Goal: Task Accomplishment & Management: Manage account settings

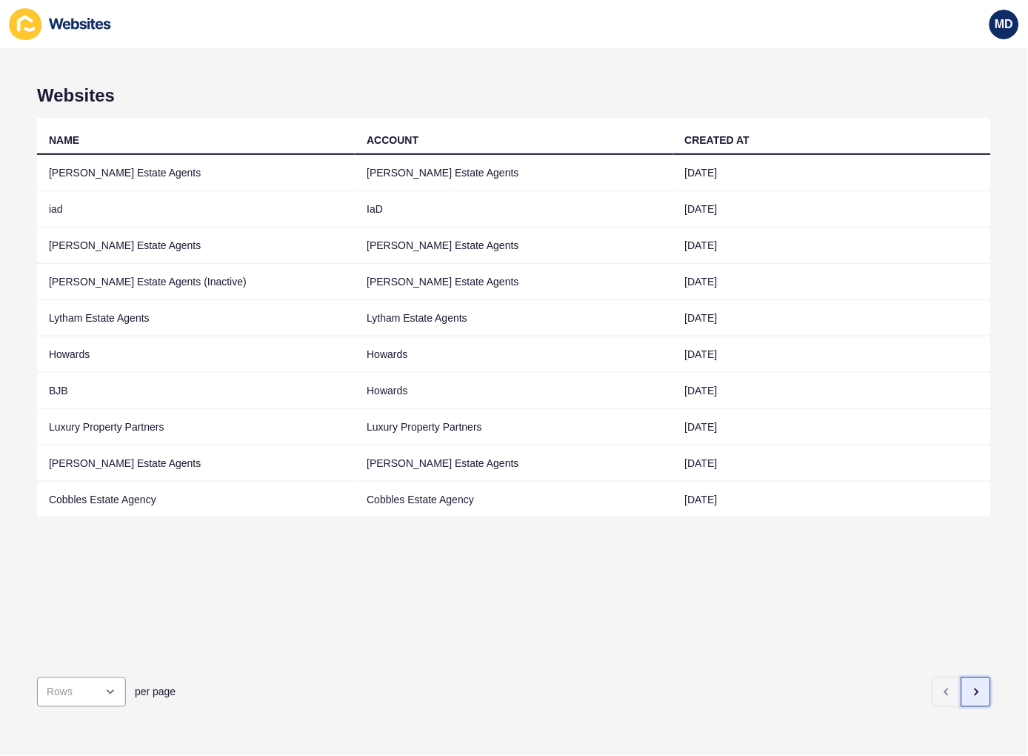
click at [716, 686] on icon "button" at bounding box center [976, 692] width 12 height 12
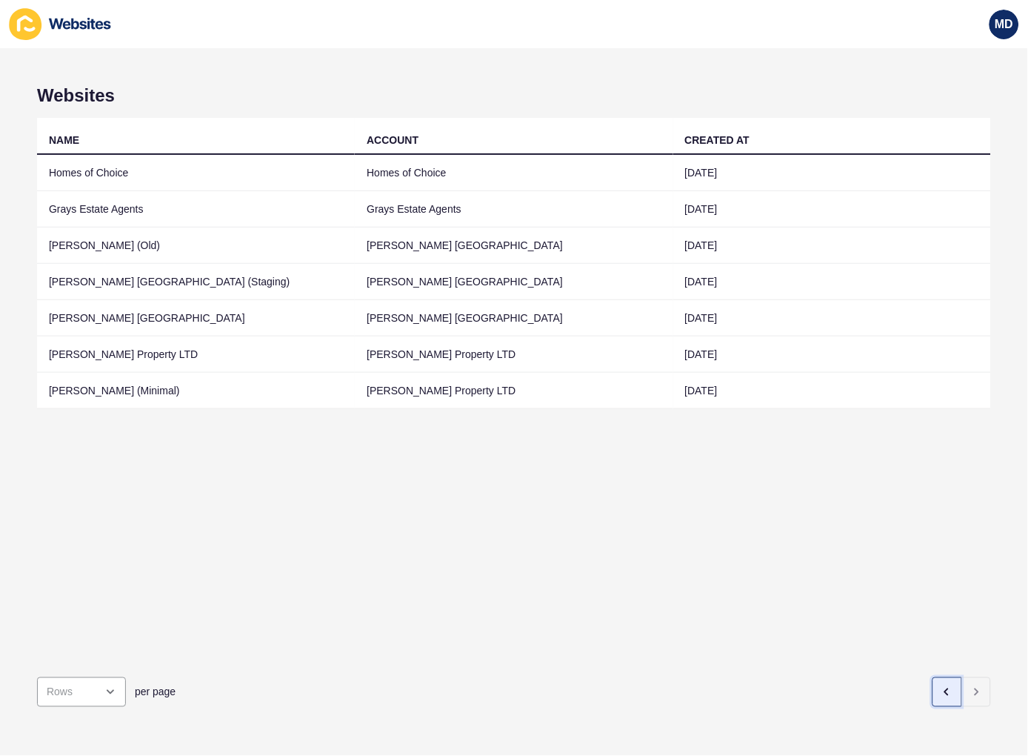
click at [716, 684] on button "button" at bounding box center [948, 692] width 30 height 30
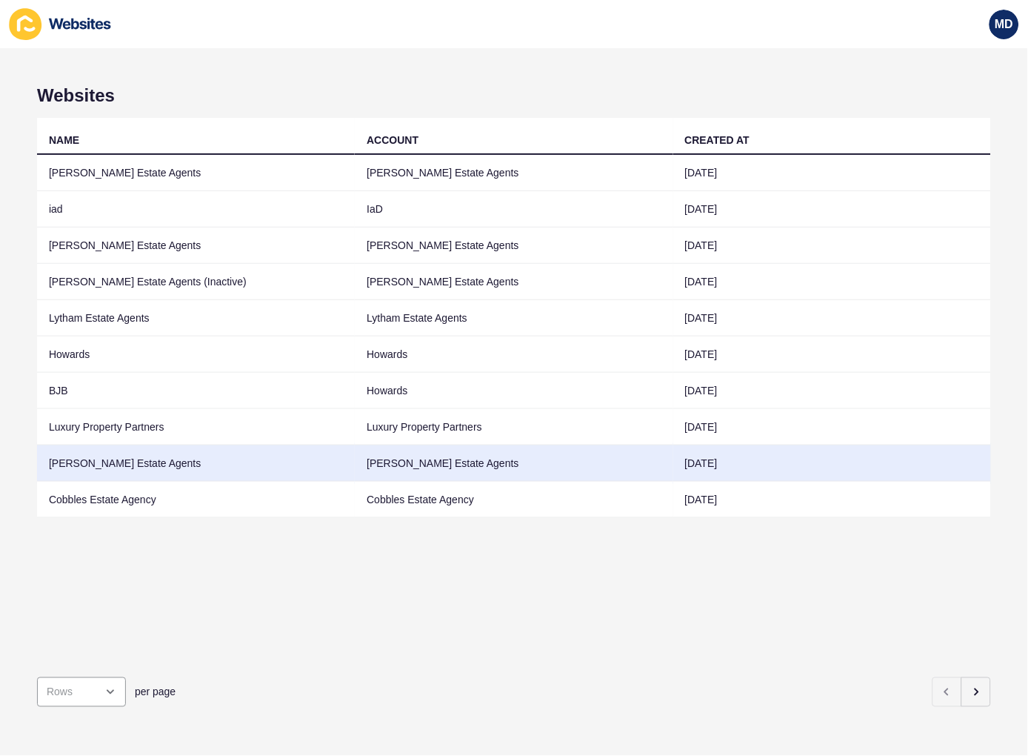
click at [79, 465] on td "[PERSON_NAME] Estate Agents" at bounding box center [196, 463] width 318 height 36
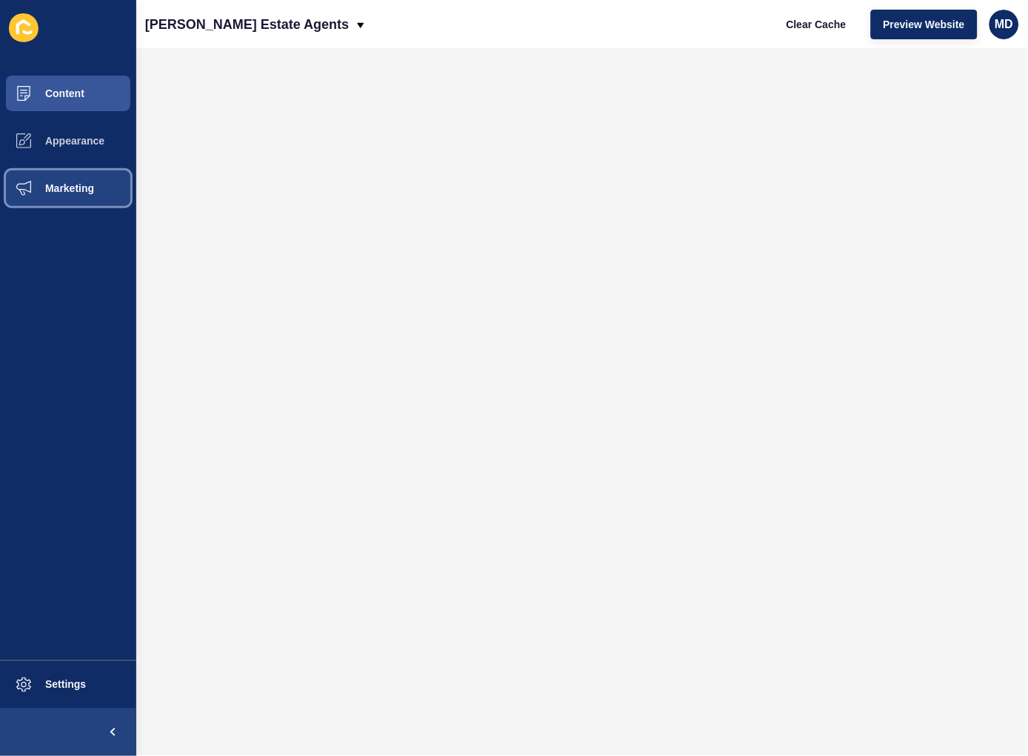
click at [41, 178] on span at bounding box center [23, 187] width 47 height 47
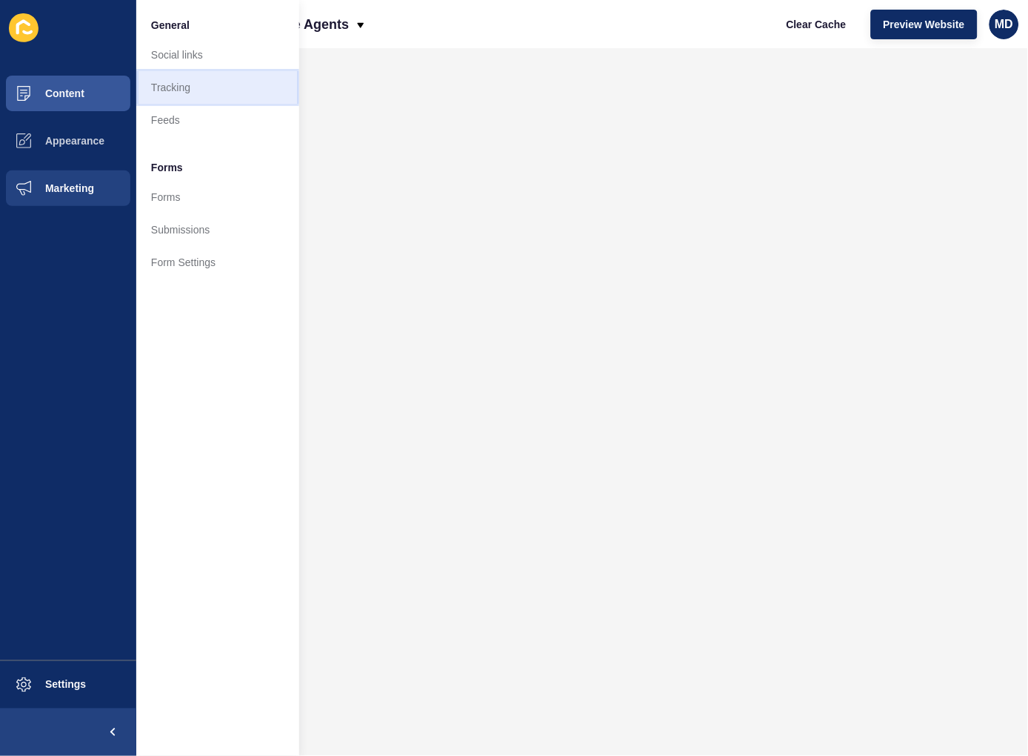
click at [188, 84] on link "Tracking" at bounding box center [217, 87] width 163 height 33
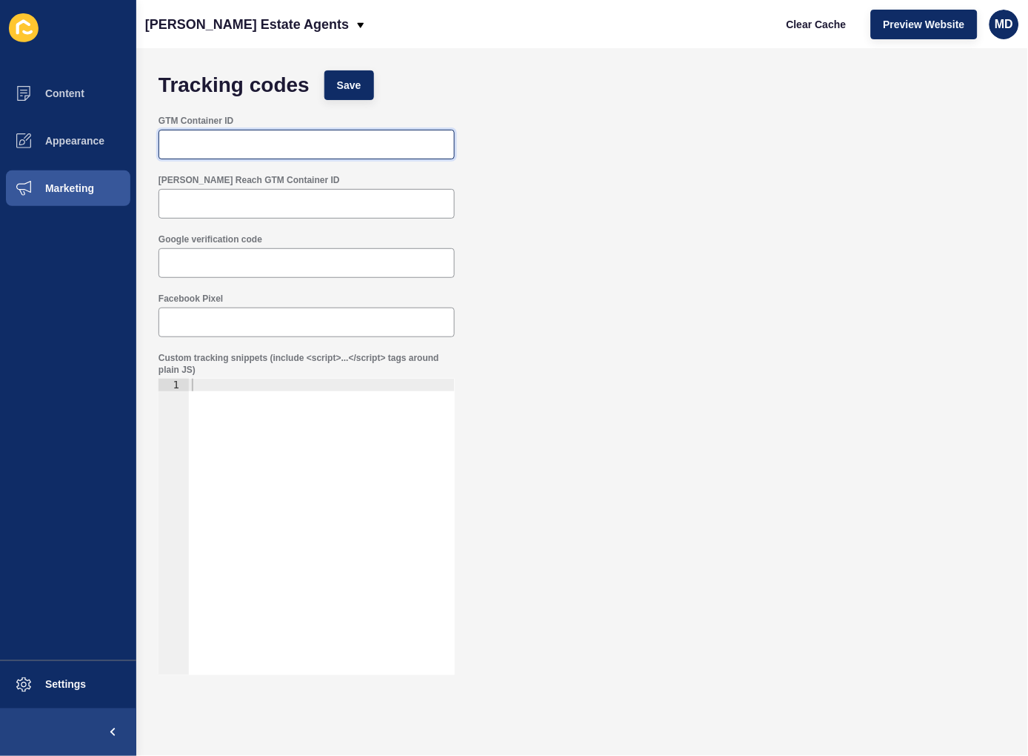
click at [186, 151] on input "GTM Container ID" at bounding box center [306, 144] width 277 height 15
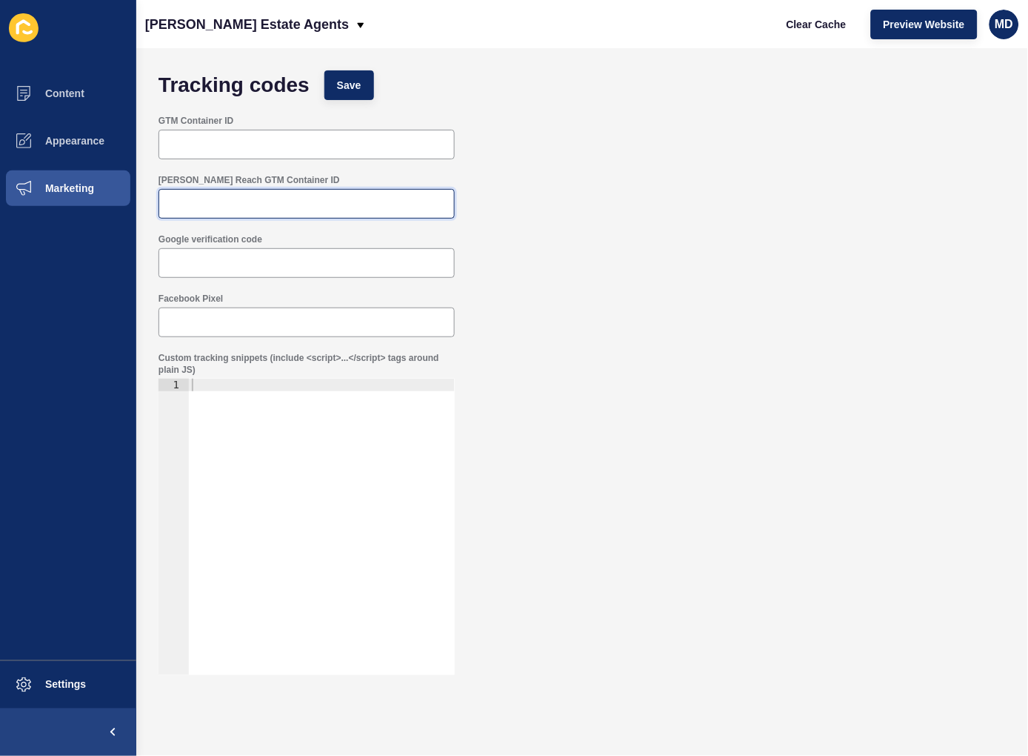
click at [250, 210] on input "Rex Reach GTM Container ID" at bounding box center [306, 203] width 277 height 15
paste input "GTM-WMPRNN8Q"
type input "GTM-WMPRNN8Q"
click at [346, 80] on span "Save" at bounding box center [349, 85] width 24 height 15
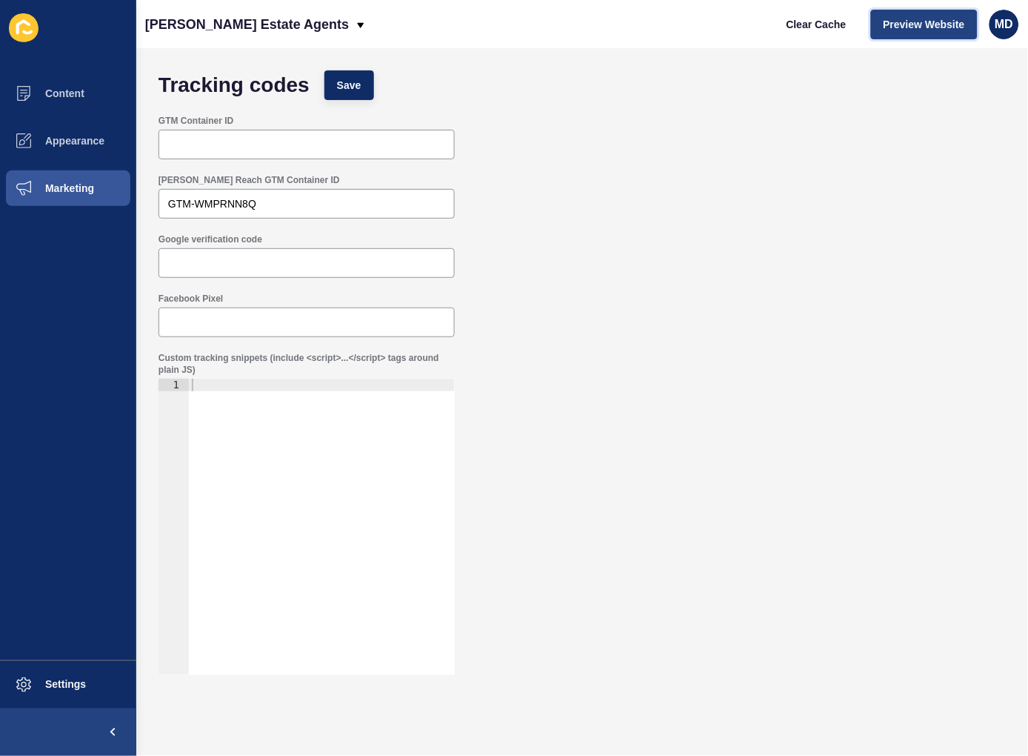
click at [716, 10] on button "Preview Website" at bounding box center [924, 25] width 107 height 30
click at [174, 10] on p "[PERSON_NAME] Estate Agents" at bounding box center [247, 24] width 204 height 37
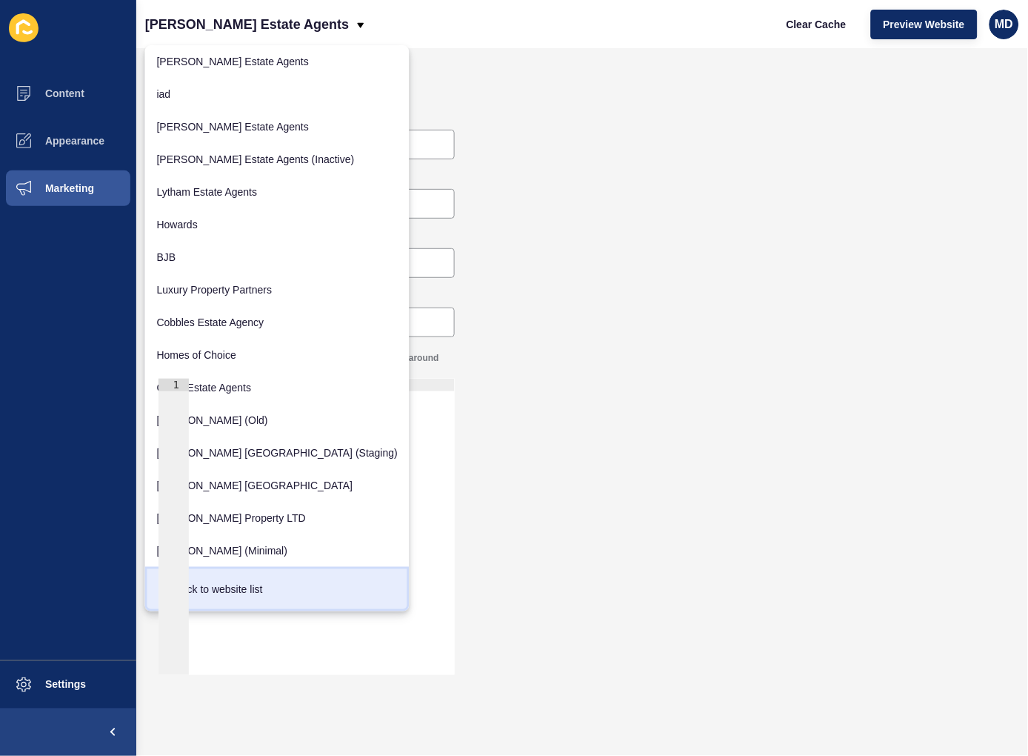
click at [246, 593] on div "Back to website list" at bounding box center [277, 589] width 241 height 27
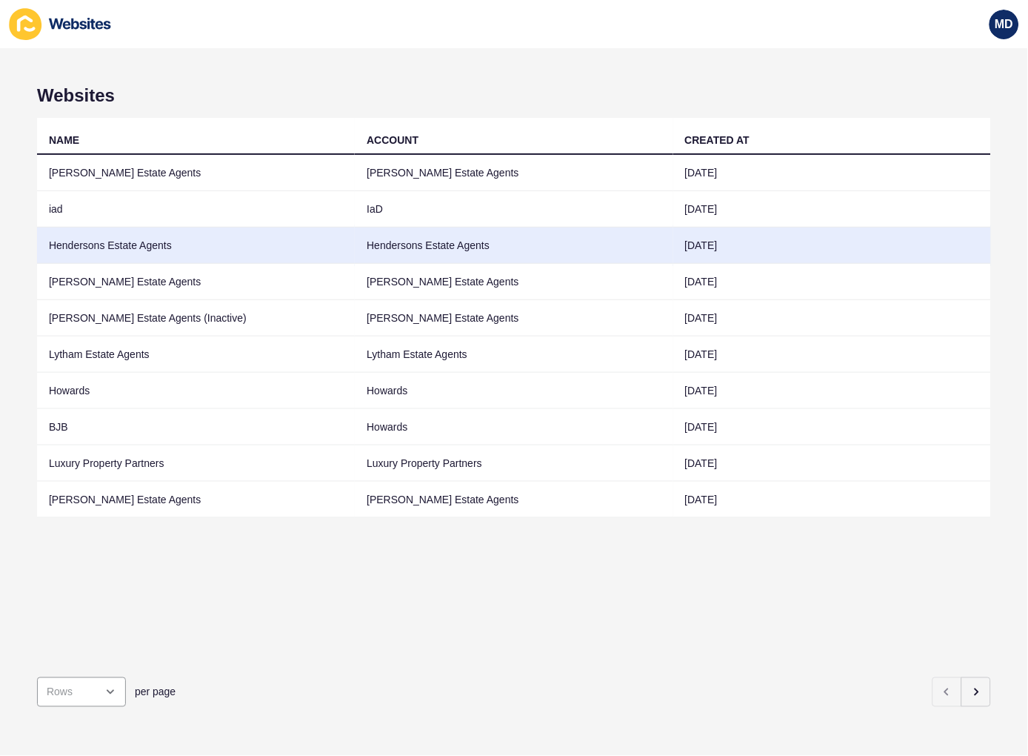
click at [291, 239] on td "Hendersons Estate Agents" at bounding box center [196, 245] width 318 height 36
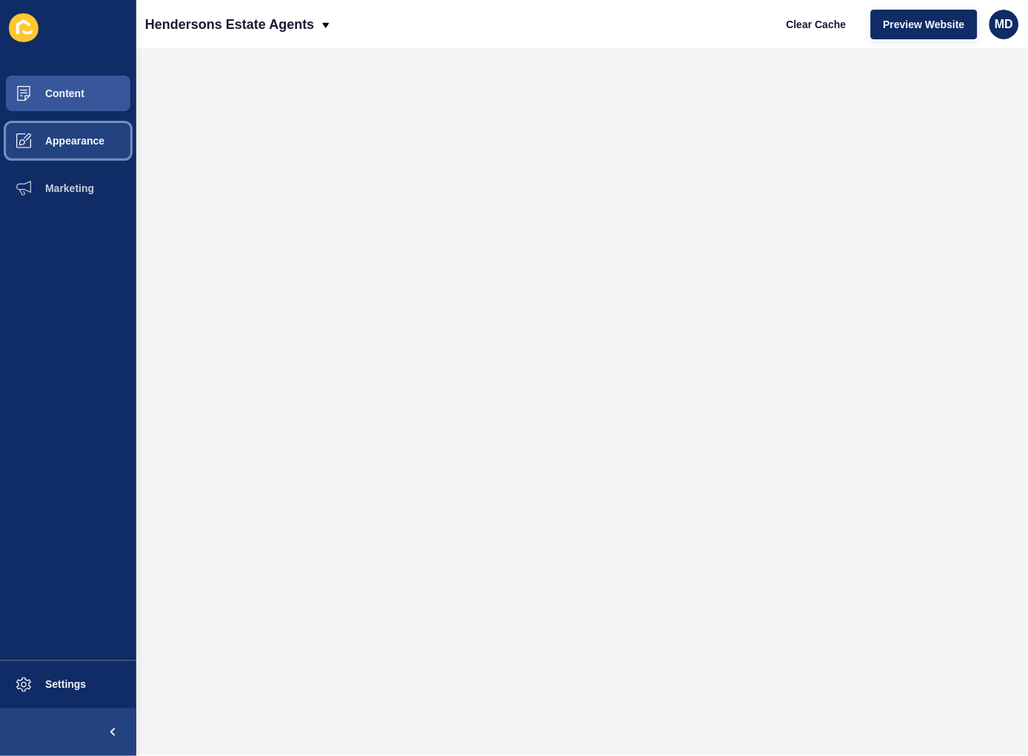
click at [73, 133] on button "Appearance" at bounding box center [68, 140] width 136 height 47
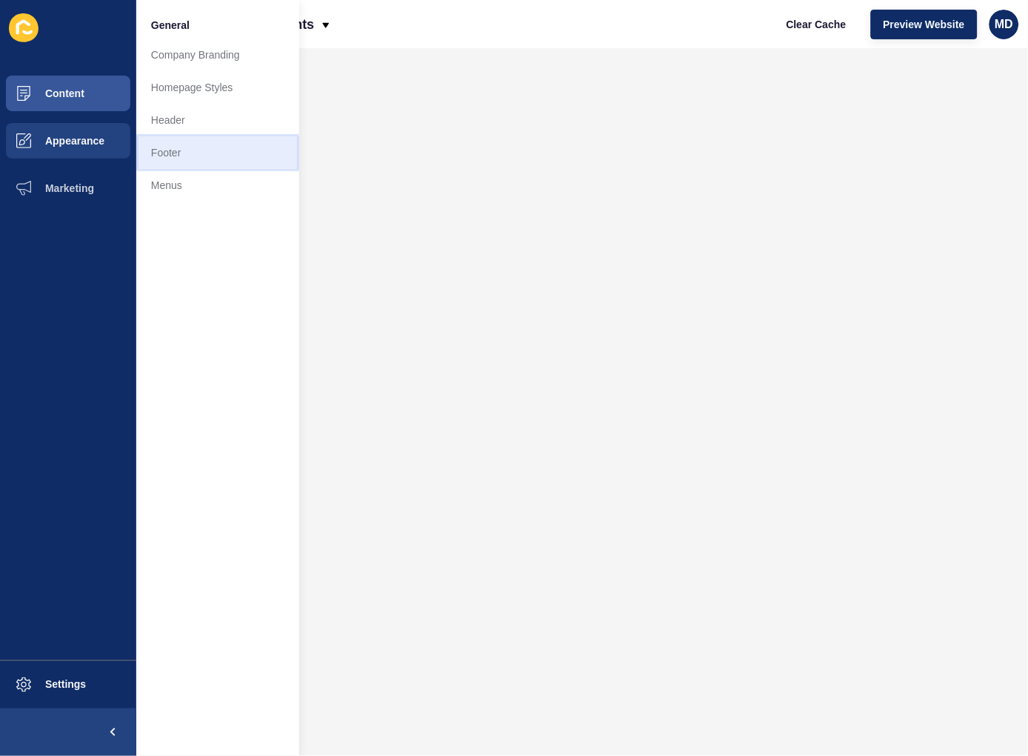
click at [232, 151] on link "Footer" at bounding box center [217, 152] width 163 height 33
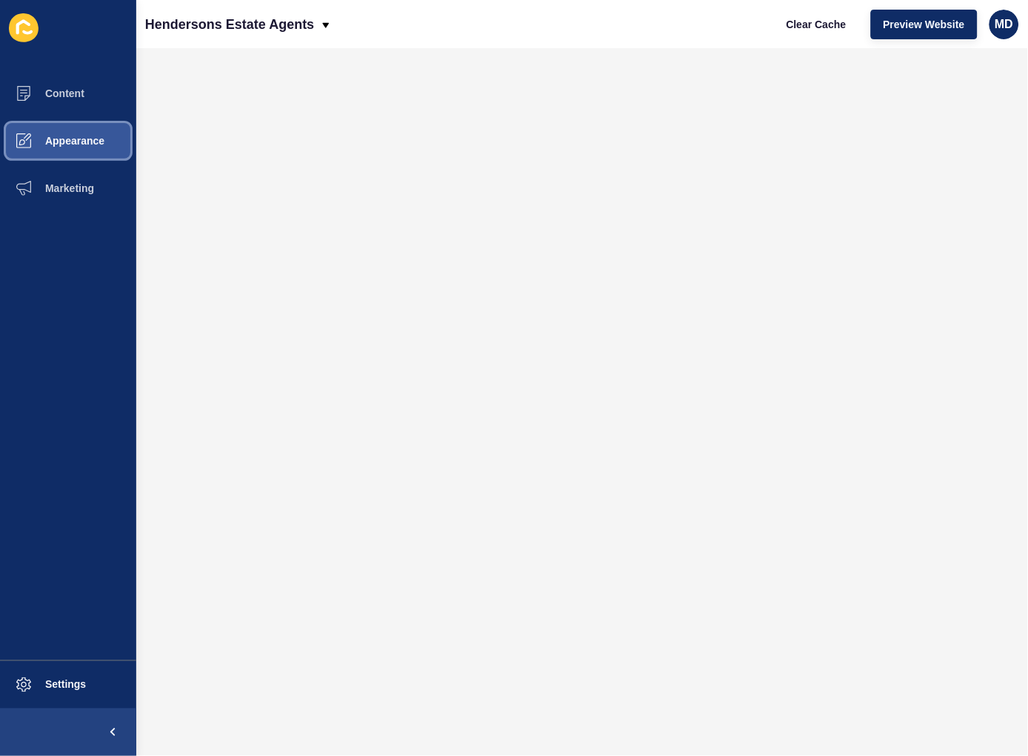
click at [89, 121] on button "Appearance" at bounding box center [68, 140] width 136 height 47
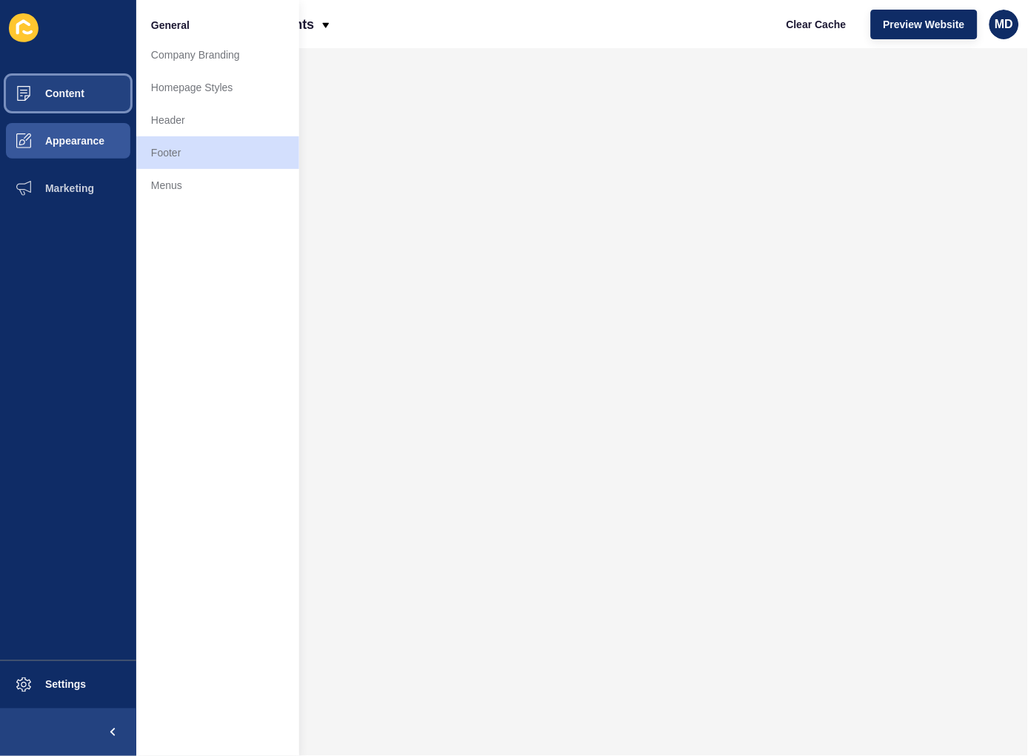
click at [73, 91] on span "Content" at bounding box center [41, 93] width 87 height 12
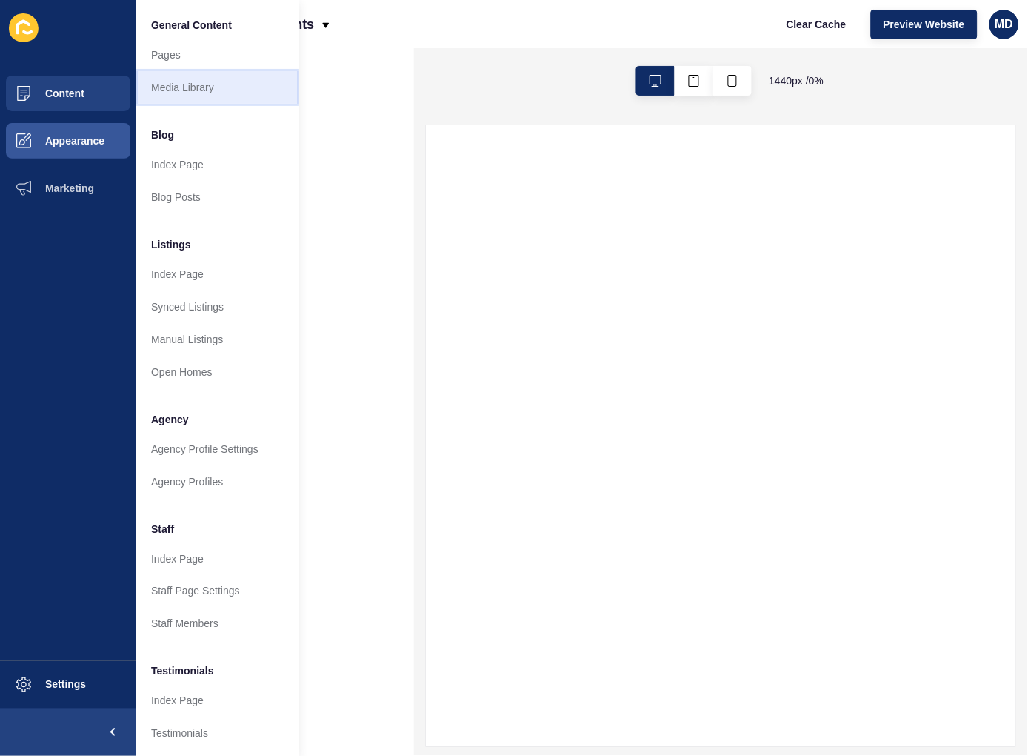
click at [164, 90] on link "Media Library" at bounding box center [217, 87] width 163 height 33
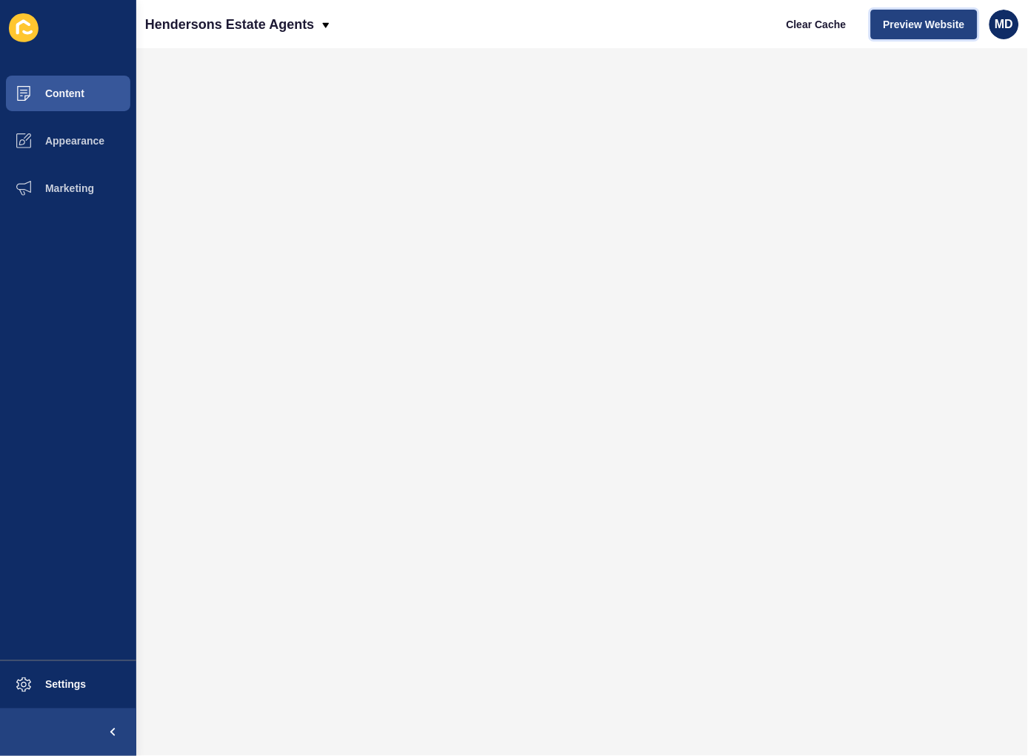
click at [908, 17] on span "Preview Website" at bounding box center [924, 24] width 81 height 15
click at [57, 98] on span "Content" at bounding box center [41, 93] width 87 height 12
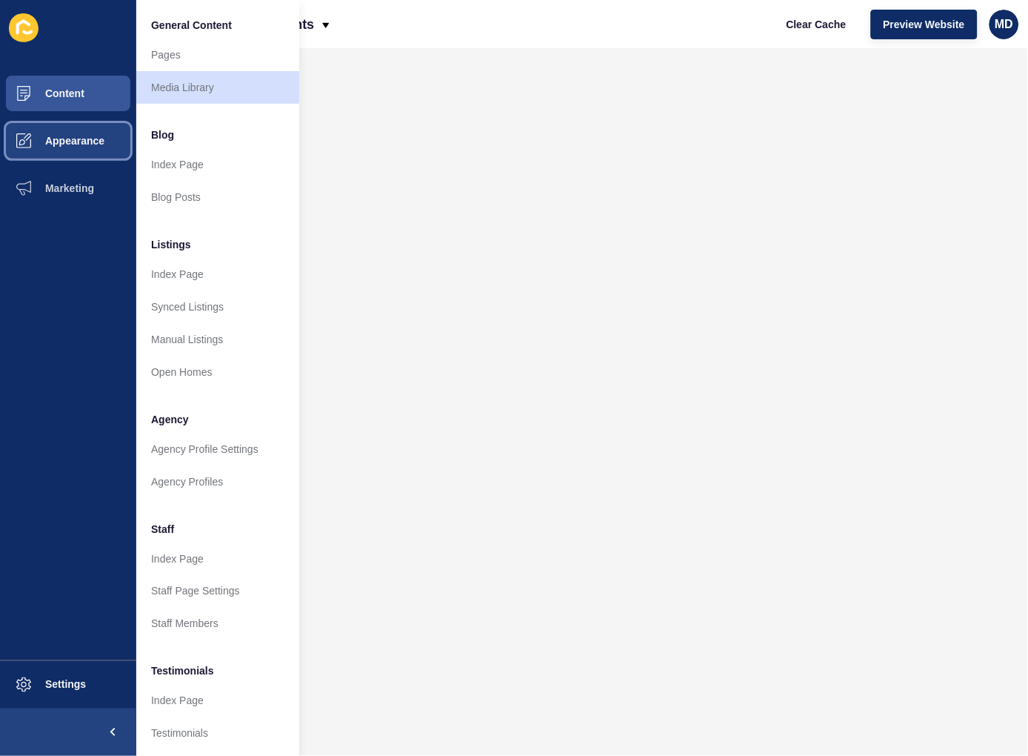
click at [52, 128] on button "Appearance" at bounding box center [68, 140] width 136 height 47
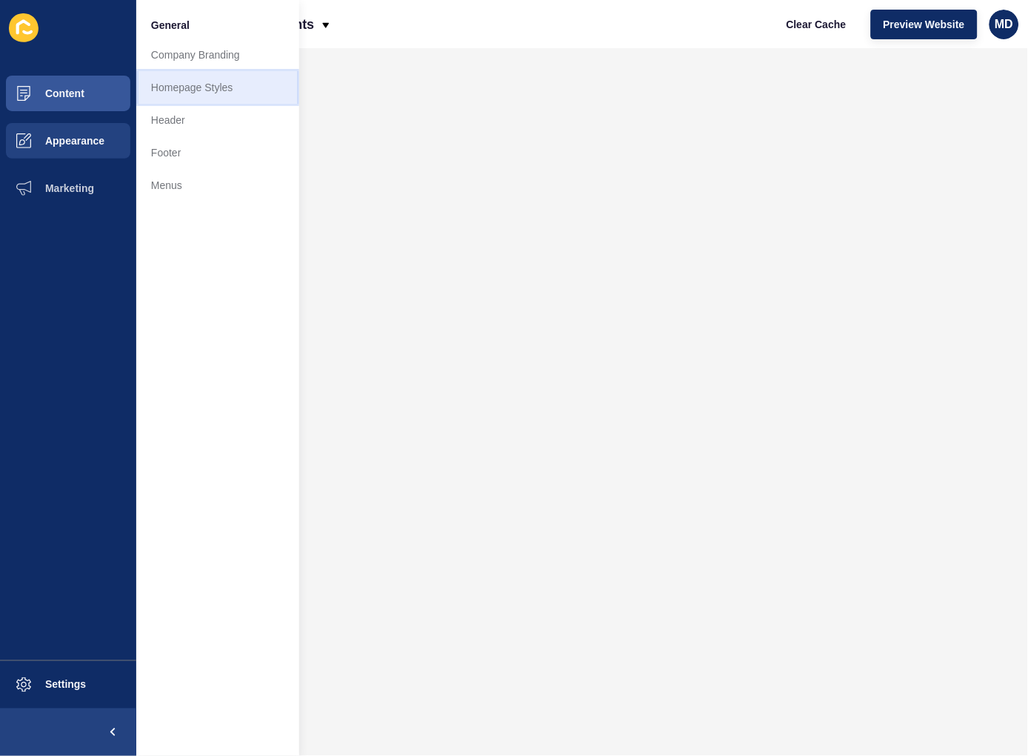
click at [165, 82] on link "Homepage Styles" at bounding box center [217, 87] width 163 height 33
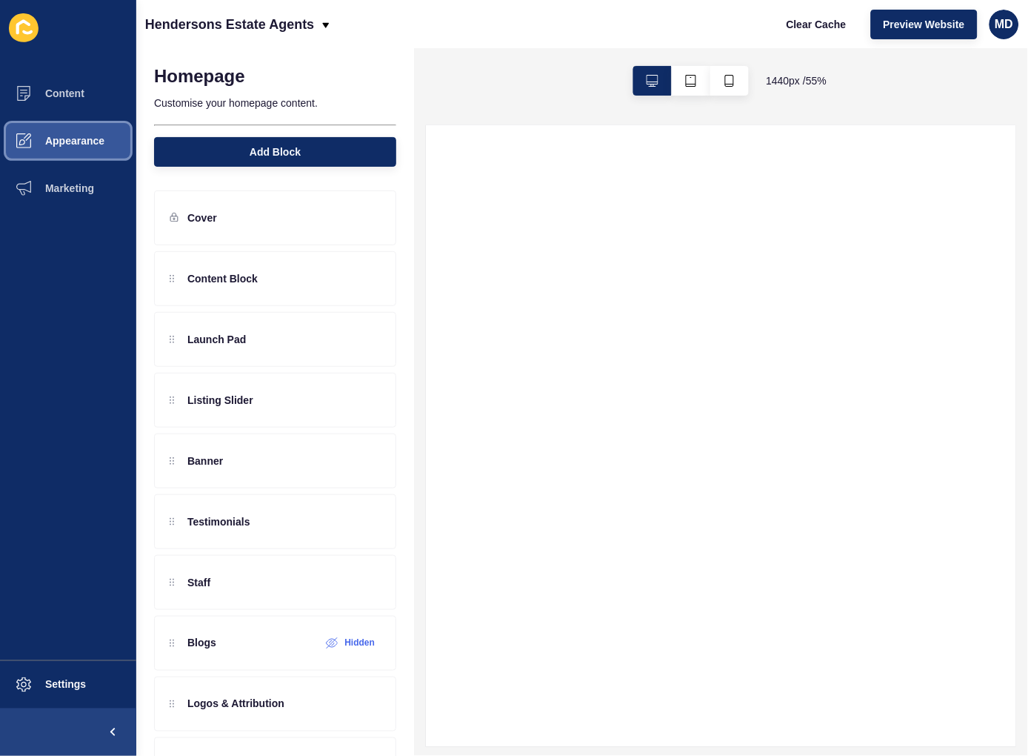
click at [84, 147] on button "Appearance" at bounding box center [68, 140] width 136 height 47
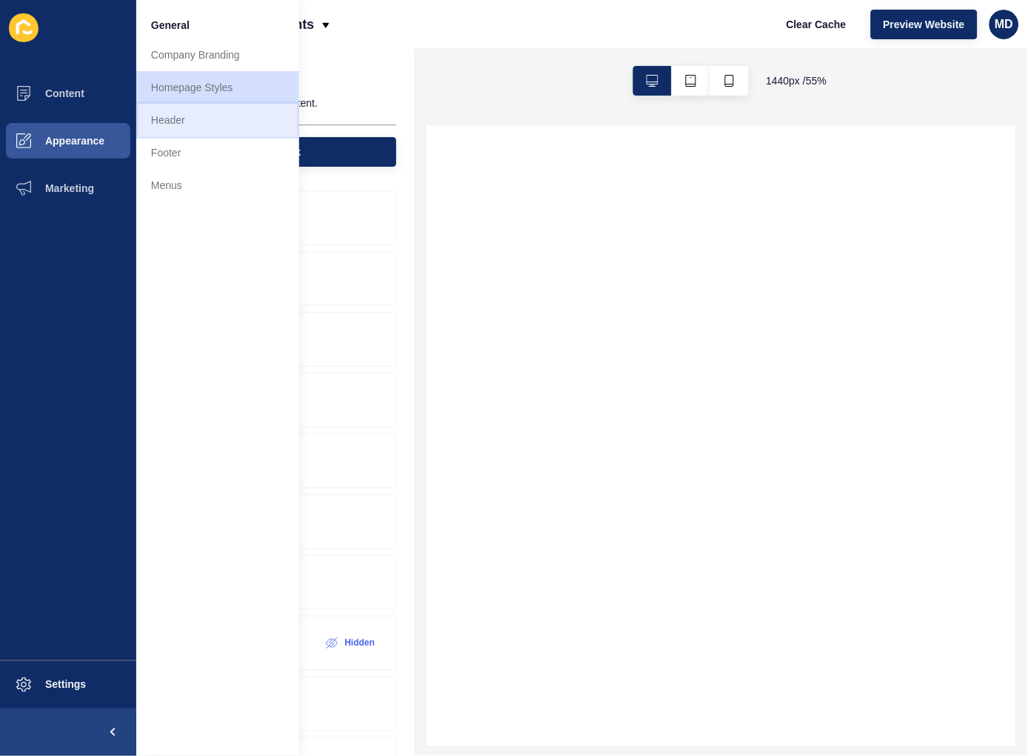
click at [169, 117] on link "Header" at bounding box center [217, 120] width 163 height 33
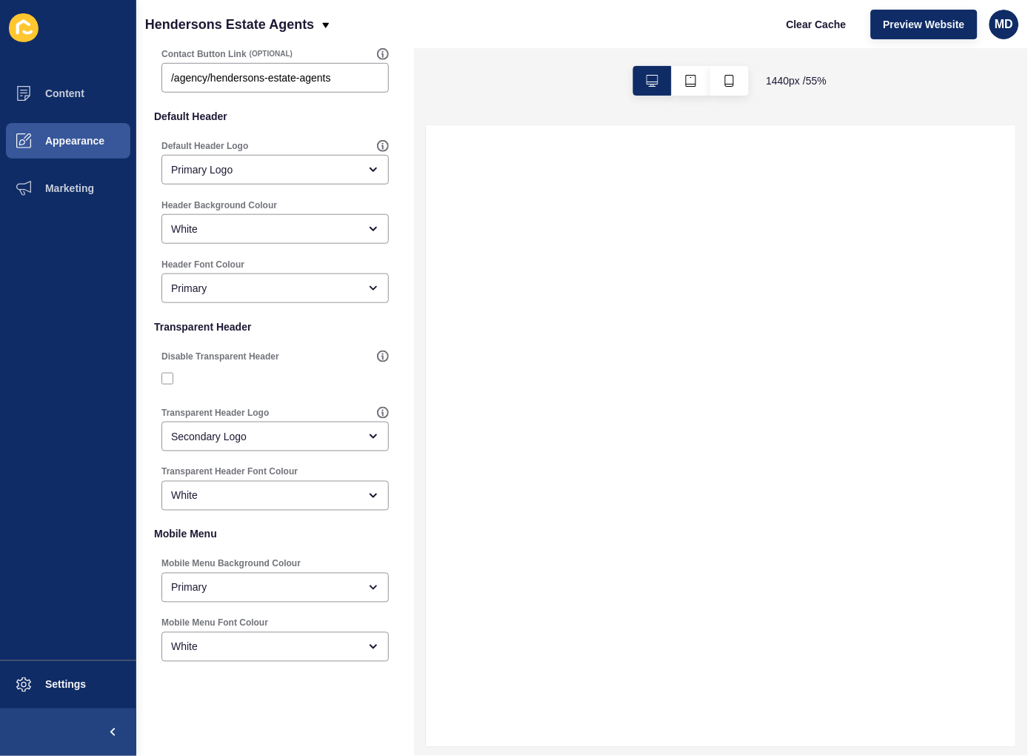
scroll to position [185, 0]
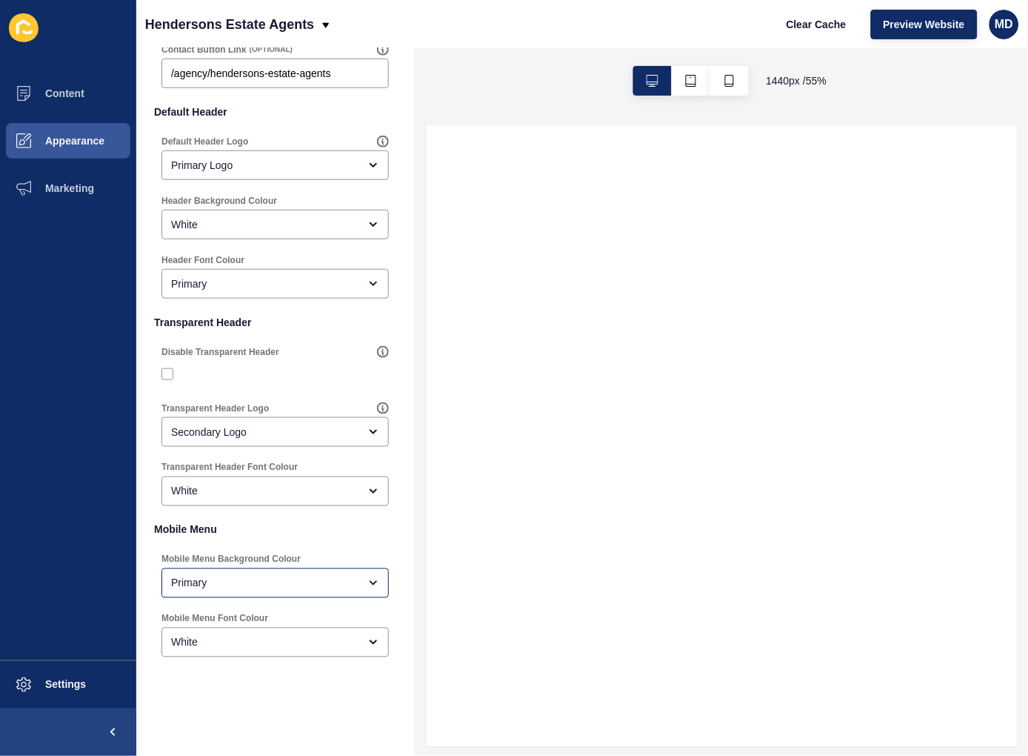
select select
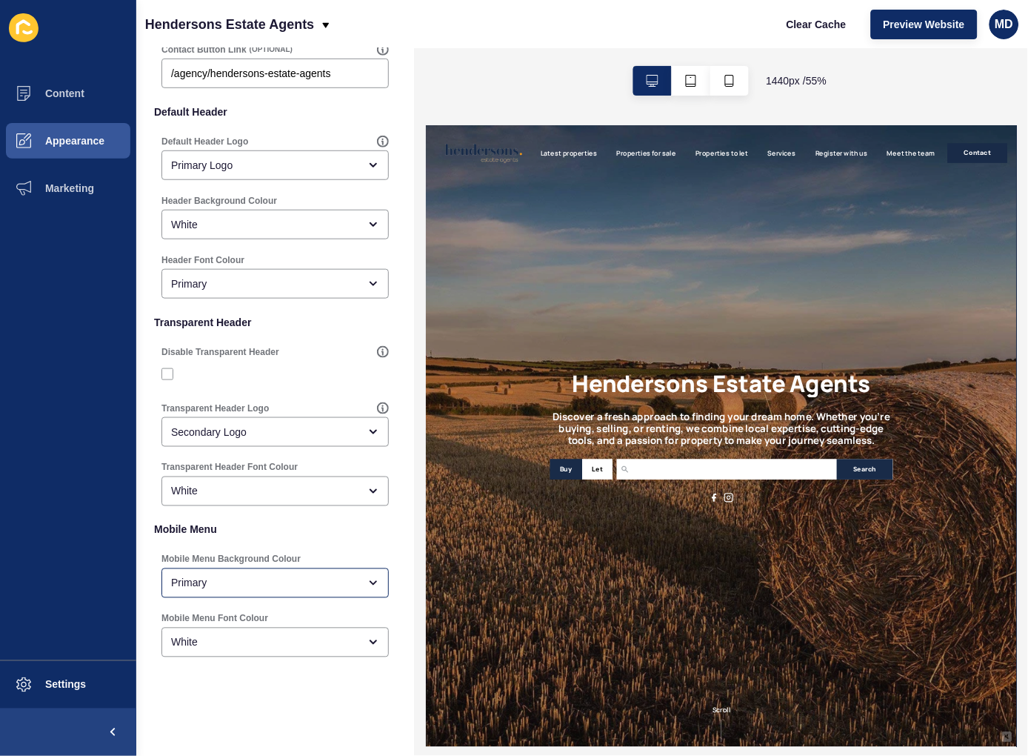
scroll to position [0, 0]
click at [257, 576] on div "Primary" at bounding box center [264, 583] width 187 height 15
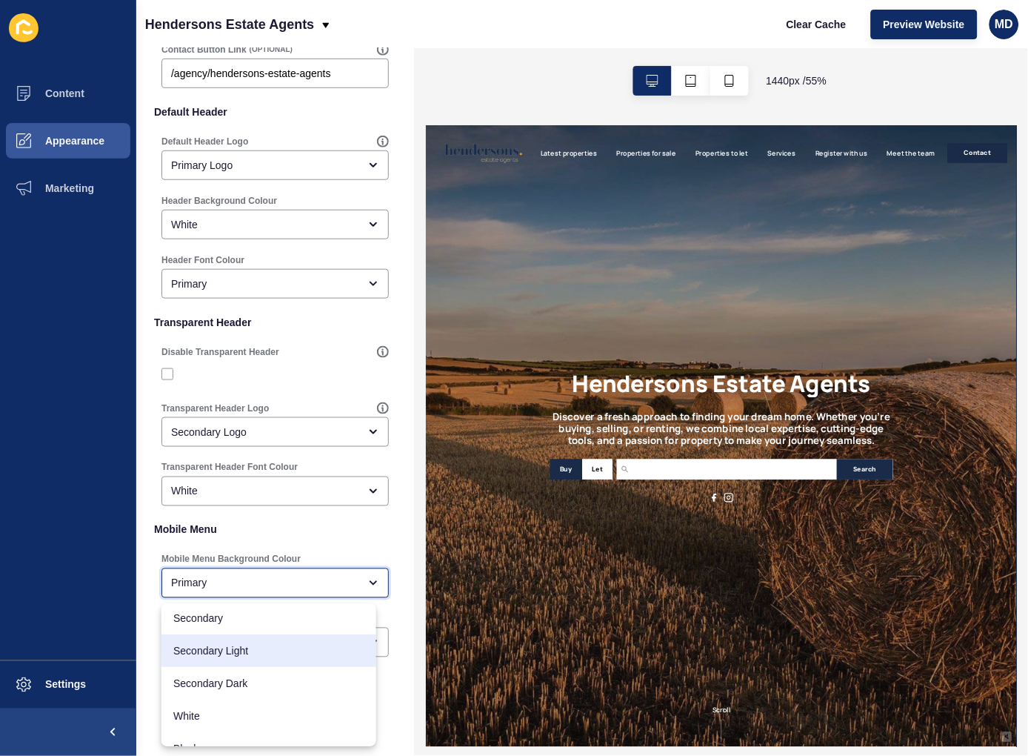
scroll to position [117, 0]
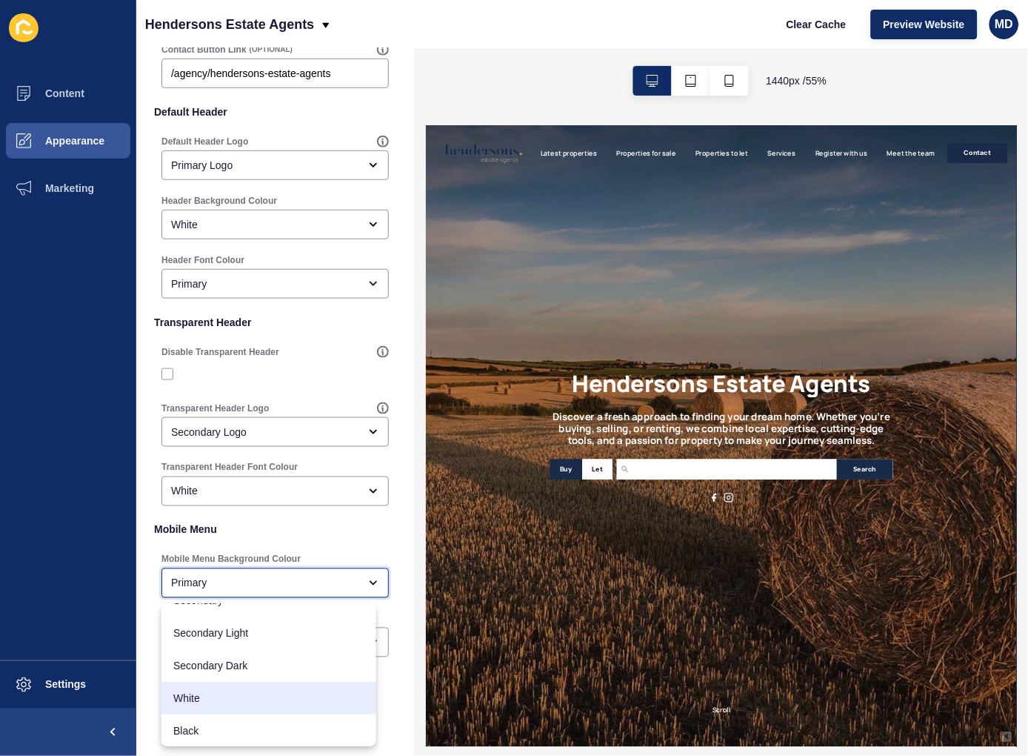
click at [260, 708] on div "White" at bounding box center [268, 698] width 215 height 33
type input "White"
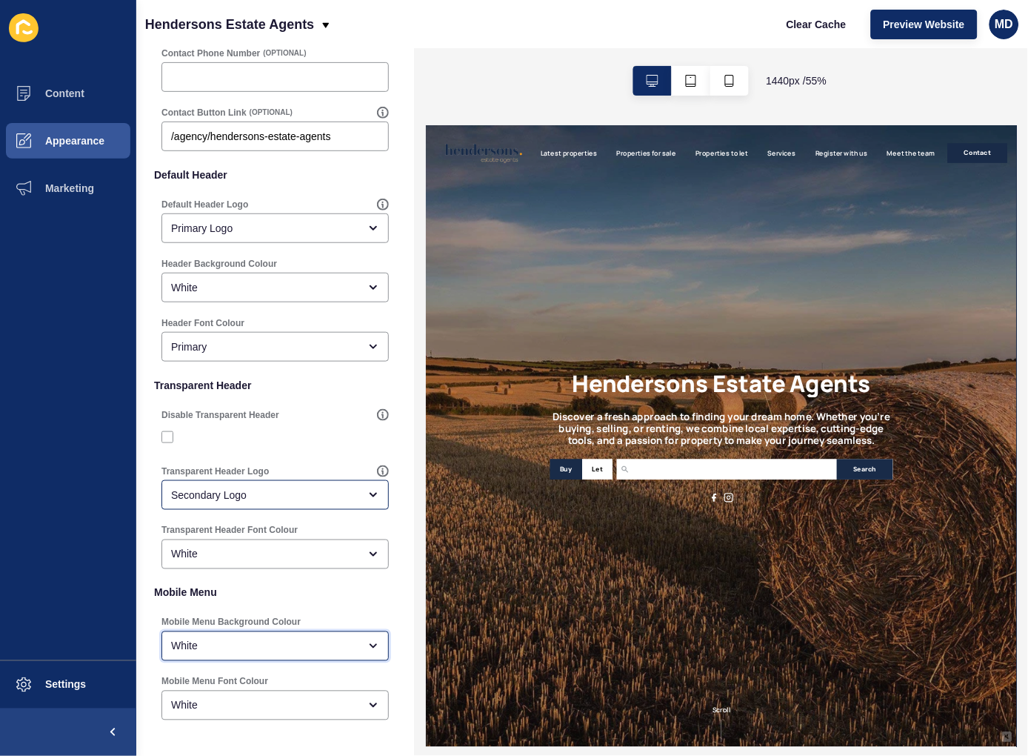
scroll to position [0, 0]
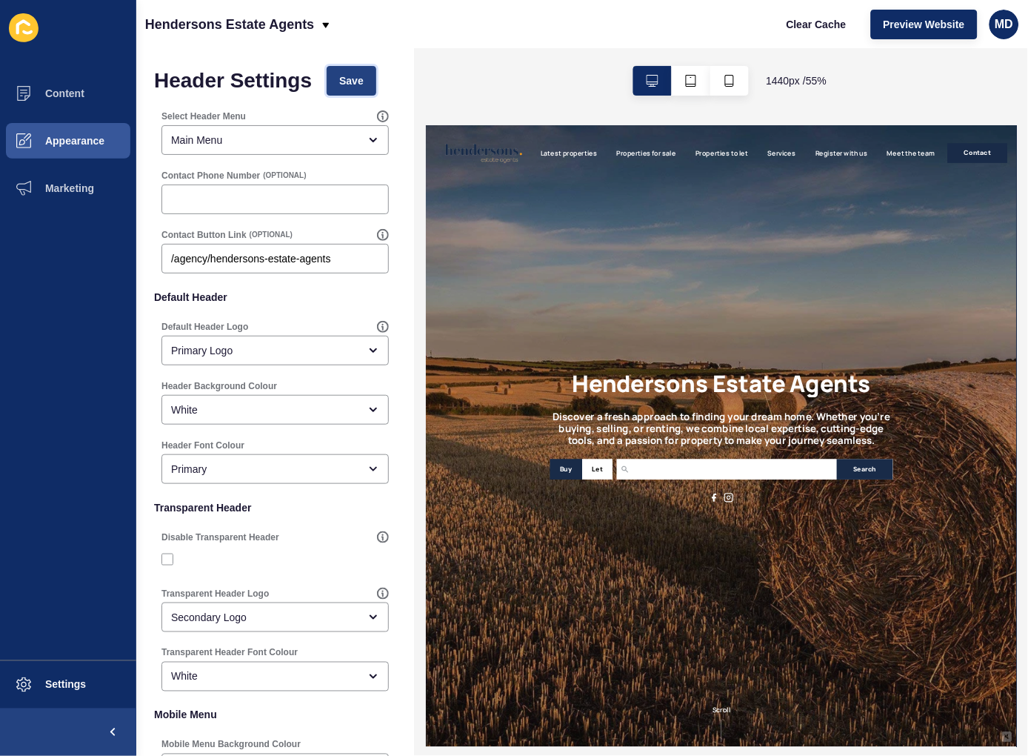
click at [350, 87] on span "Save" at bounding box center [351, 80] width 24 height 15
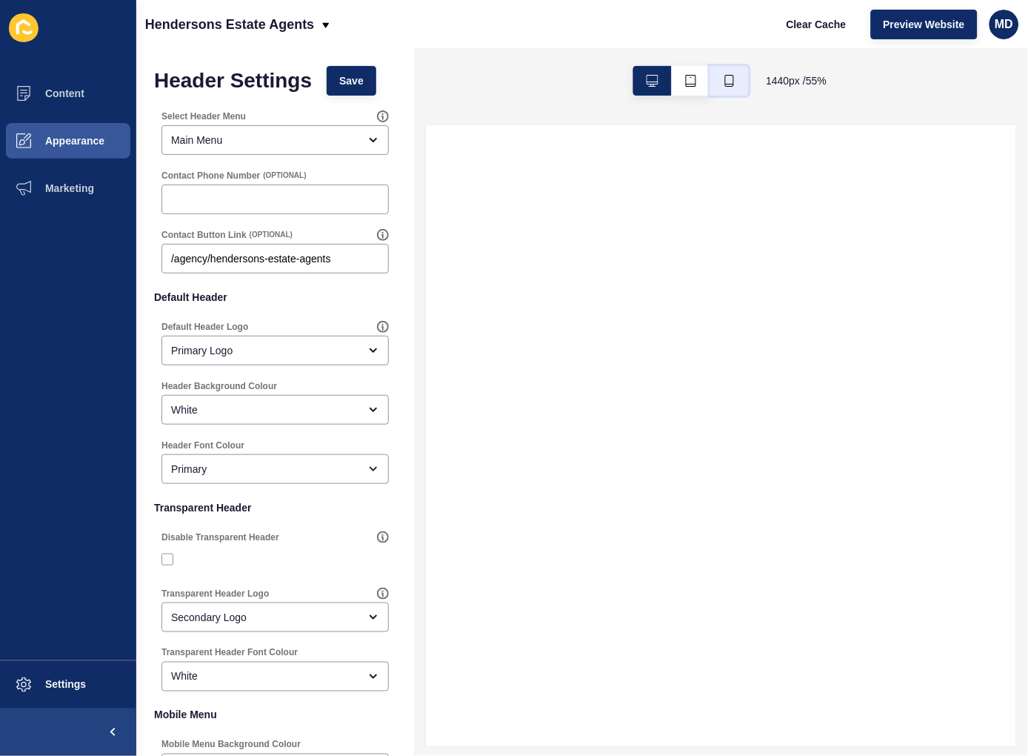
click at [733, 79] on icon "button" at bounding box center [730, 81] width 12 height 12
select select
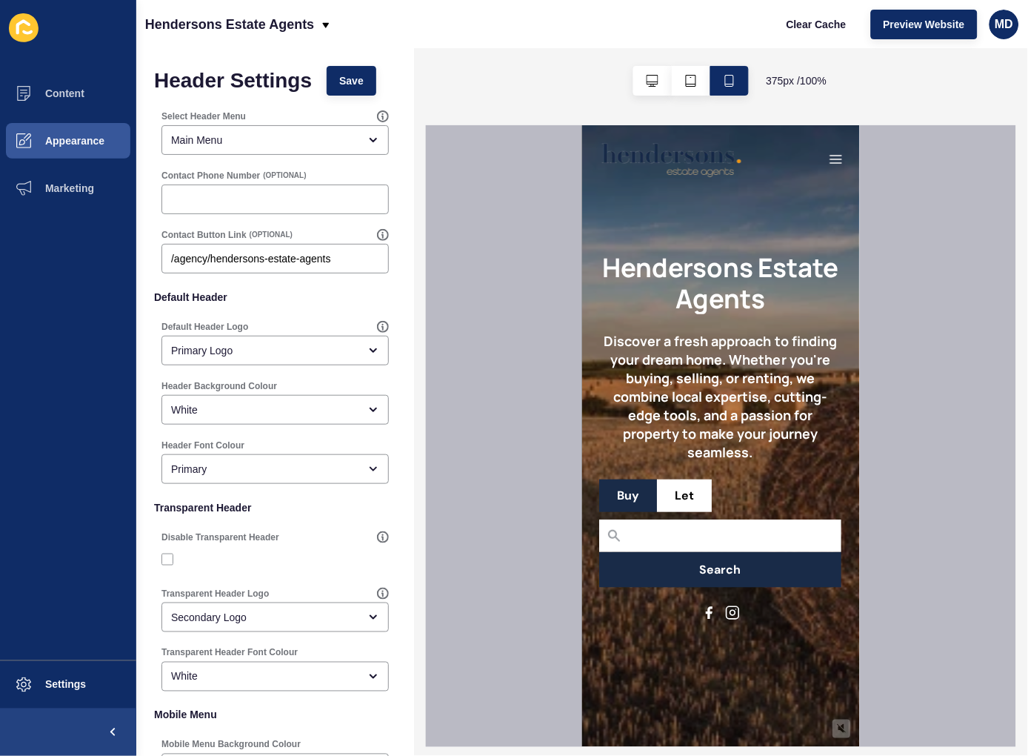
click at [828, 159] on icon "button" at bounding box center [835, 158] width 15 height 15
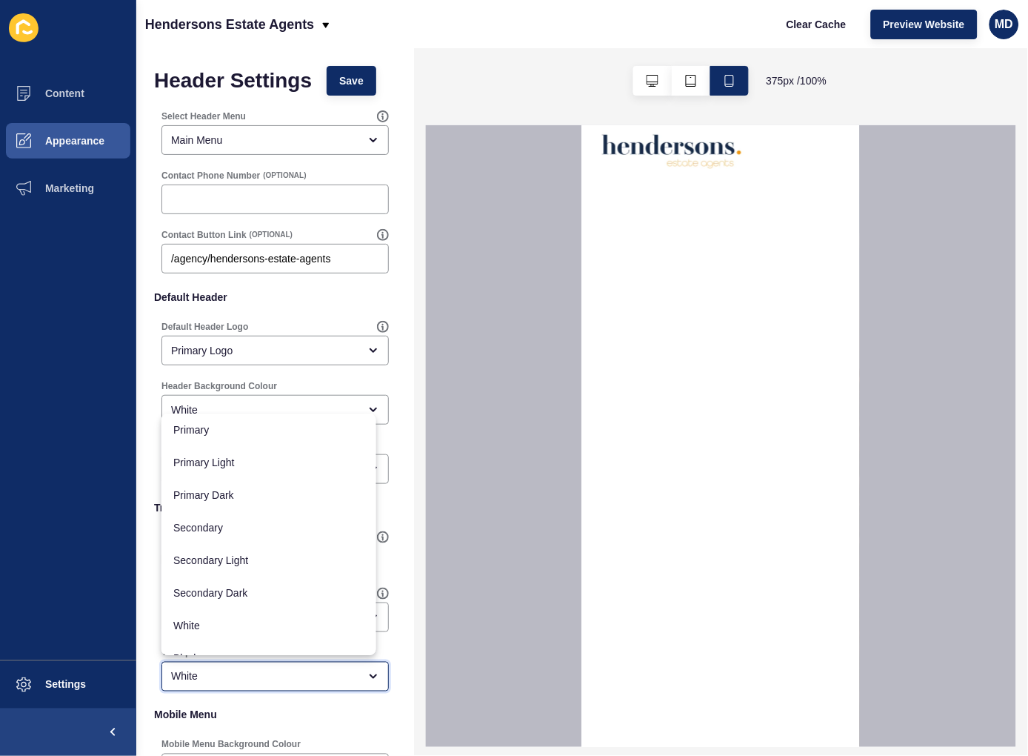
click at [220, 679] on div "White" at bounding box center [264, 676] width 187 height 15
click at [233, 419] on div "Primary" at bounding box center [268, 429] width 215 height 33
type input "Primary"
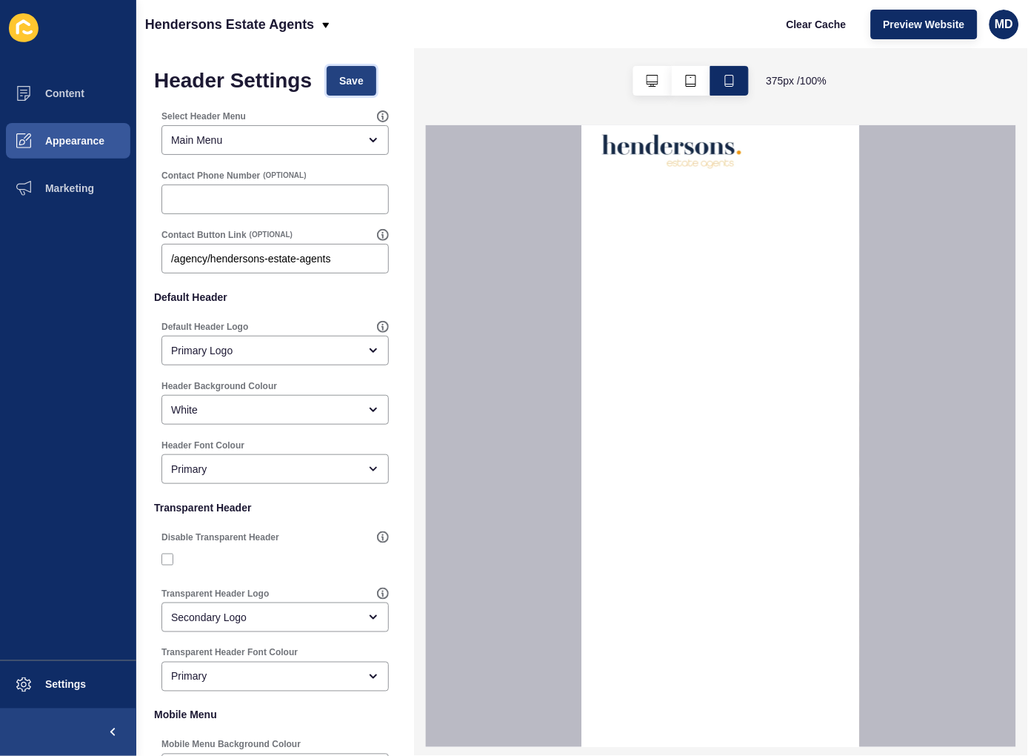
click at [364, 66] on button "Save" at bounding box center [352, 81] width 50 height 30
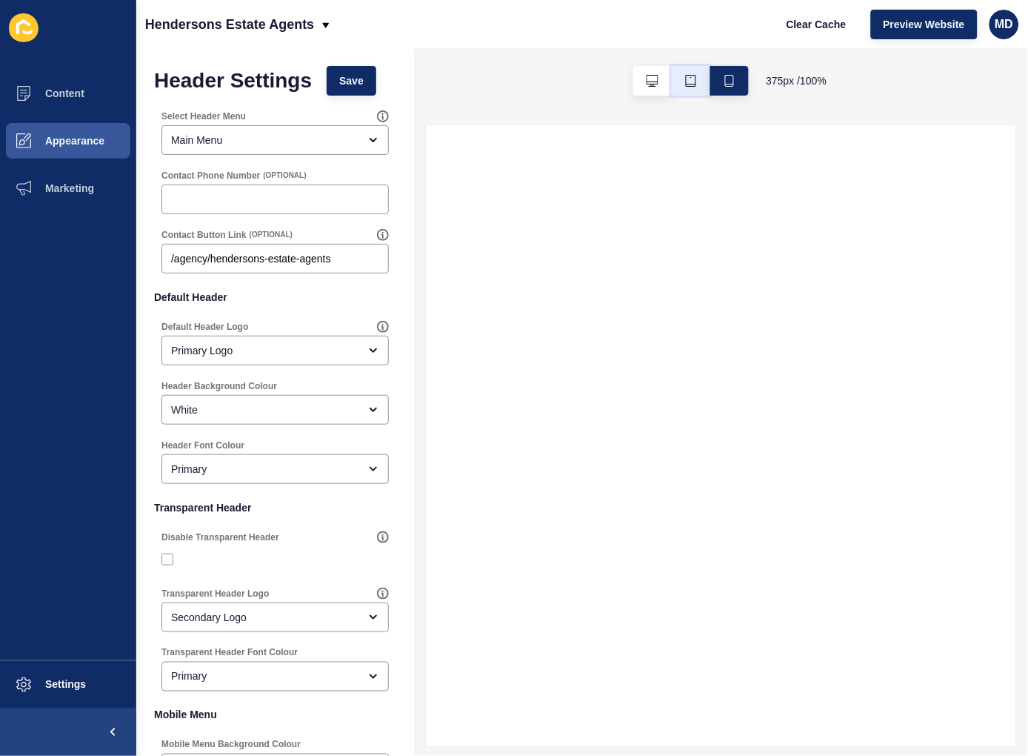
click at [689, 79] on icon "button" at bounding box center [691, 81] width 12 height 12
select select
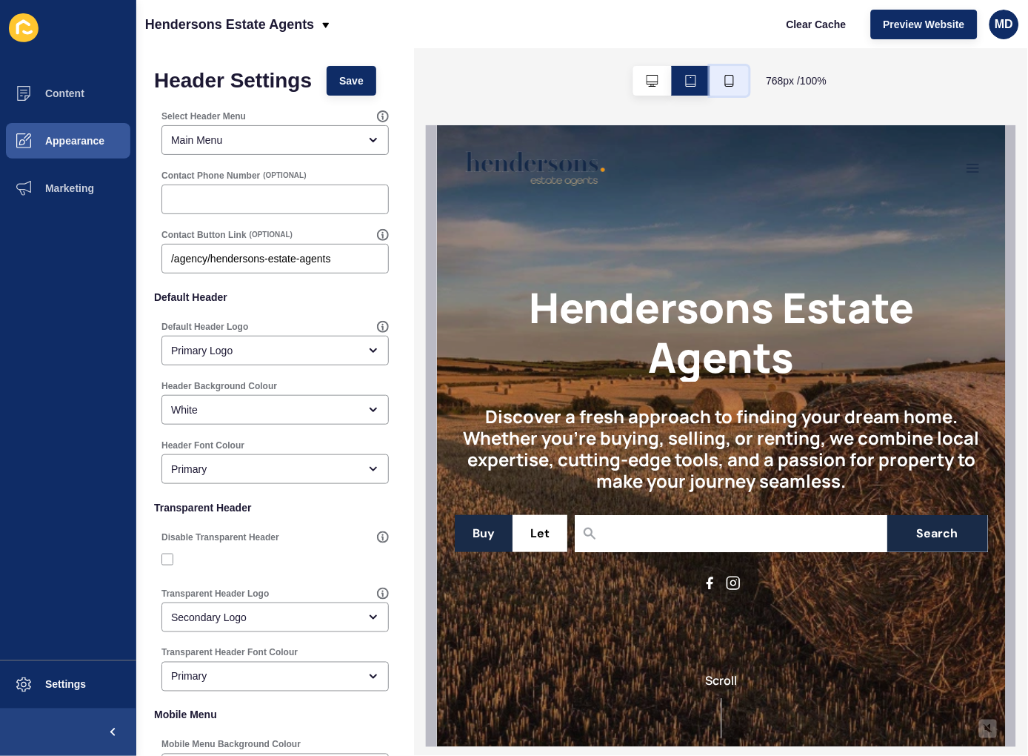
click at [731, 75] on icon "button" at bounding box center [730, 81] width 12 height 12
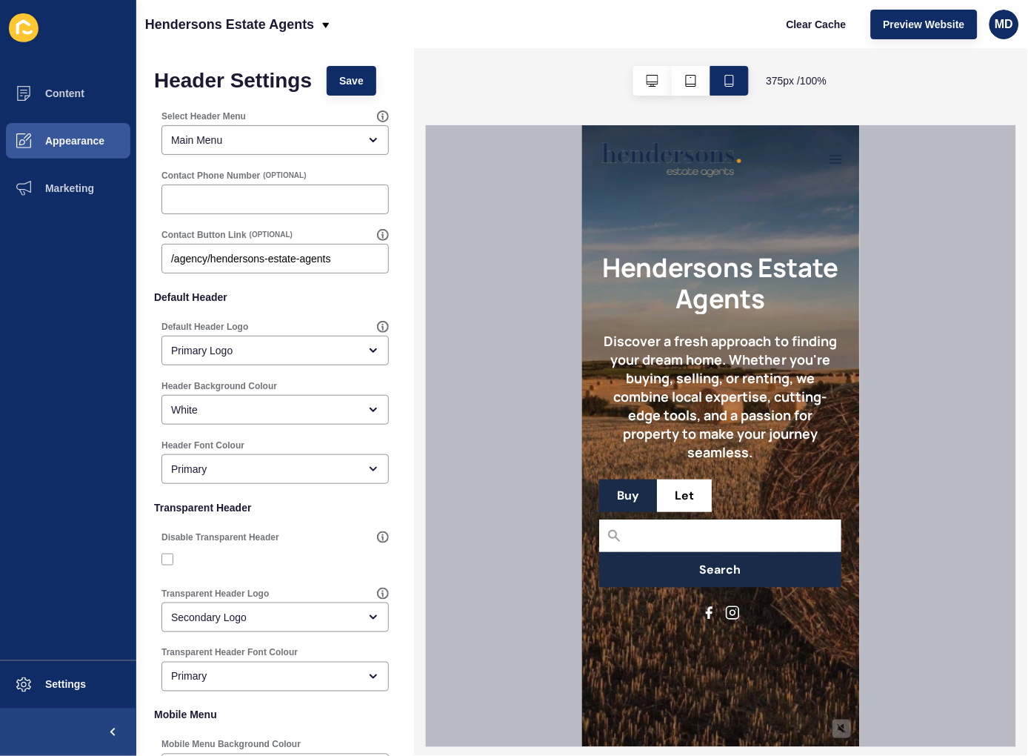
click at [828, 156] on icon "button" at bounding box center [835, 158] width 15 height 15
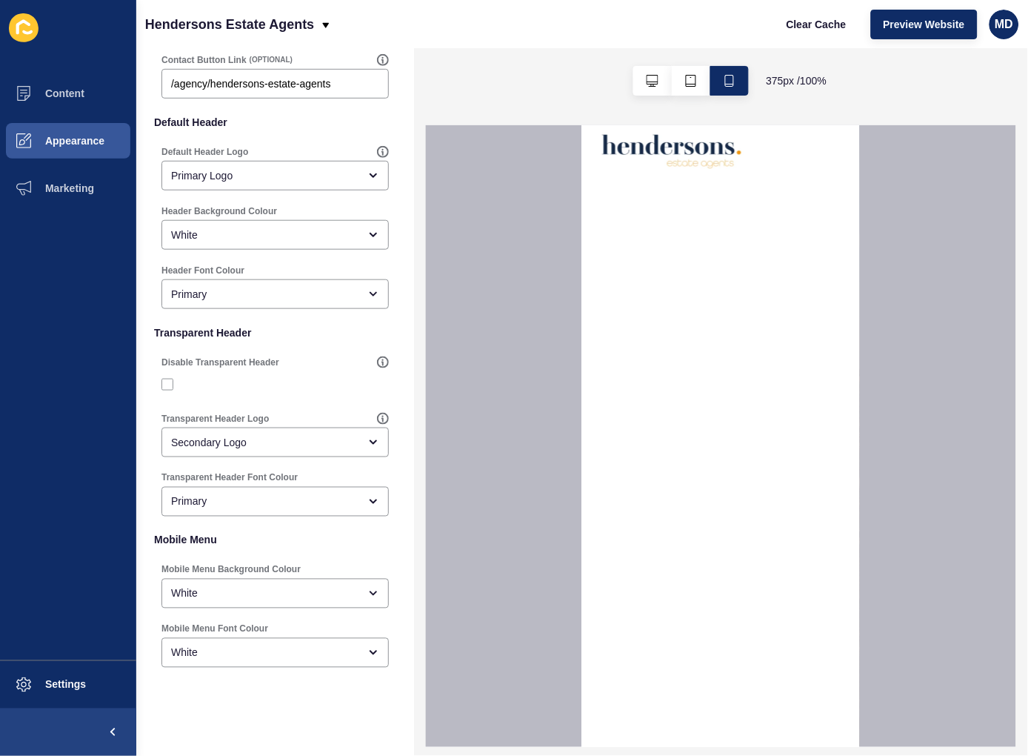
scroll to position [185, 0]
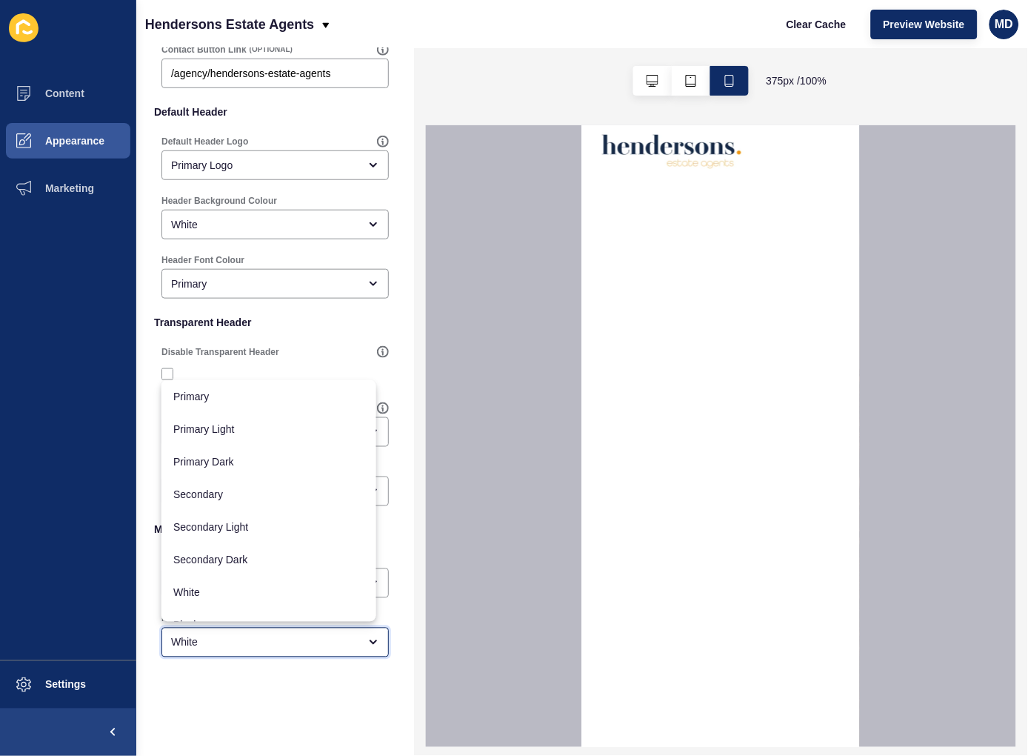
click at [221, 652] on div "White" at bounding box center [274, 642] width 227 height 30
drag, startPoint x: 227, startPoint y: 396, endPoint x: 233, endPoint y: 390, distance: 8.4
click at [227, 394] on span "Primary" at bounding box center [268, 396] width 191 height 15
type input "Primary"
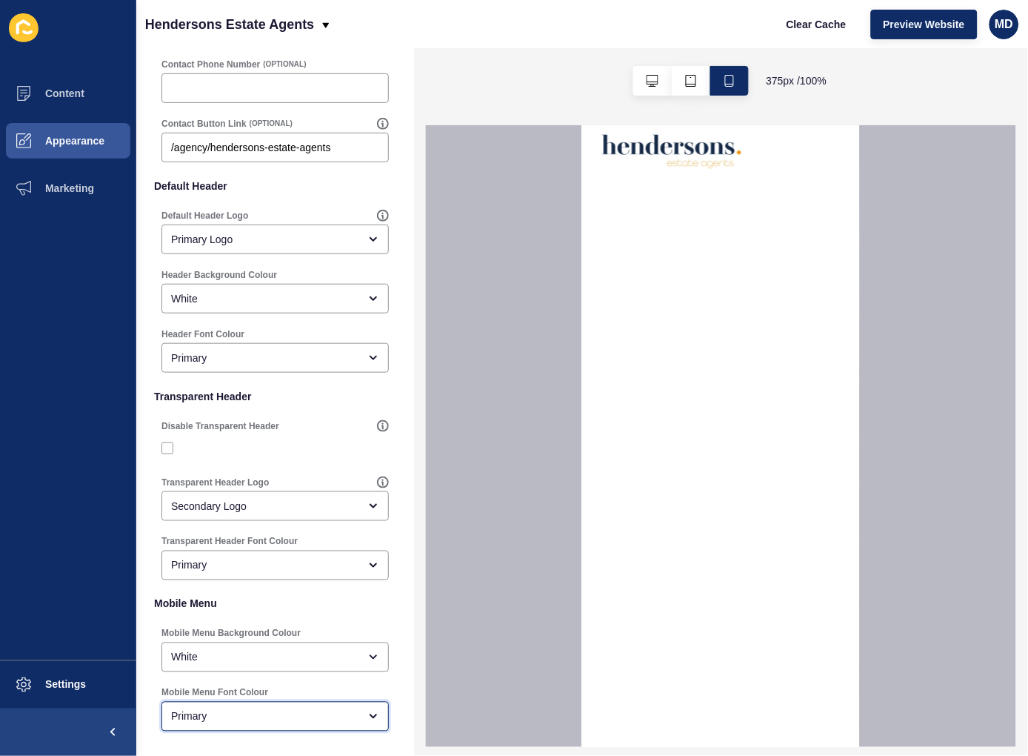
scroll to position [0, 0]
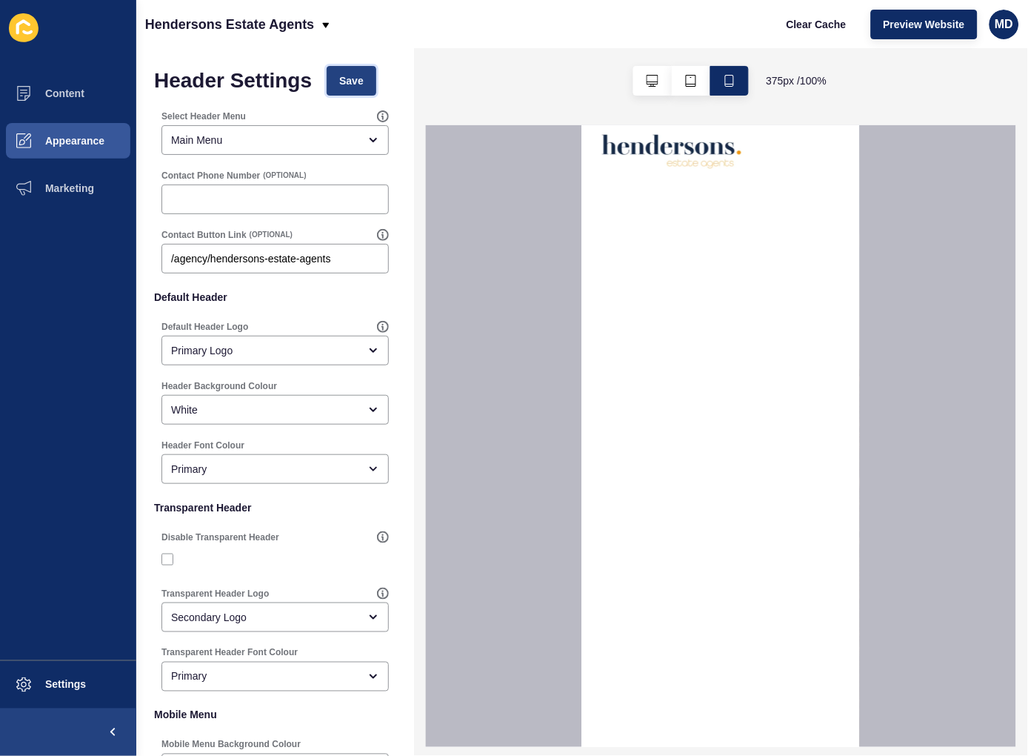
click at [338, 72] on button "Save" at bounding box center [352, 81] width 50 height 30
select select
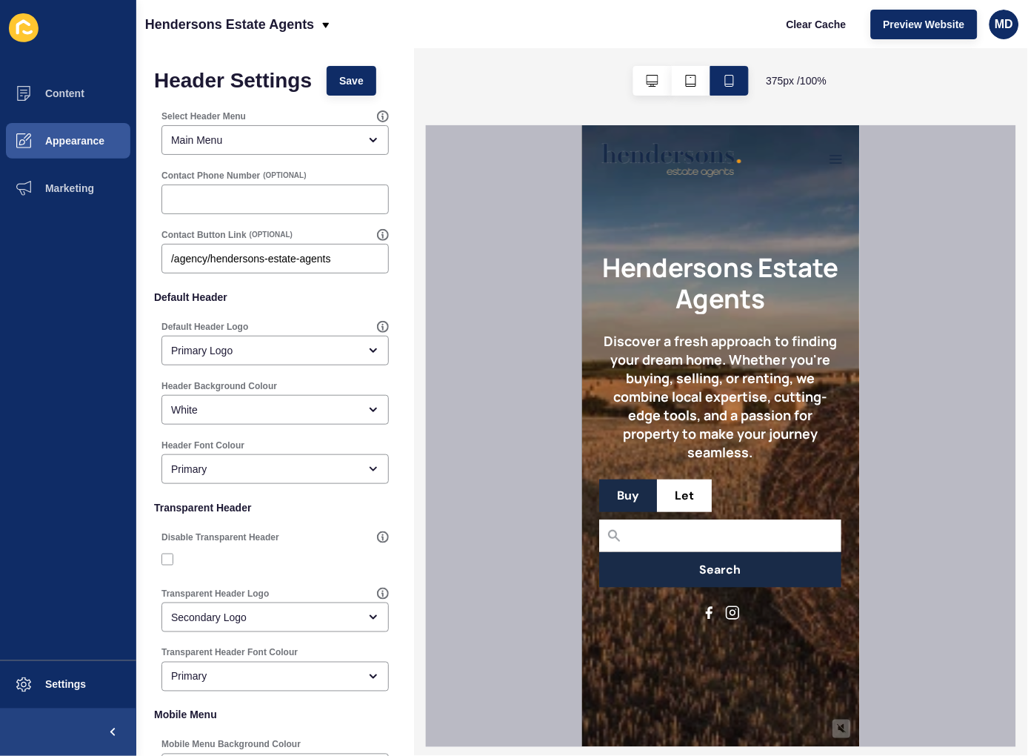
click at [830, 155] on icon "button" at bounding box center [835, 158] width 11 height 7
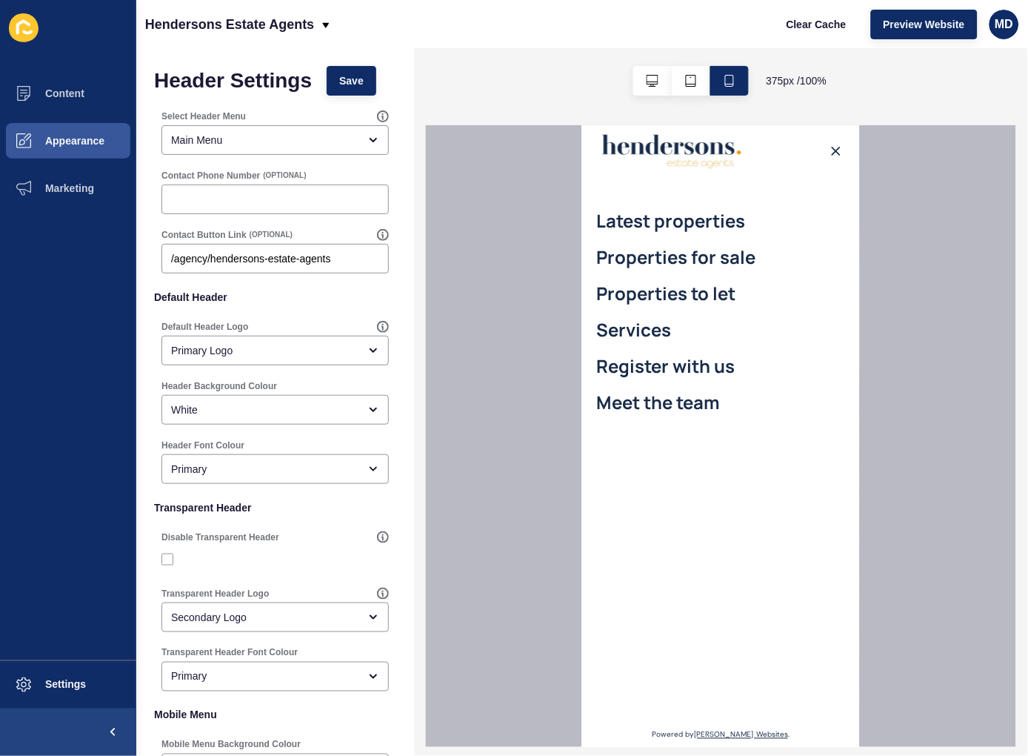
click at [828, 150] on icon "button" at bounding box center [835, 150] width 15 height 15
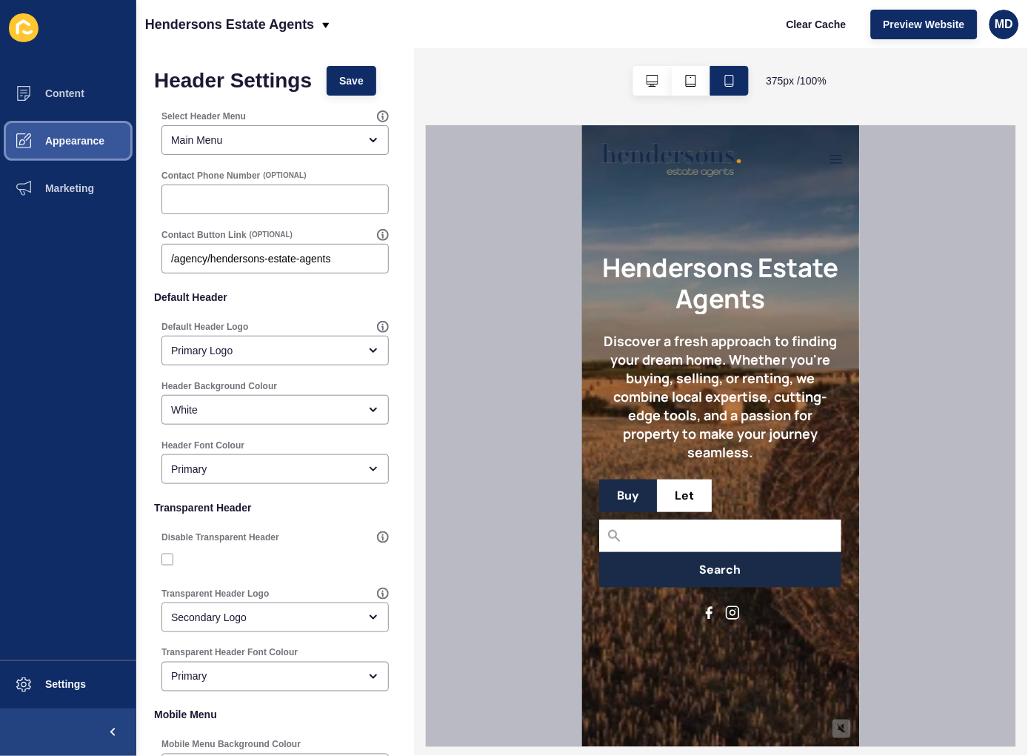
click at [76, 137] on span "Appearance" at bounding box center [51, 141] width 107 height 12
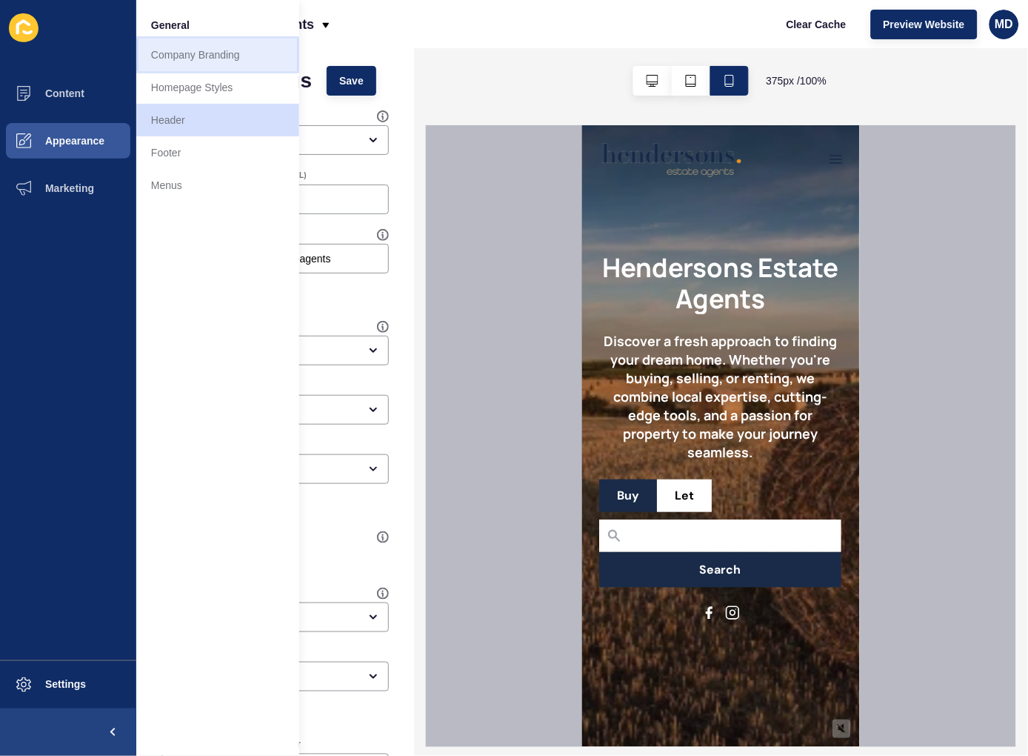
click at [204, 47] on link "Company Branding" at bounding box center [217, 55] width 163 height 33
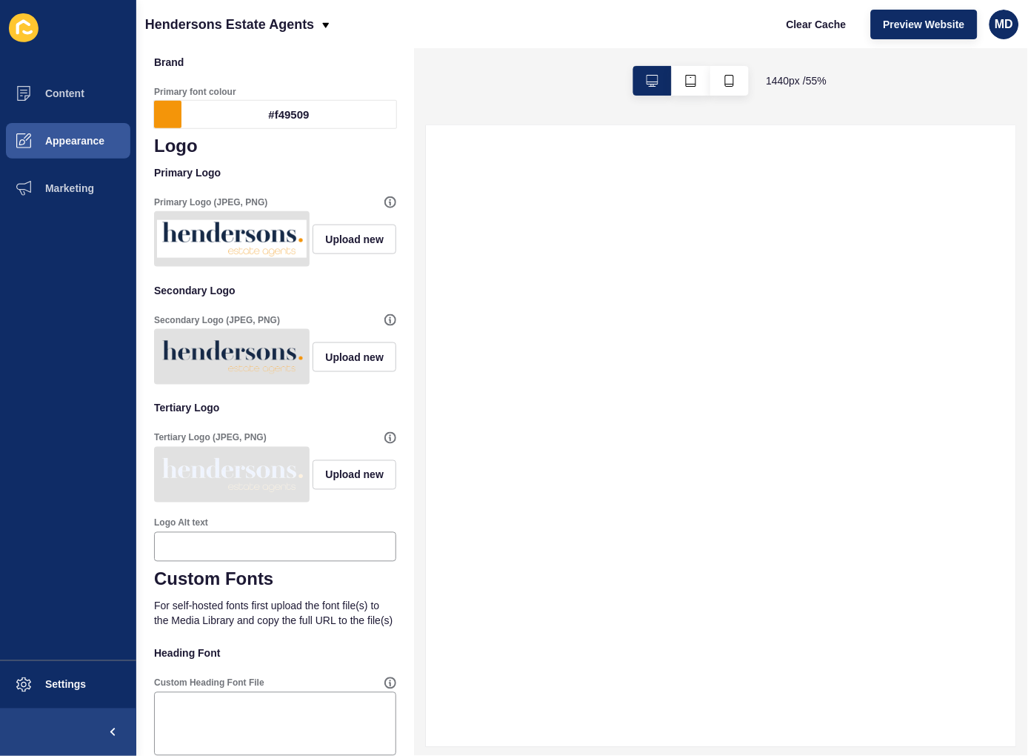
scroll to position [247, 0]
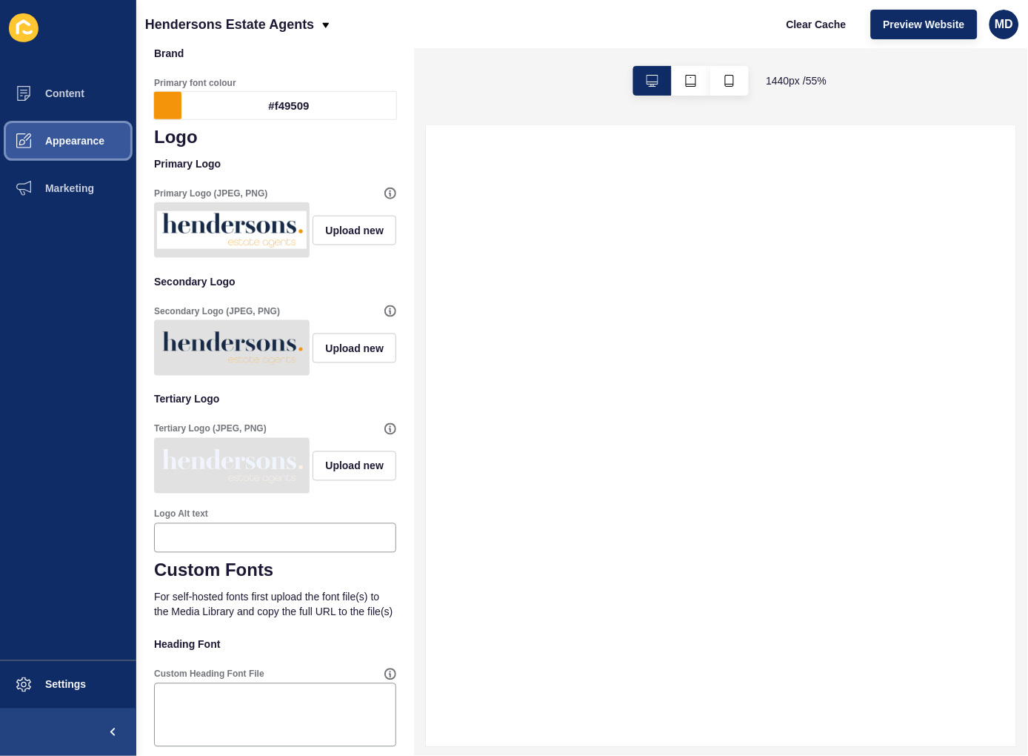
click at [67, 136] on span "Appearance" at bounding box center [51, 141] width 107 height 12
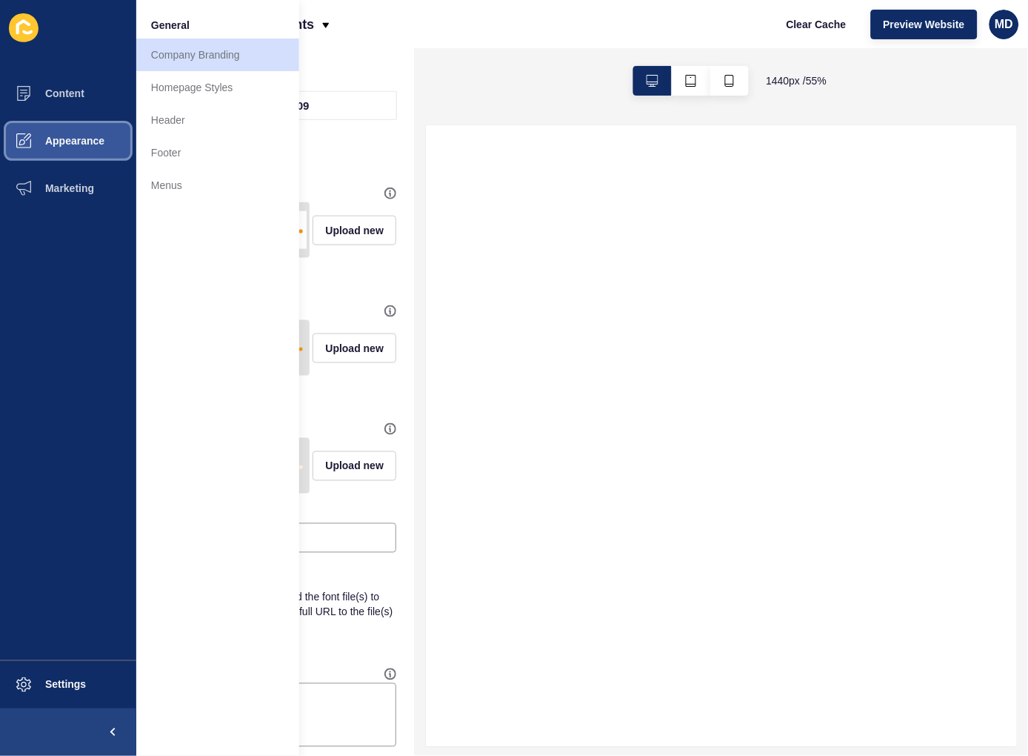
select select
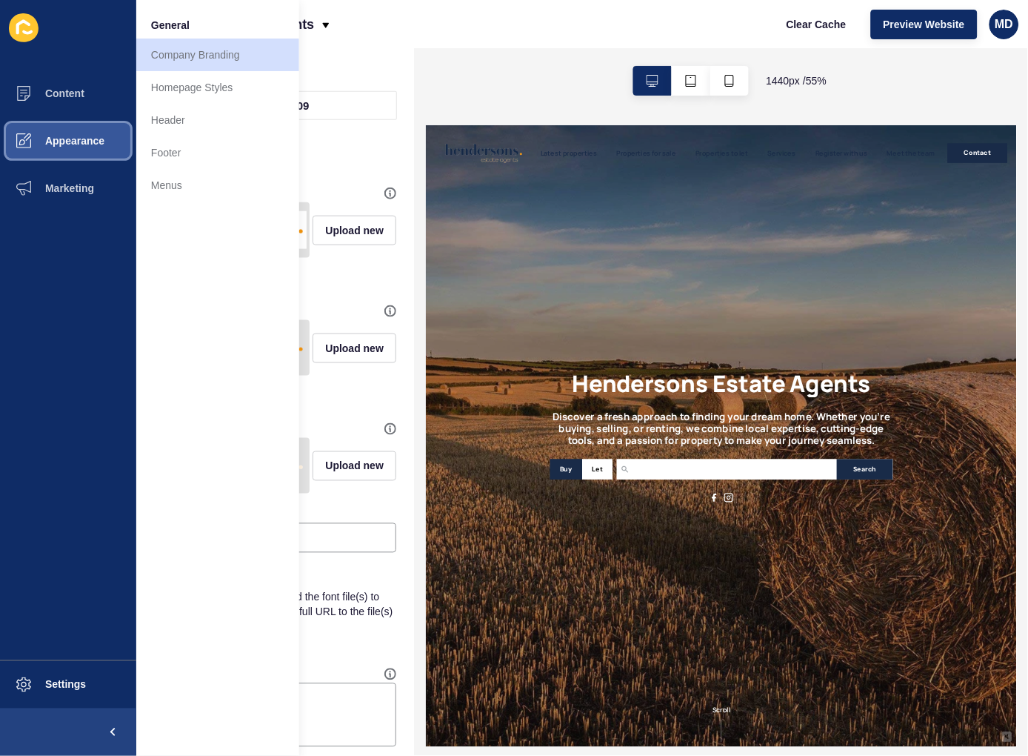
scroll to position [0, 0]
click at [173, 126] on link "Header" at bounding box center [217, 120] width 163 height 33
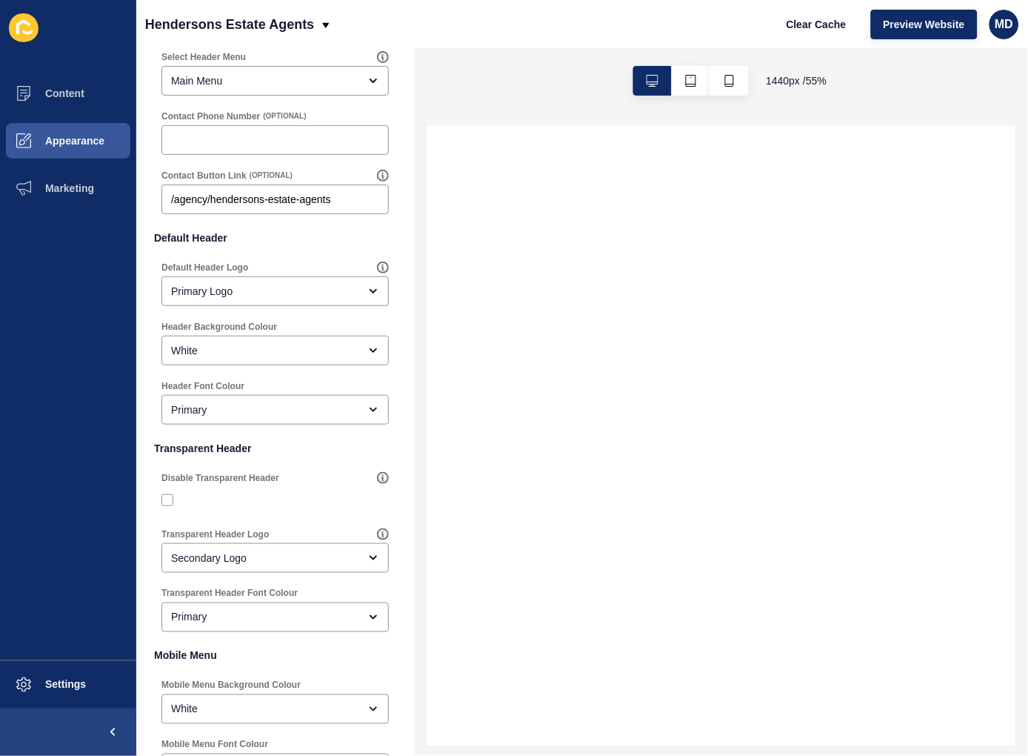
scroll to position [185, 0]
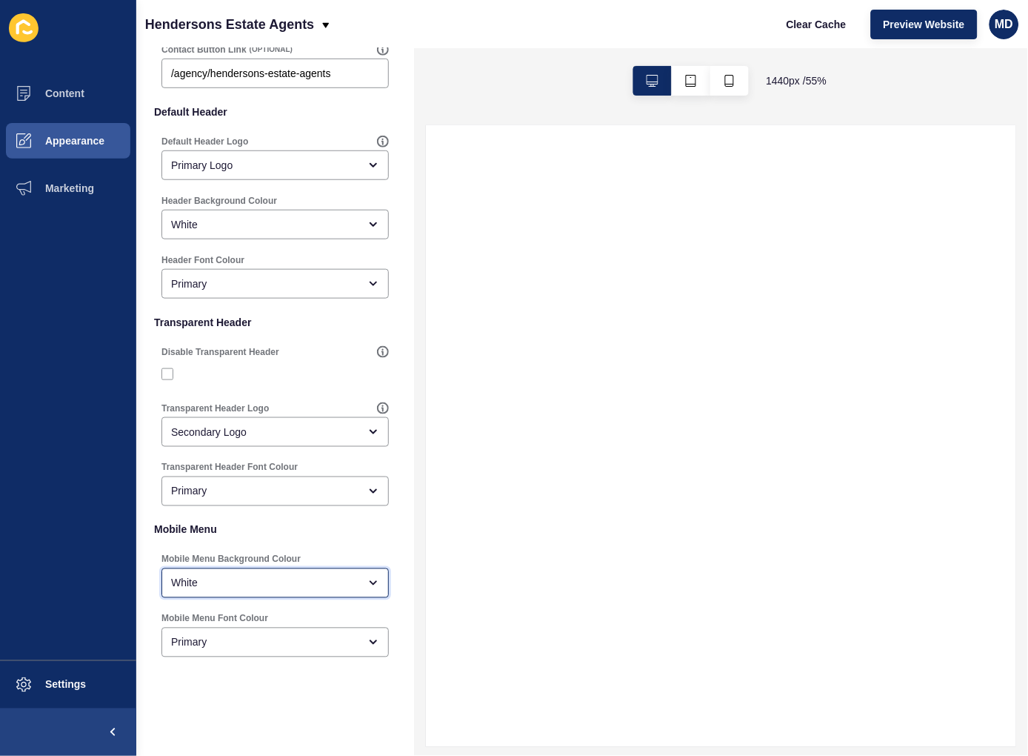
click at [171, 582] on div "White" at bounding box center [264, 583] width 187 height 15
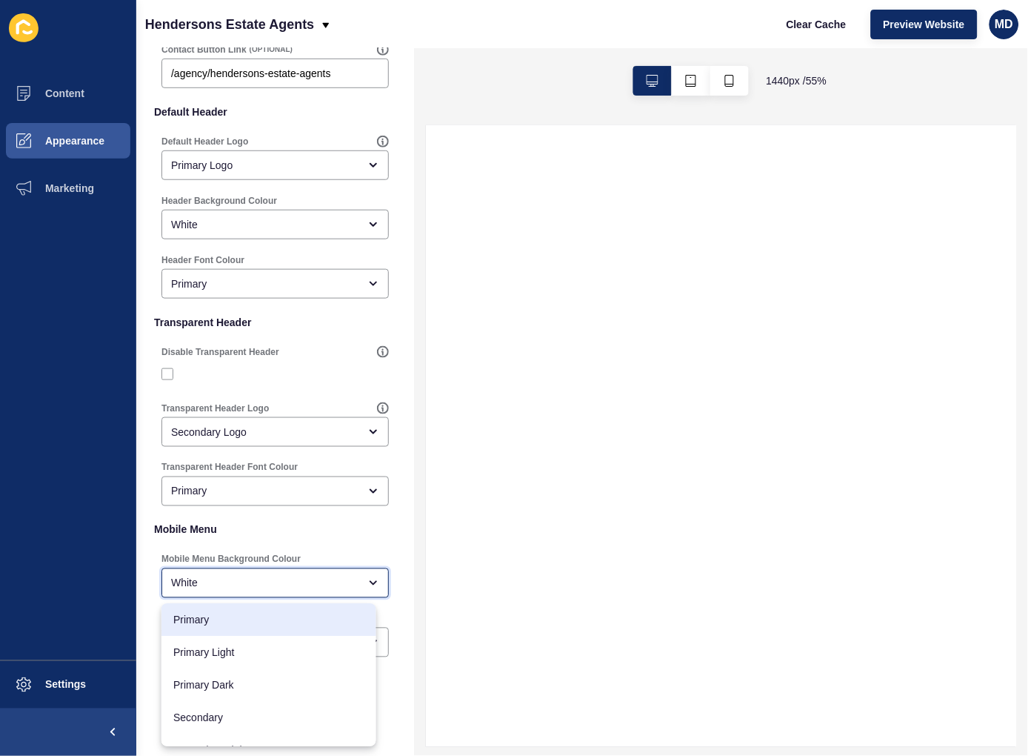
select select
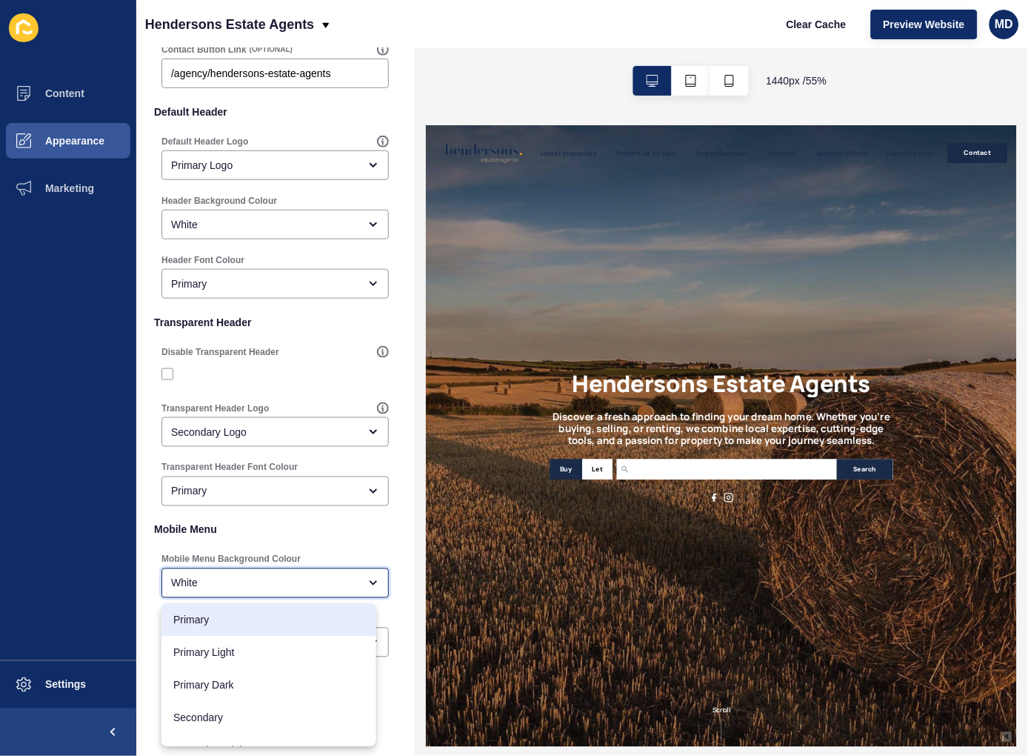
click at [242, 623] on span "Primary" at bounding box center [268, 619] width 191 height 15
type input "Primary"
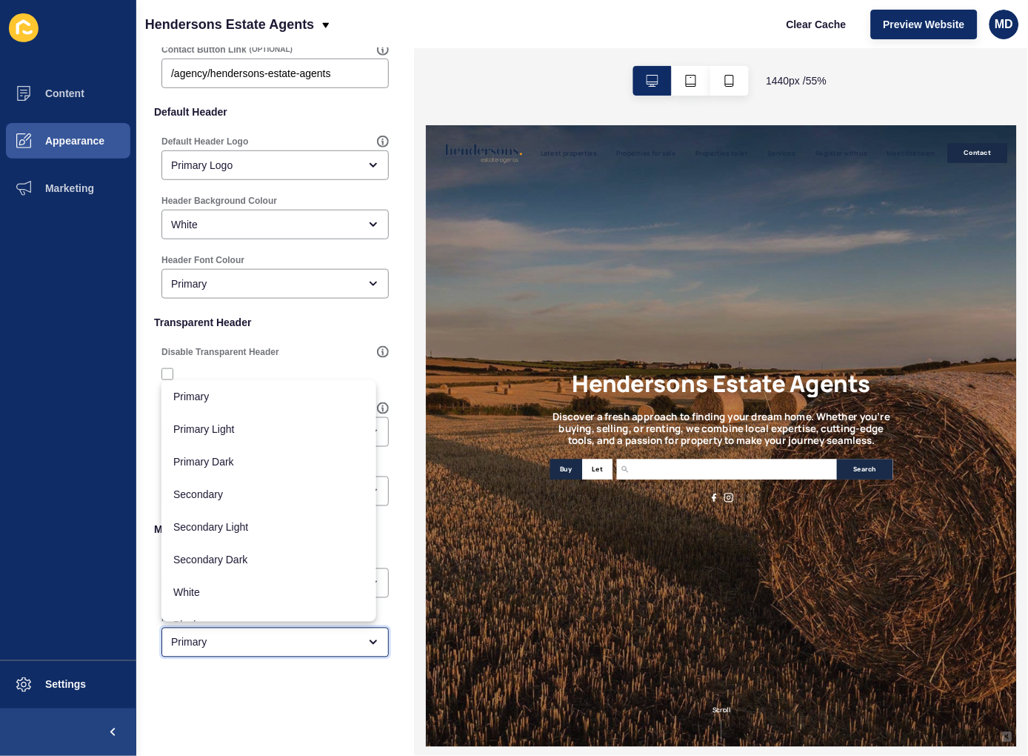
click at [228, 647] on div "Primary" at bounding box center [264, 642] width 187 height 15
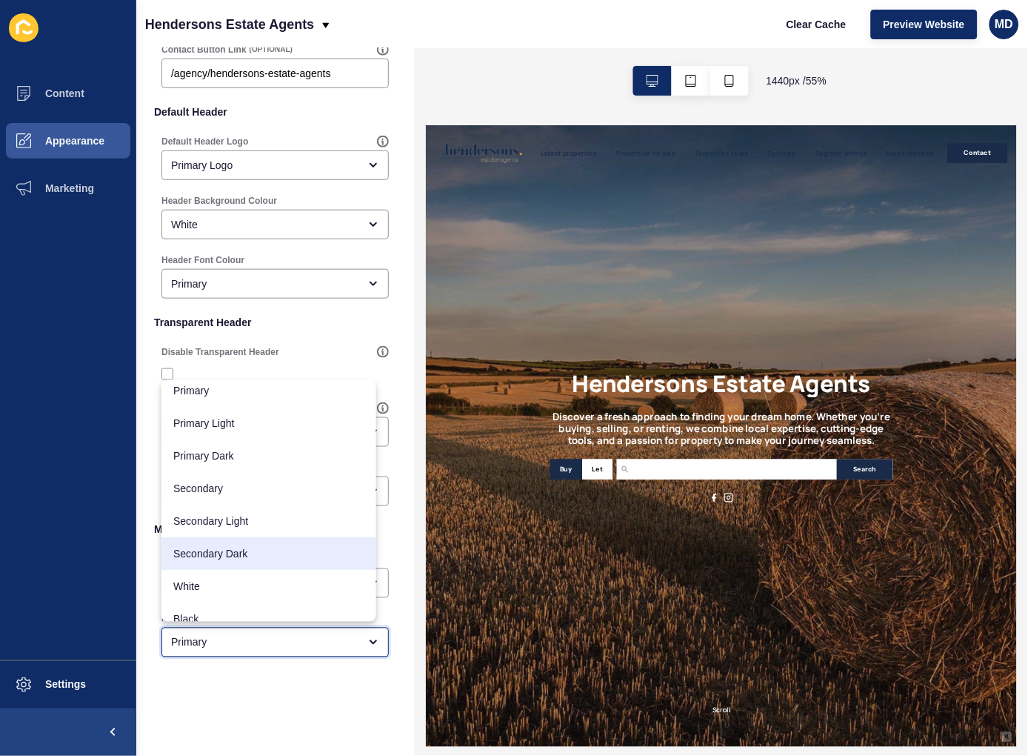
scroll to position [19, 0]
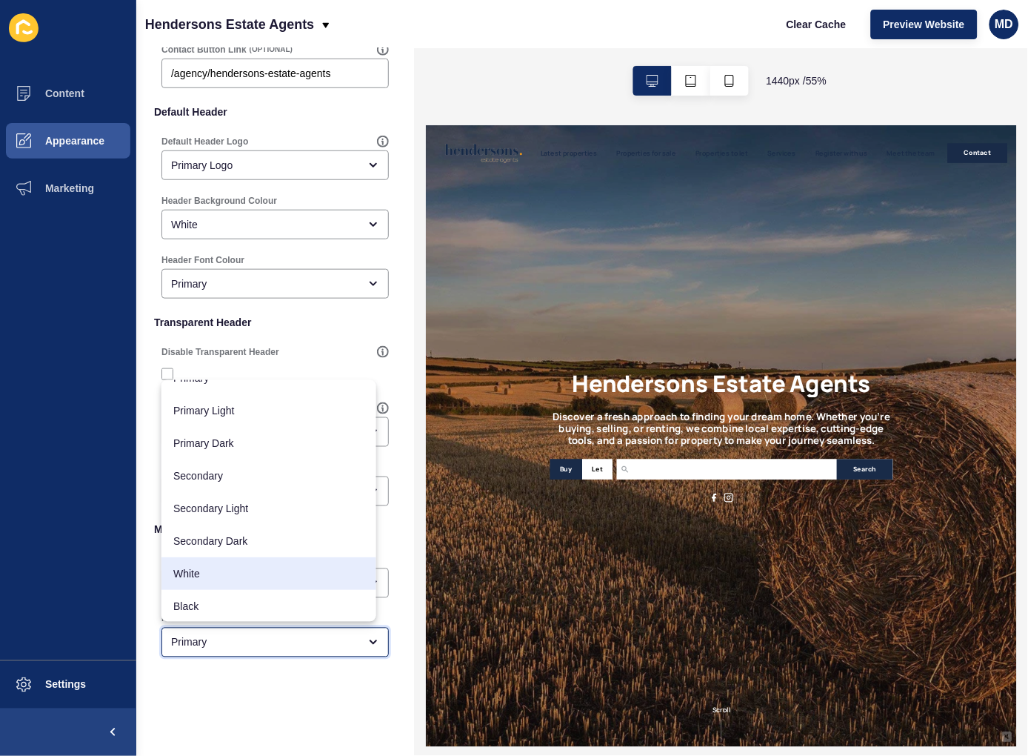
click at [244, 583] on div "White" at bounding box center [268, 573] width 215 height 33
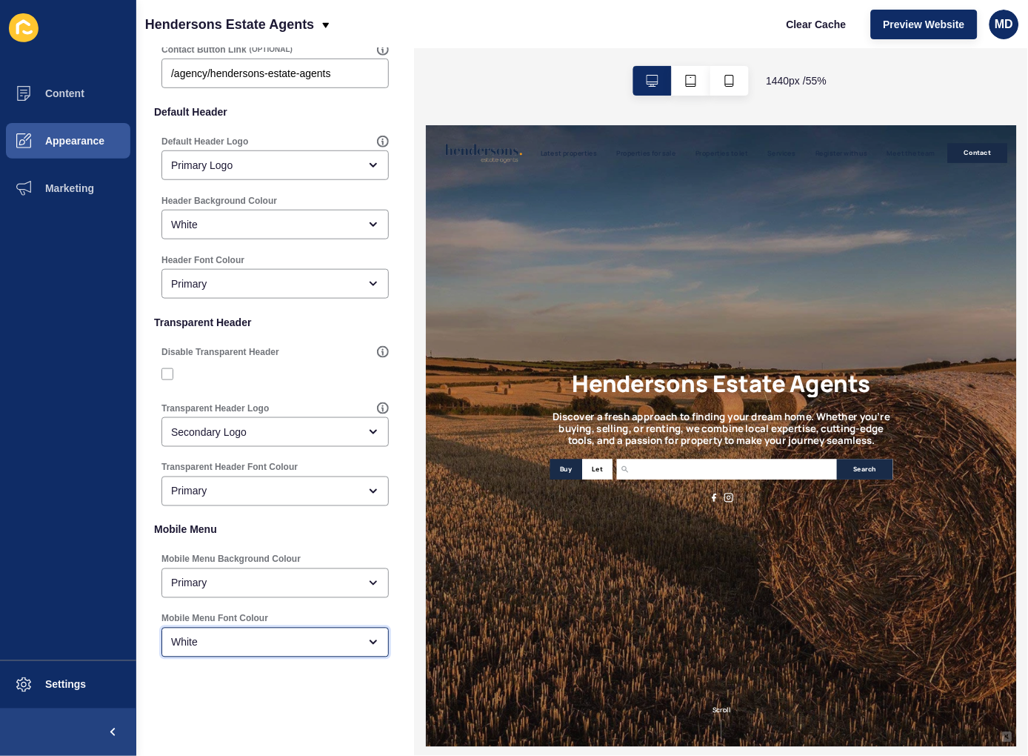
type input "White"
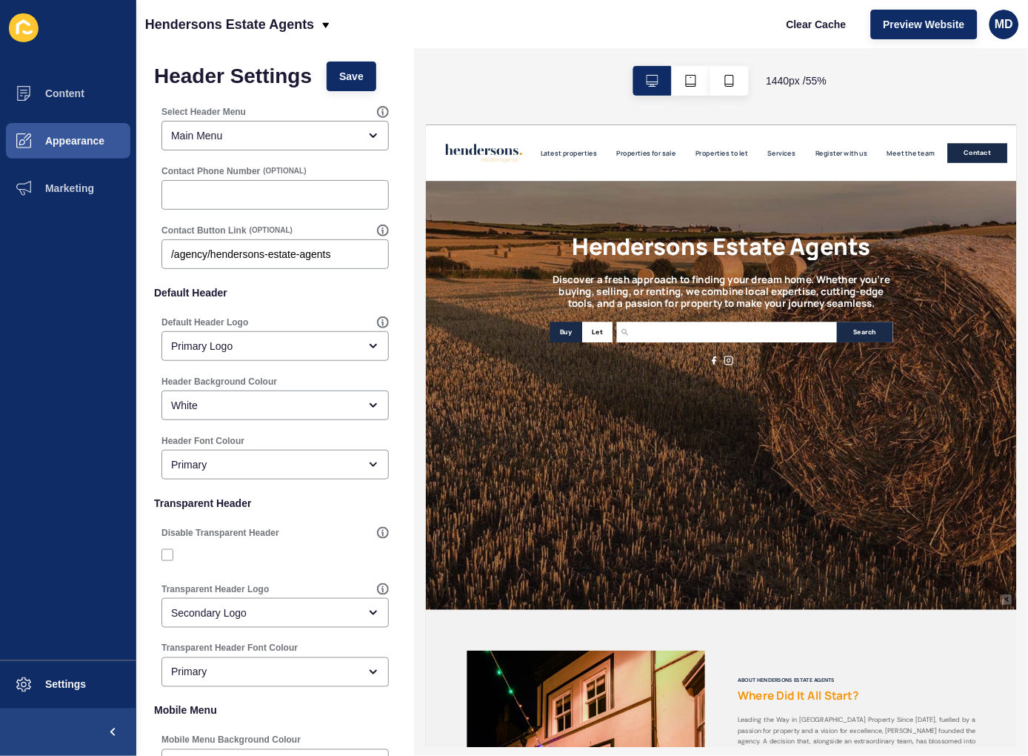
scroll to position [0, 0]
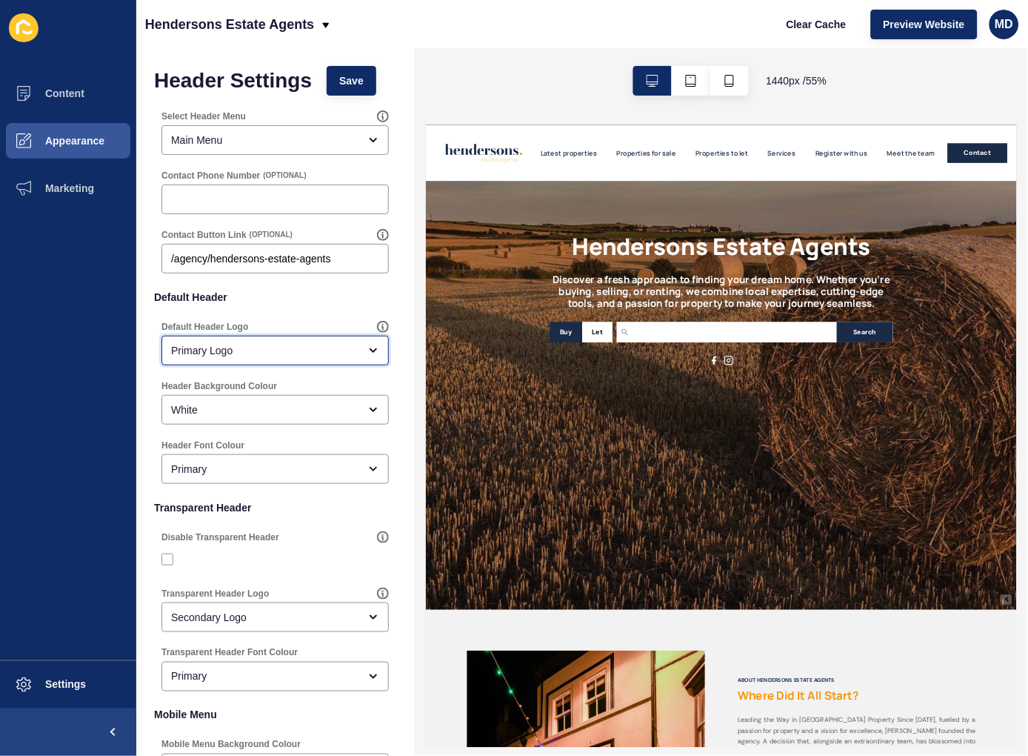
click at [261, 351] on div "Primary Logo" at bounding box center [264, 350] width 187 height 15
click at [249, 409] on div "Secondary Logo" at bounding box center [268, 420] width 215 height 33
type input "Secondary Logo"
click at [336, 72] on button "Save" at bounding box center [352, 81] width 50 height 30
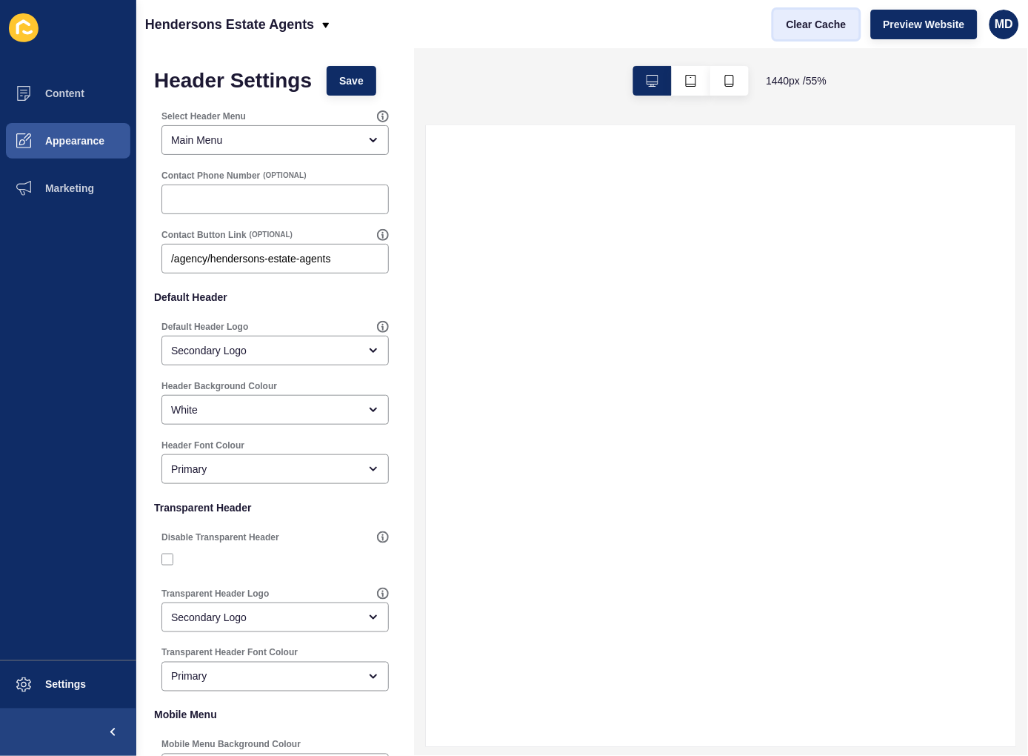
click at [826, 33] on button "Clear Cache" at bounding box center [816, 25] width 85 height 30
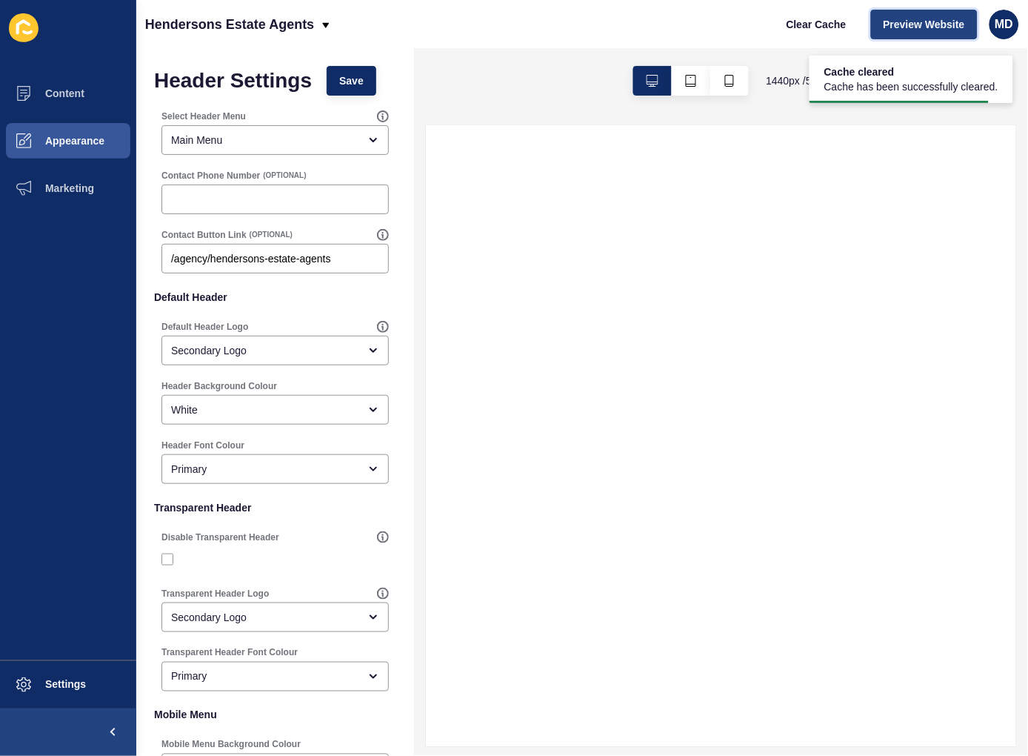
click at [908, 35] on button "Preview Website" at bounding box center [924, 25] width 107 height 30
select select
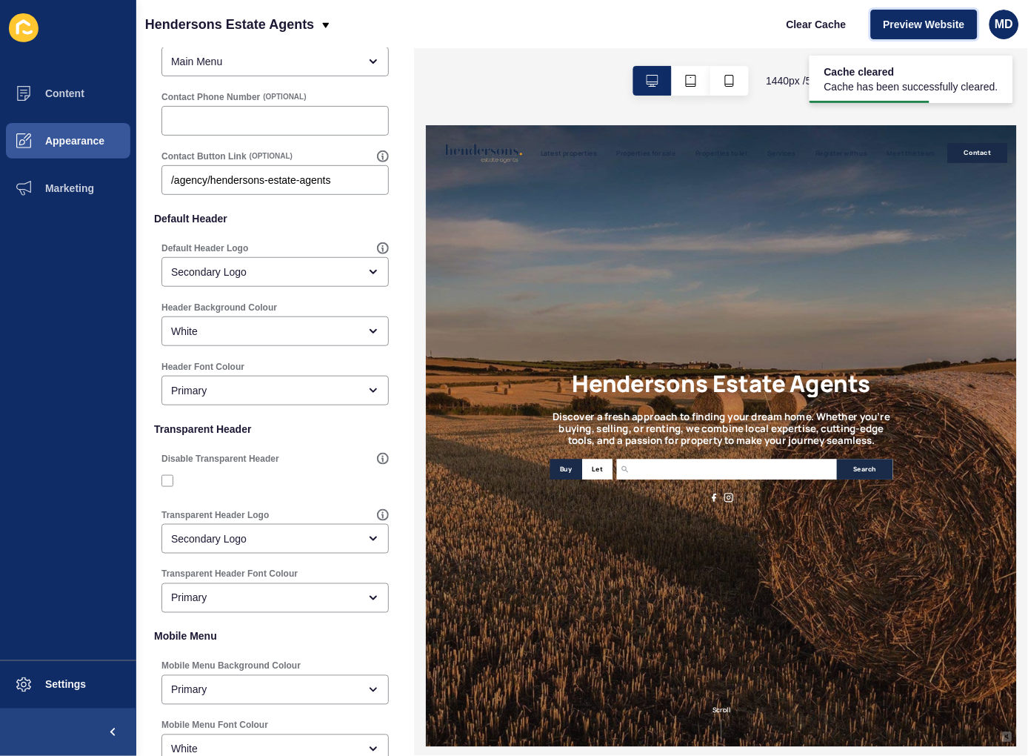
scroll to position [185, 0]
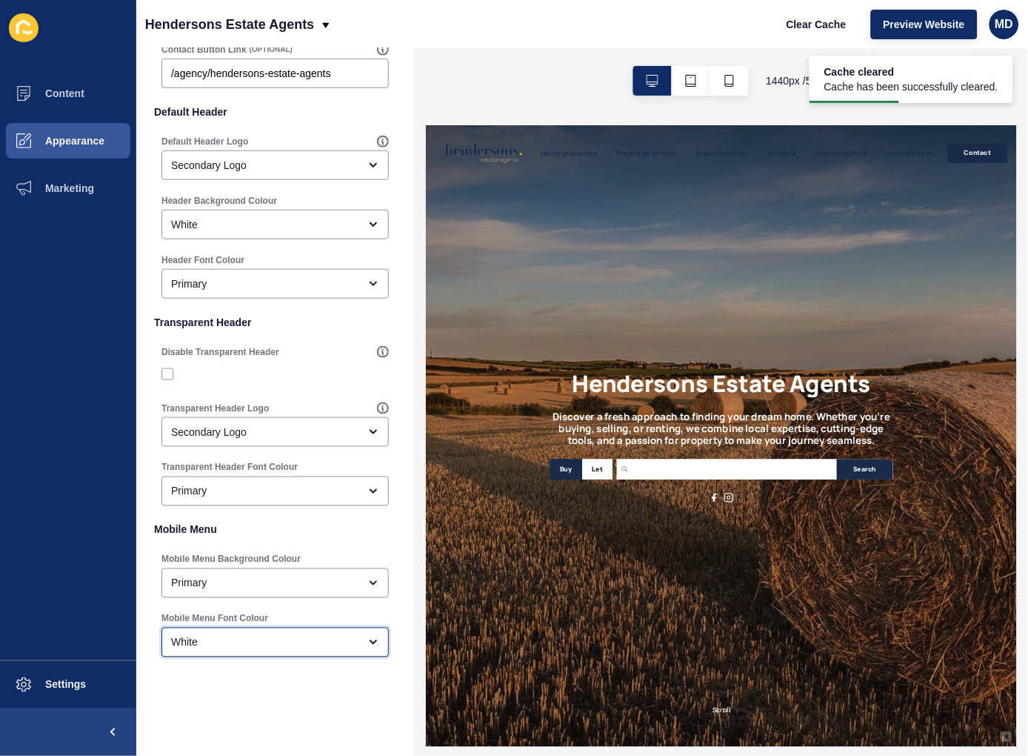
click at [216, 641] on div "White" at bounding box center [264, 642] width 187 height 15
type input "Primary"
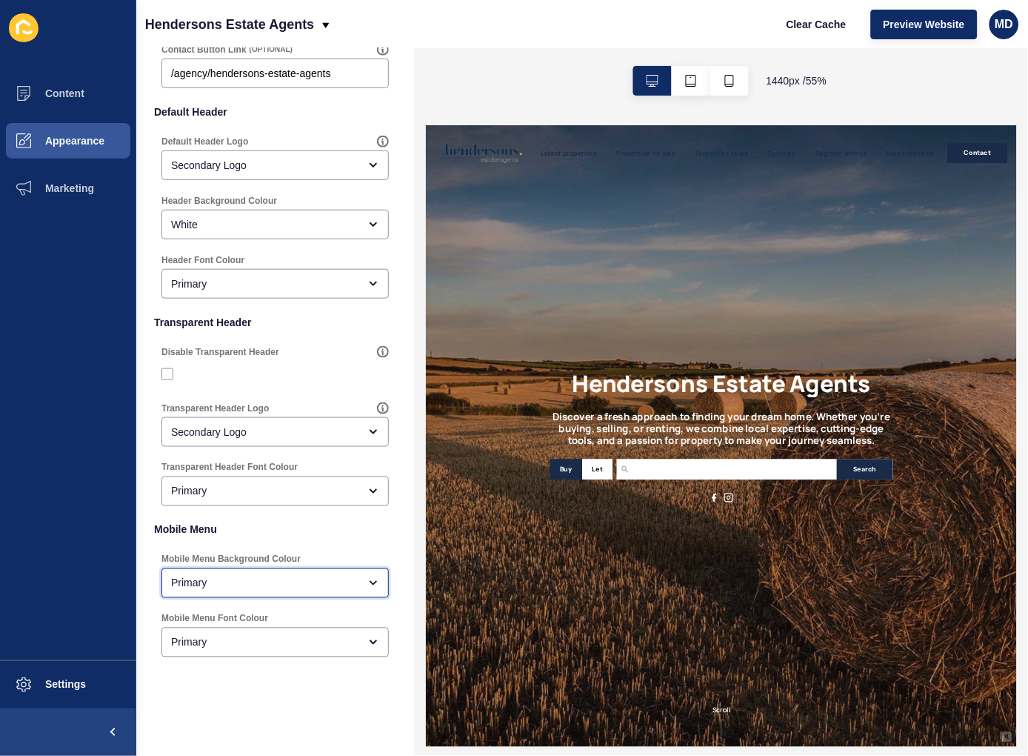
click at [185, 596] on div "Primary" at bounding box center [274, 583] width 227 height 30
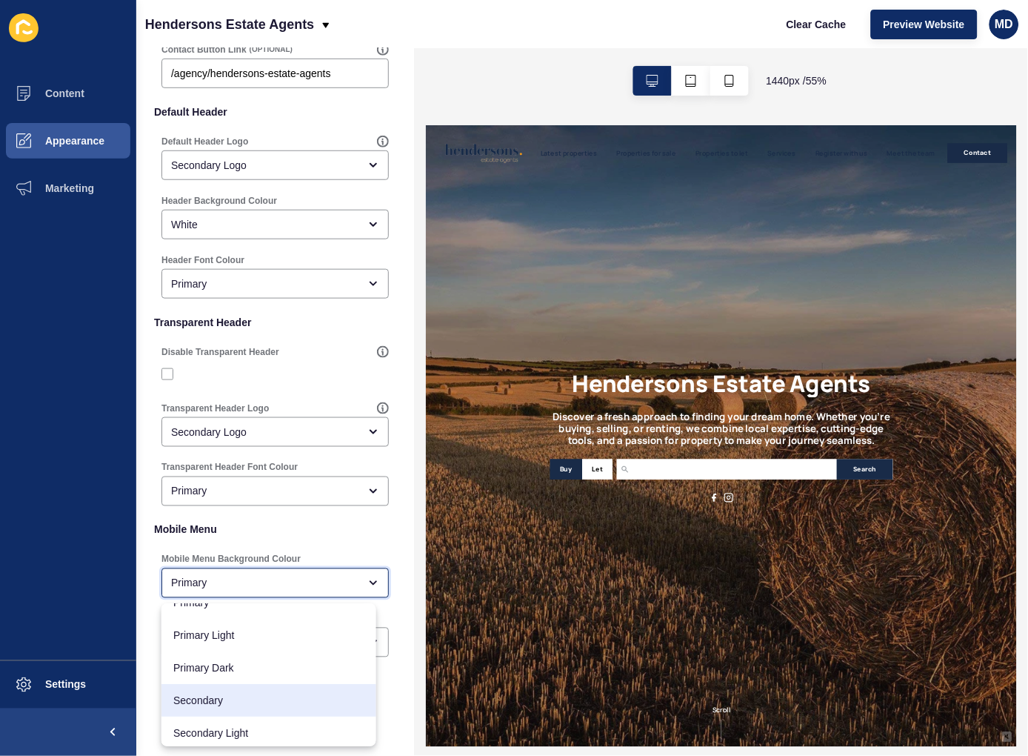
scroll to position [0, 0]
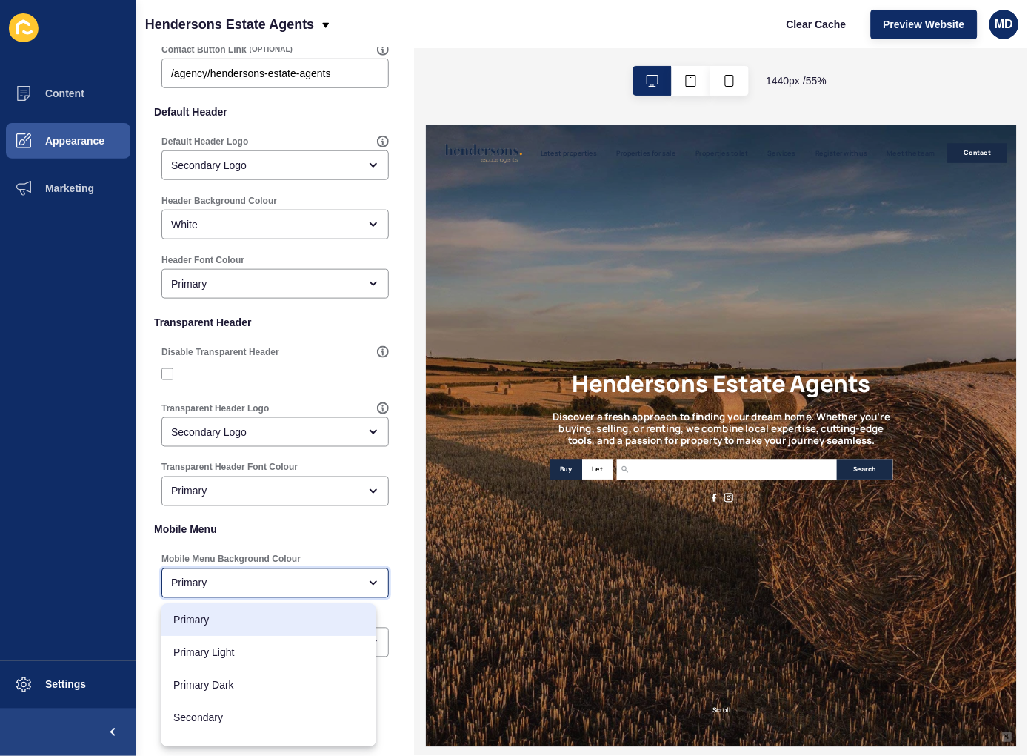
click at [265, 624] on span "Primary" at bounding box center [268, 619] width 191 height 15
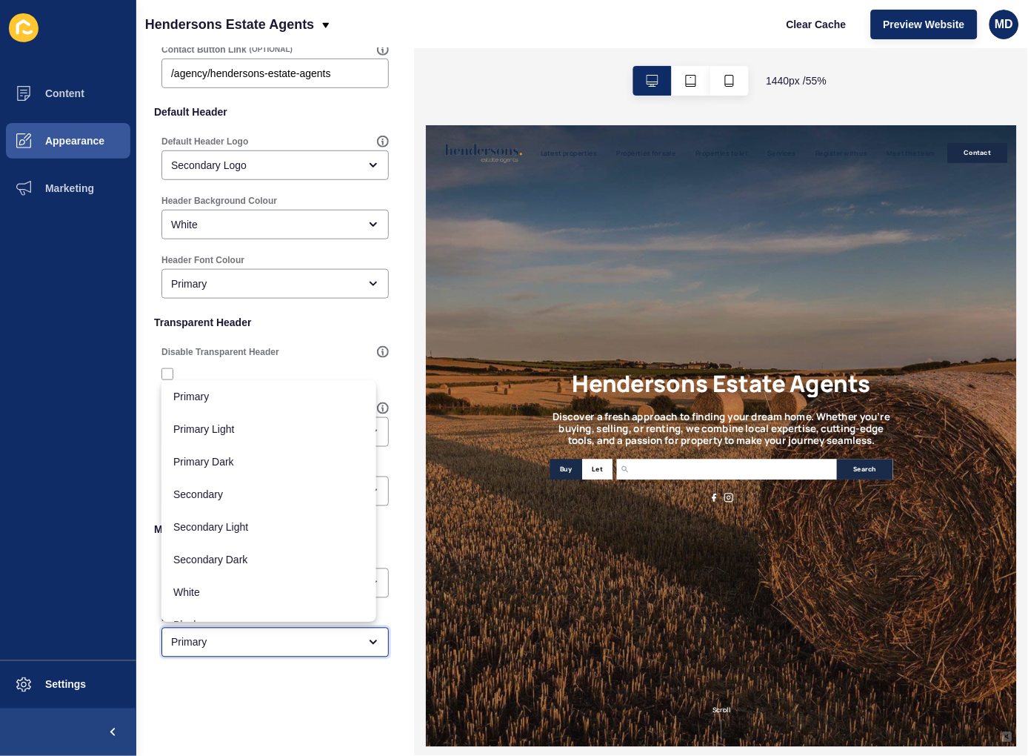
click at [295, 643] on div "Primary" at bounding box center [264, 642] width 187 height 15
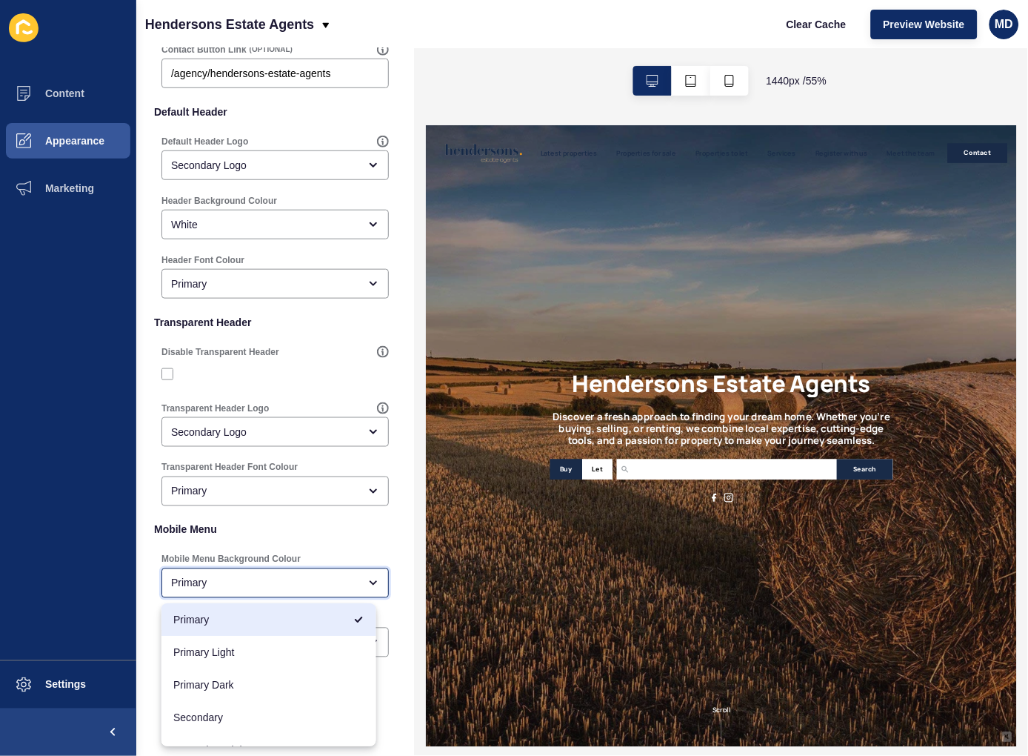
click at [290, 579] on div "Primary" at bounding box center [264, 583] width 187 height 15
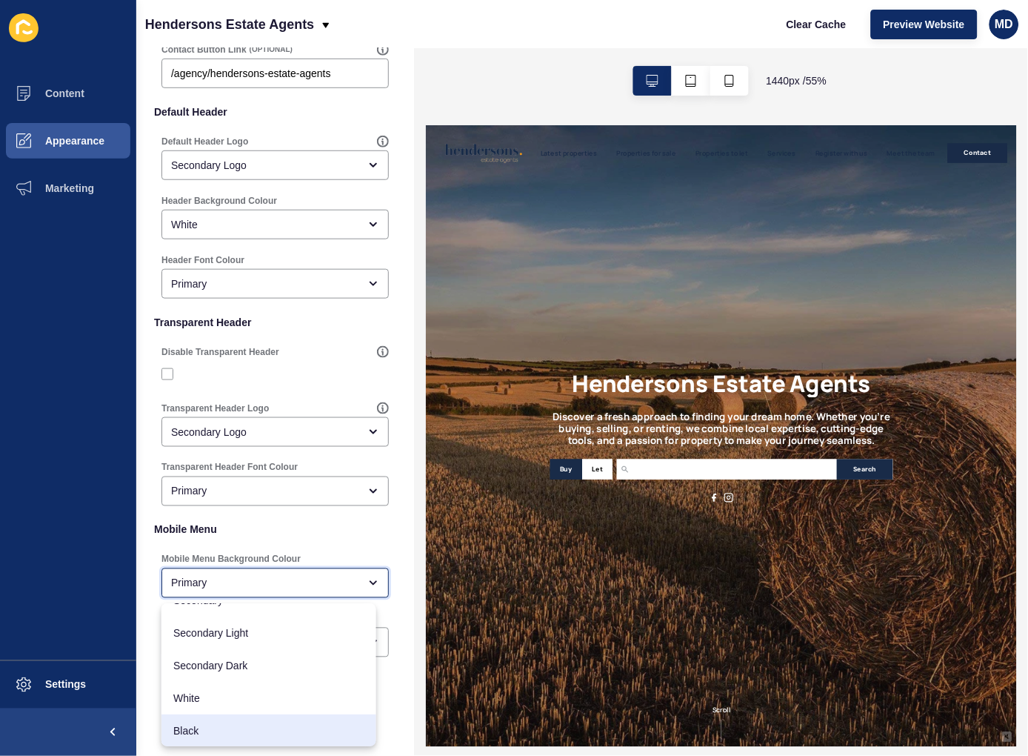
click at [276, 723] on span "Black" at bounding box center [268, 730] width 191 height 15
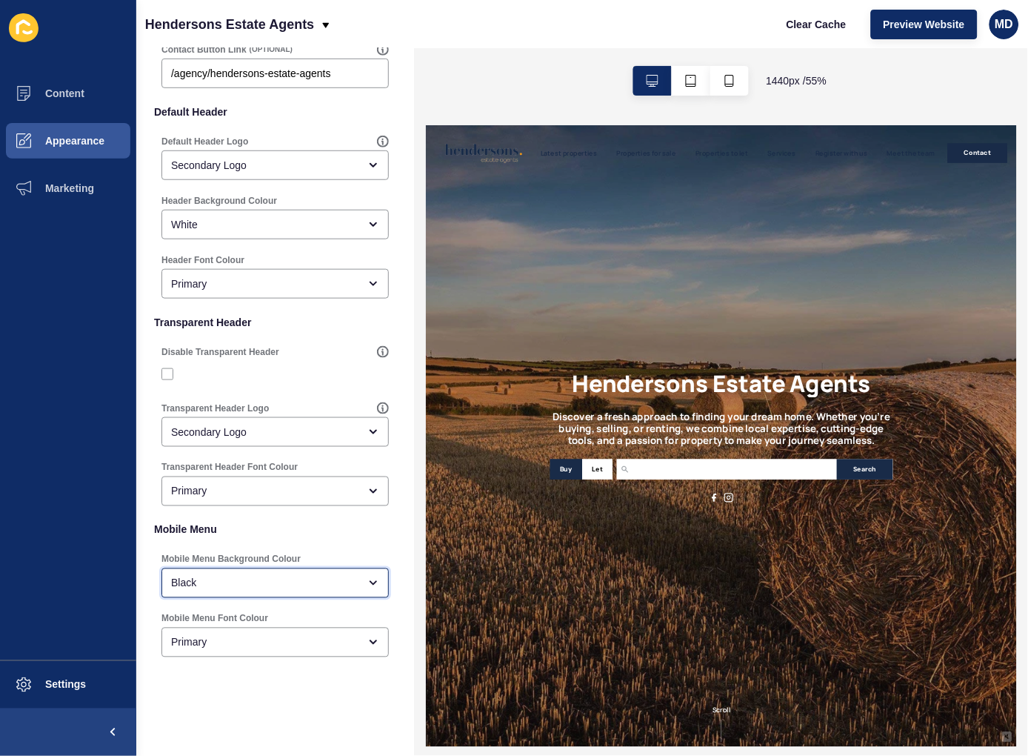
click at [259, 590] on div "Black" at bounding box center [274, 583] width 227 height 30
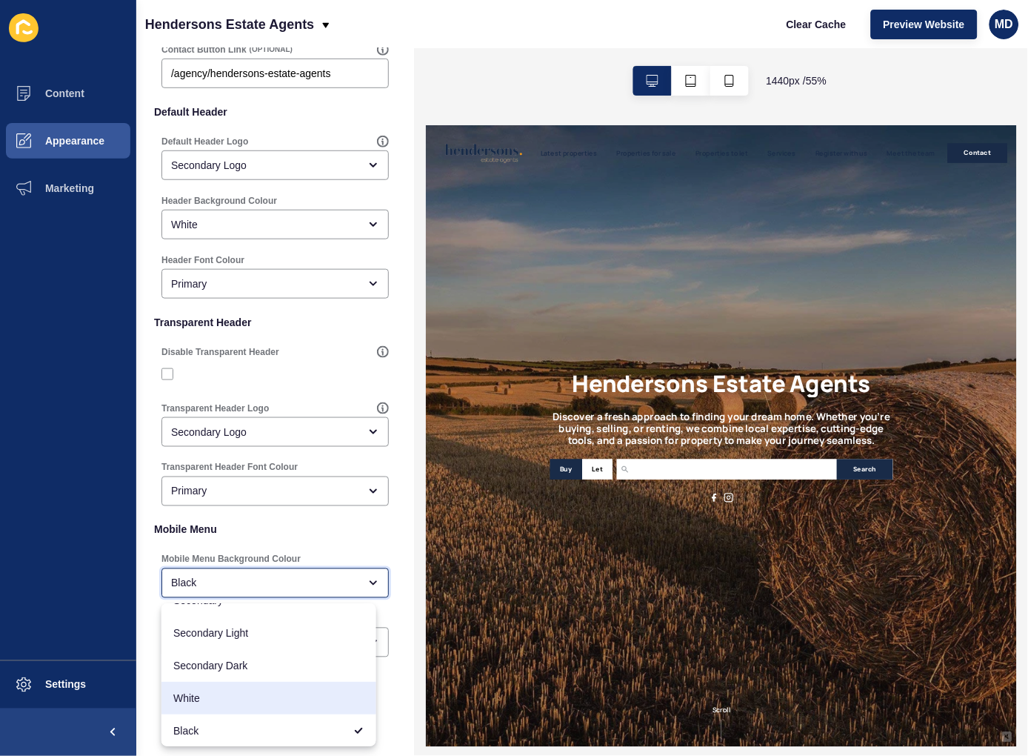
click at [240, 695] on span "White" at bounding box center [268, 697] width 191 height 15
type input "White"
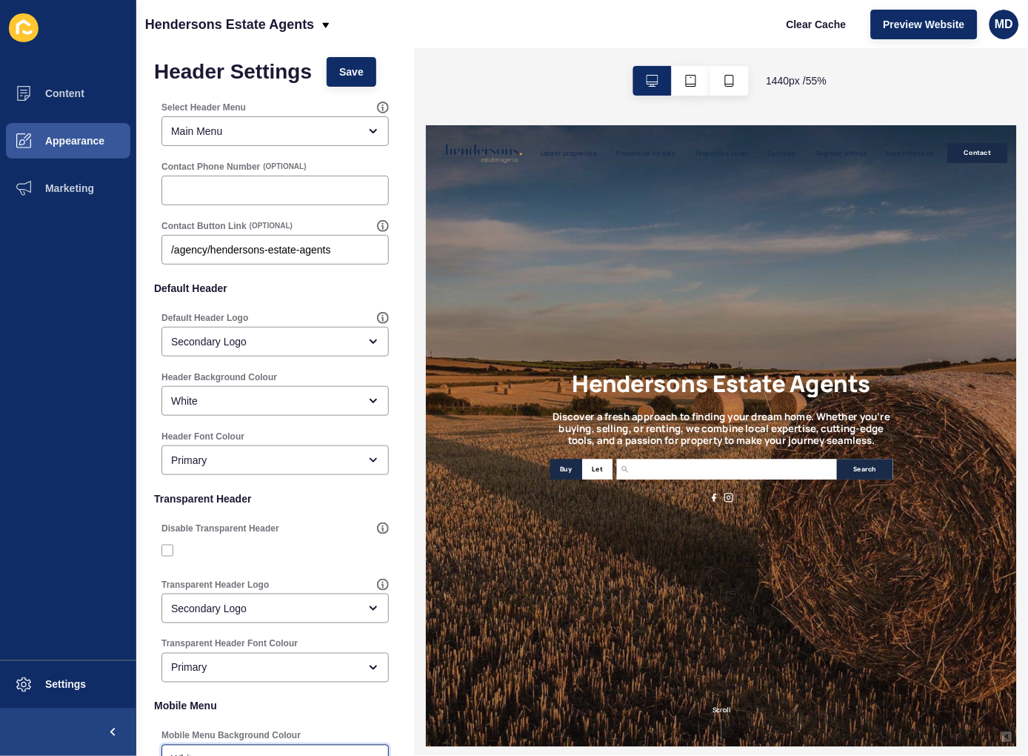
scroll to position [0, 0]
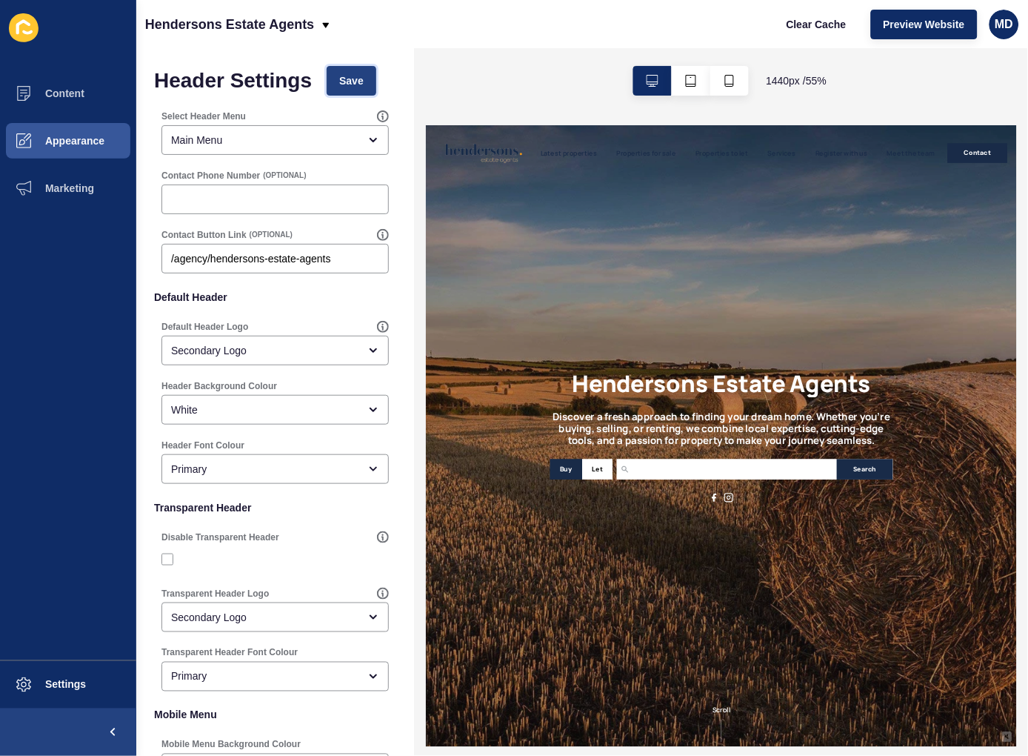
click at [364, 72] on button "Save" at bounding box center [352, 81] width 50 height 30
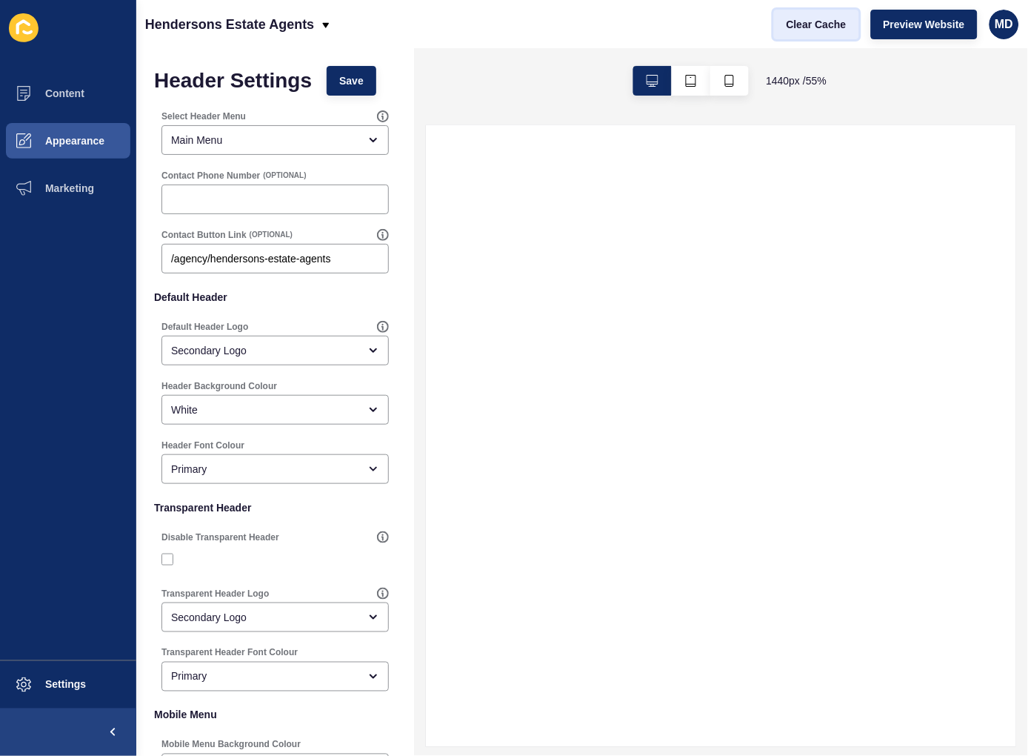
click at [815, 18] on span "Clear Cache" at bounding box center [817, 24] width 60 height 15
select select
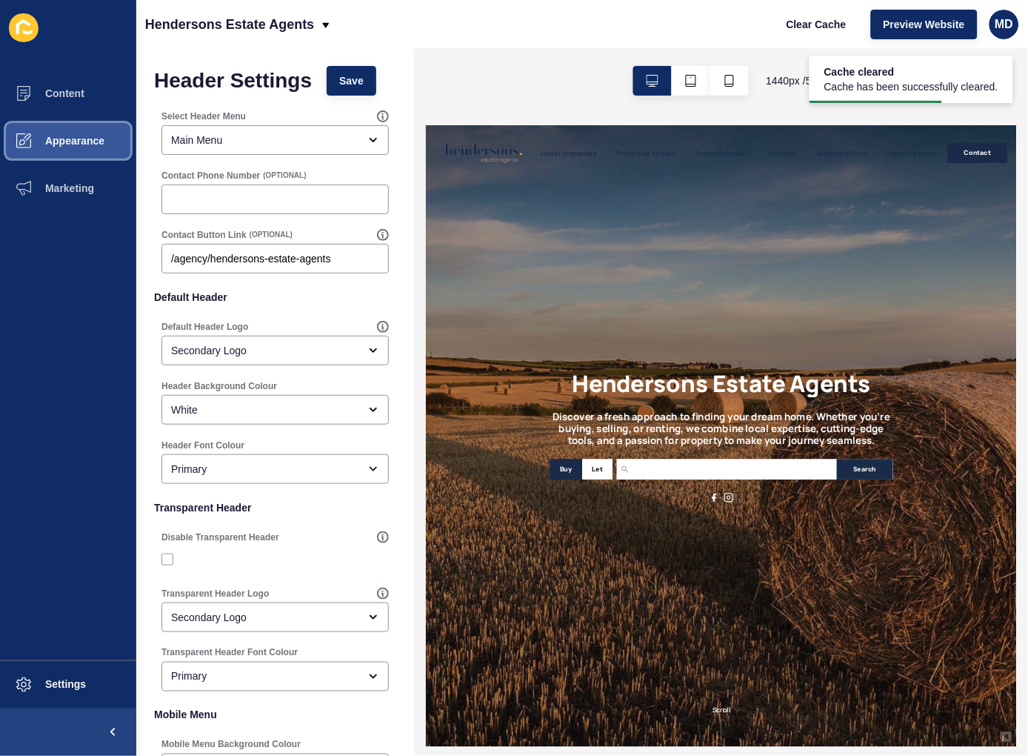
click at [60, 150] on button "Appearance" at bounding box center [68, 140] width 136 height 47
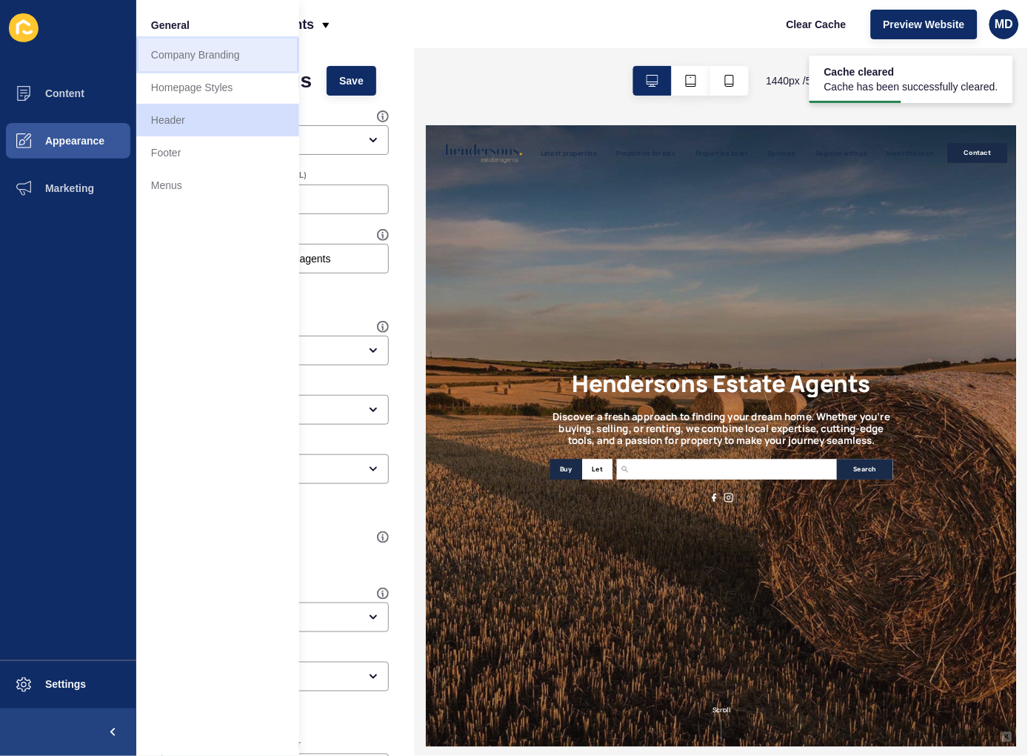
click at [204, 50] on link "Company Branding" at bounding box center [217, 55] width 163 height 33
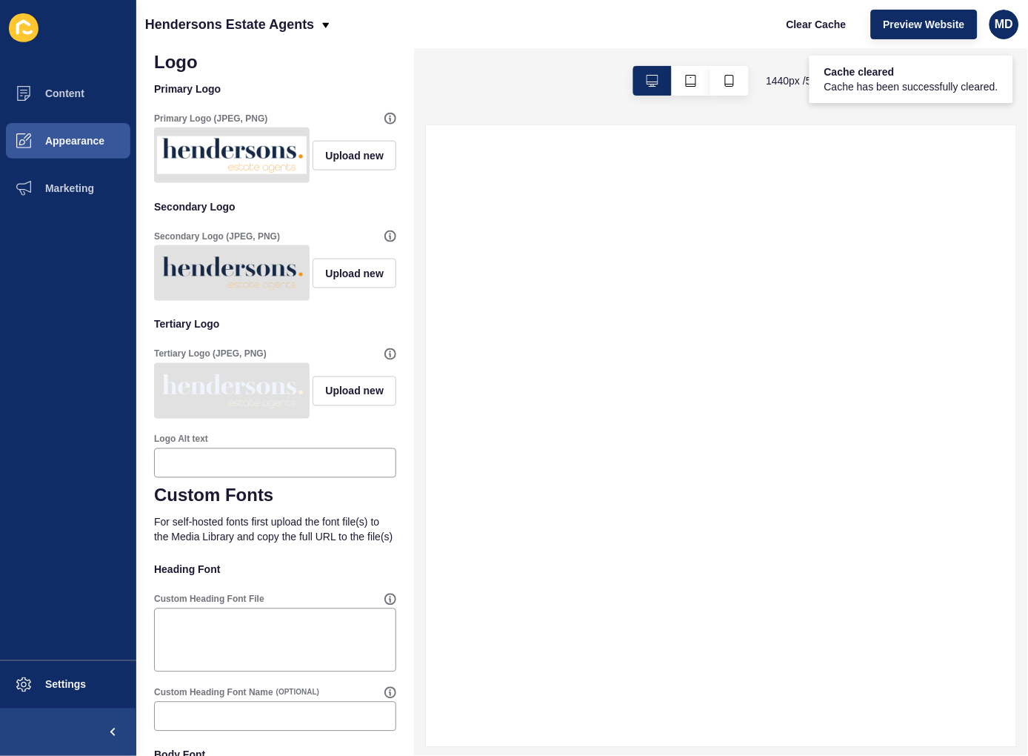
scroll to position [329, 0]
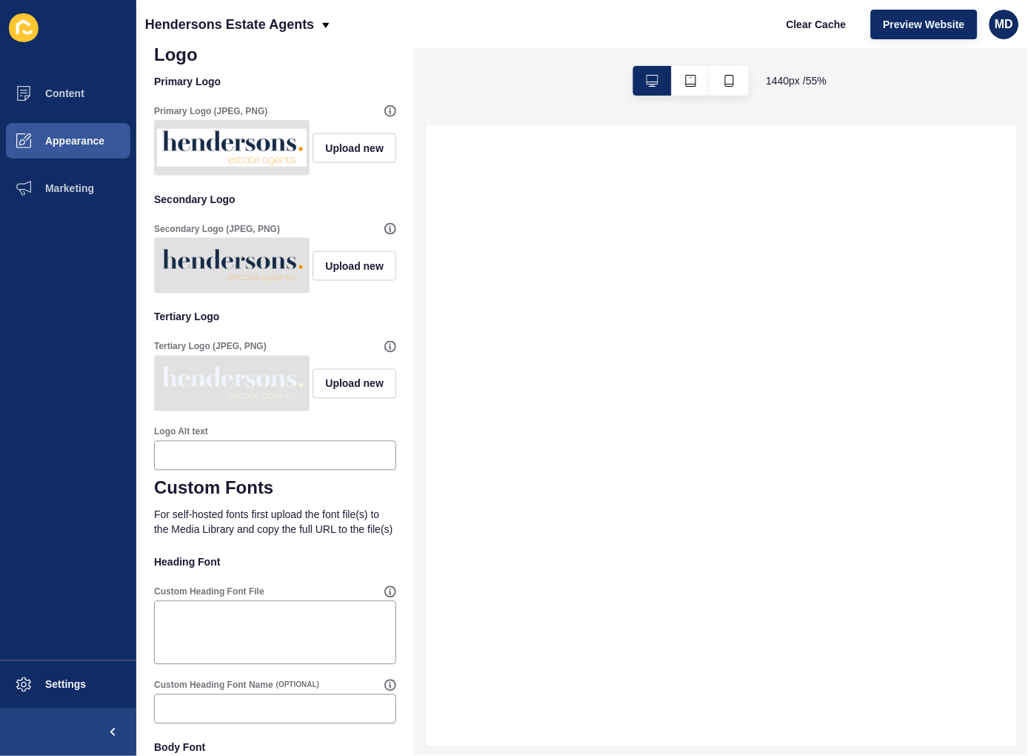
select select
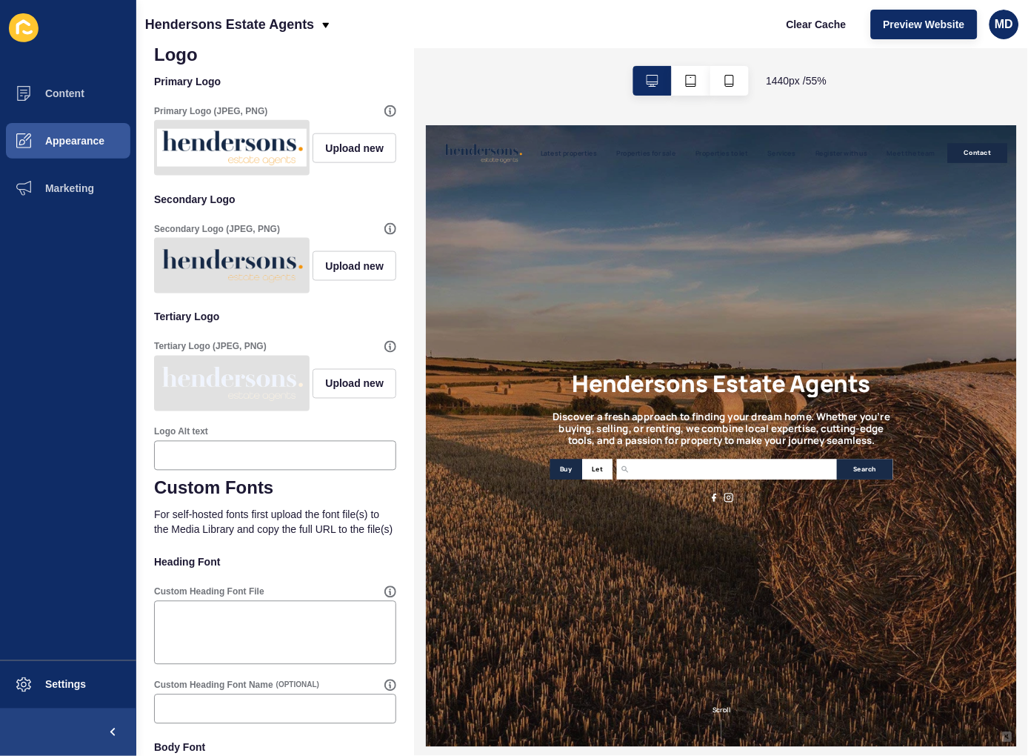
scroll to position [0, 0]
click at [325, 149] on span "Upload new" at bounding box center [354, 148] width 59 height 15
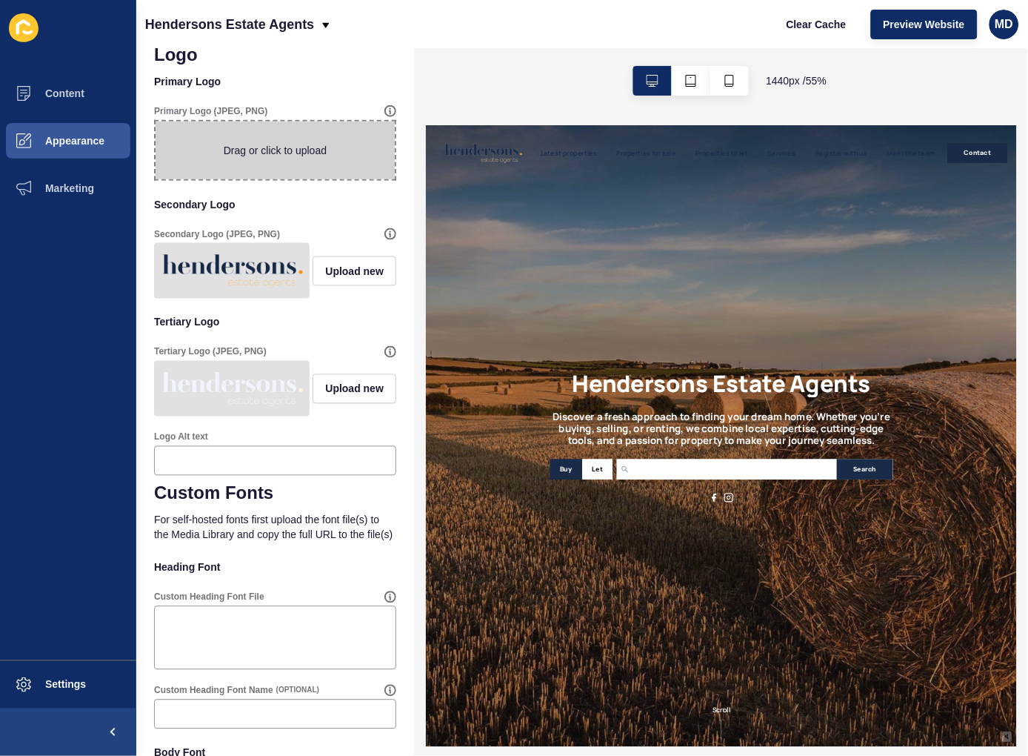
click at [270, 152] on span at bounding box center [275, 150] width 239 height 58
click at [156, 121] on input "Drag or click to upload" at bounding box center [156, 121] width 0 height 0
type input "C:\fakepath\Homes of Choice - Homepage (7).png"
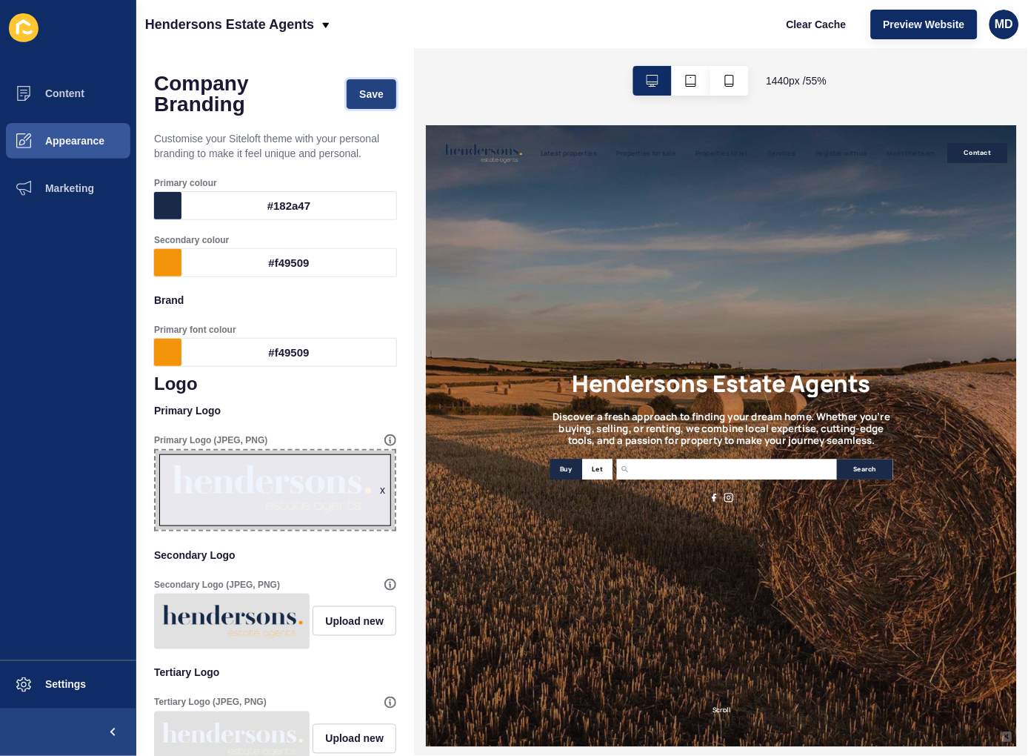
click at [359, 87] on span "Save" at bounding box center [371, 94] width 24 height 15
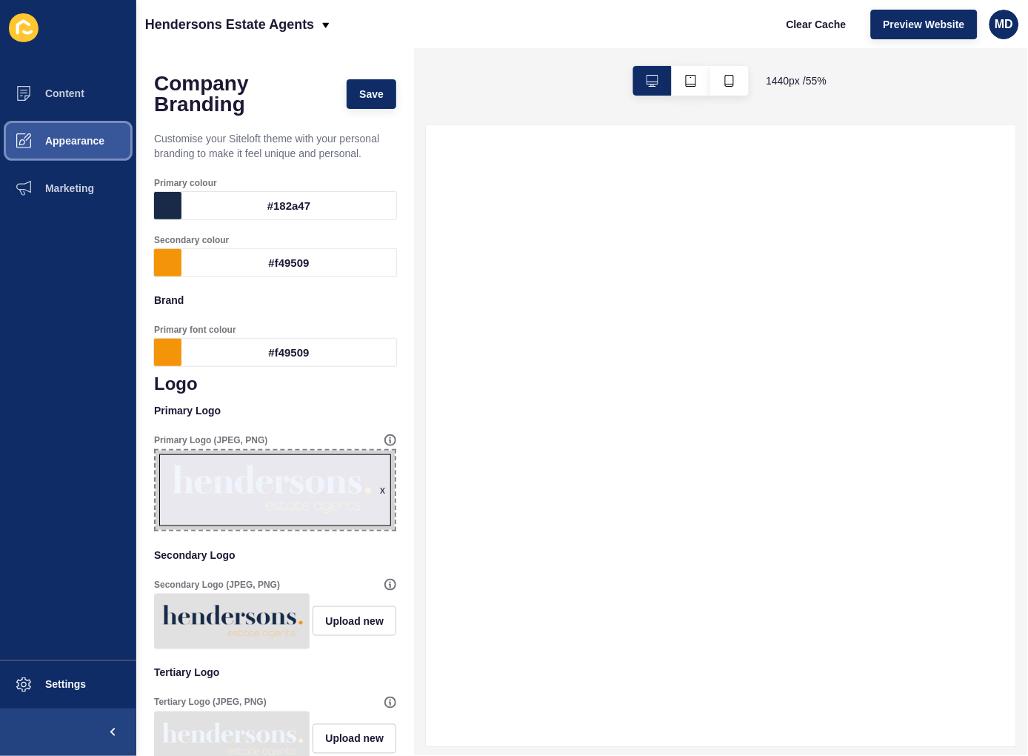
click at [90, 150] on button "Appearance" at bounding box center [68, 140] width 136 height 47
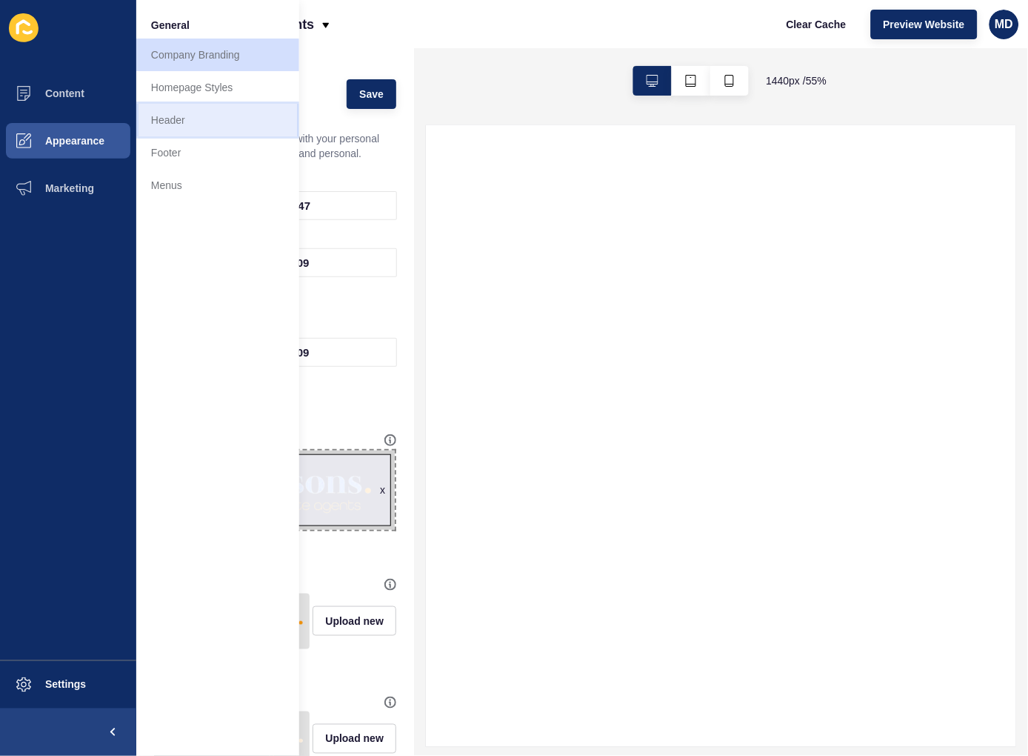
click at [197, 120] on link "Header" at bounding box center [217, 120] width 163 height 33
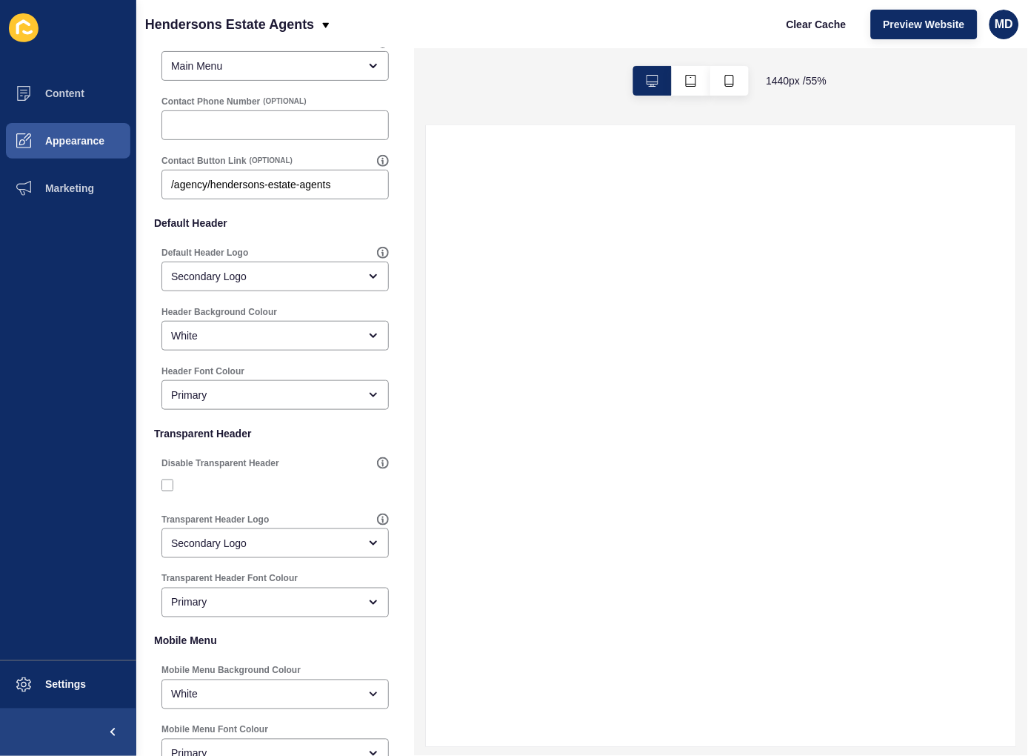
scroll to position [164, 0]
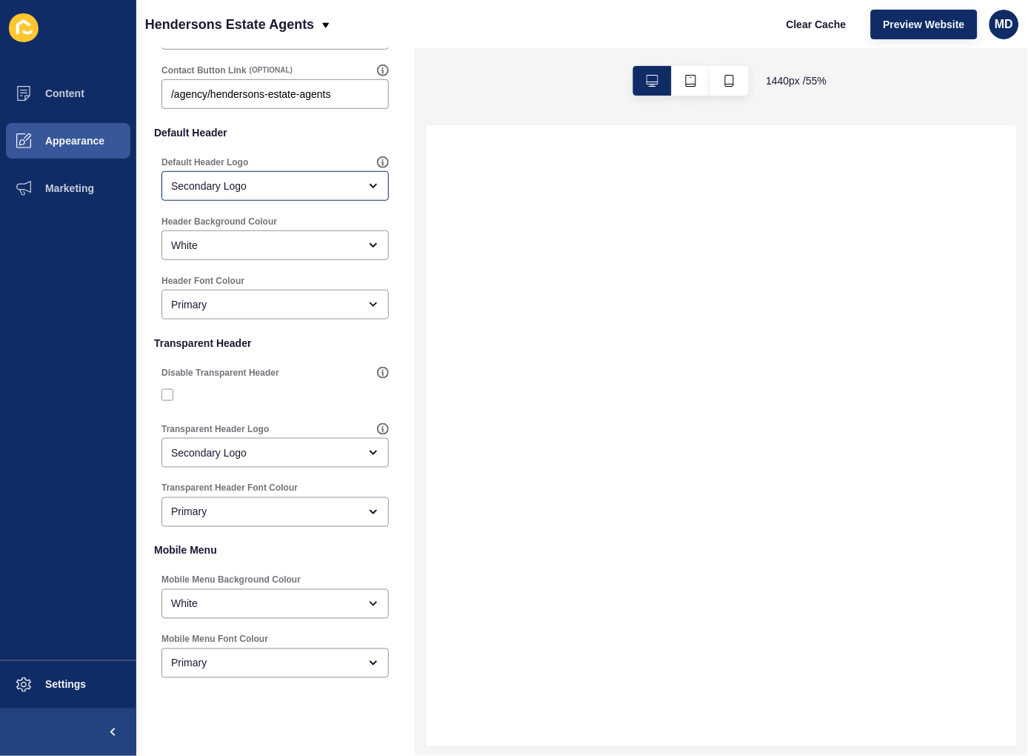
select select
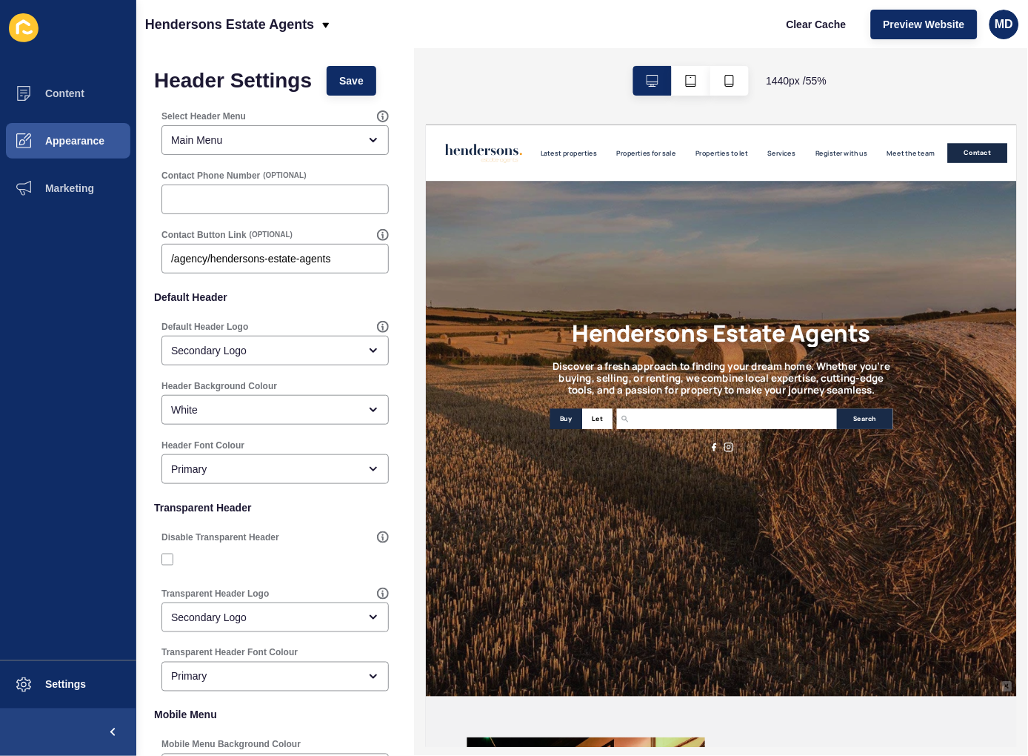
scroll to position [0, 0]
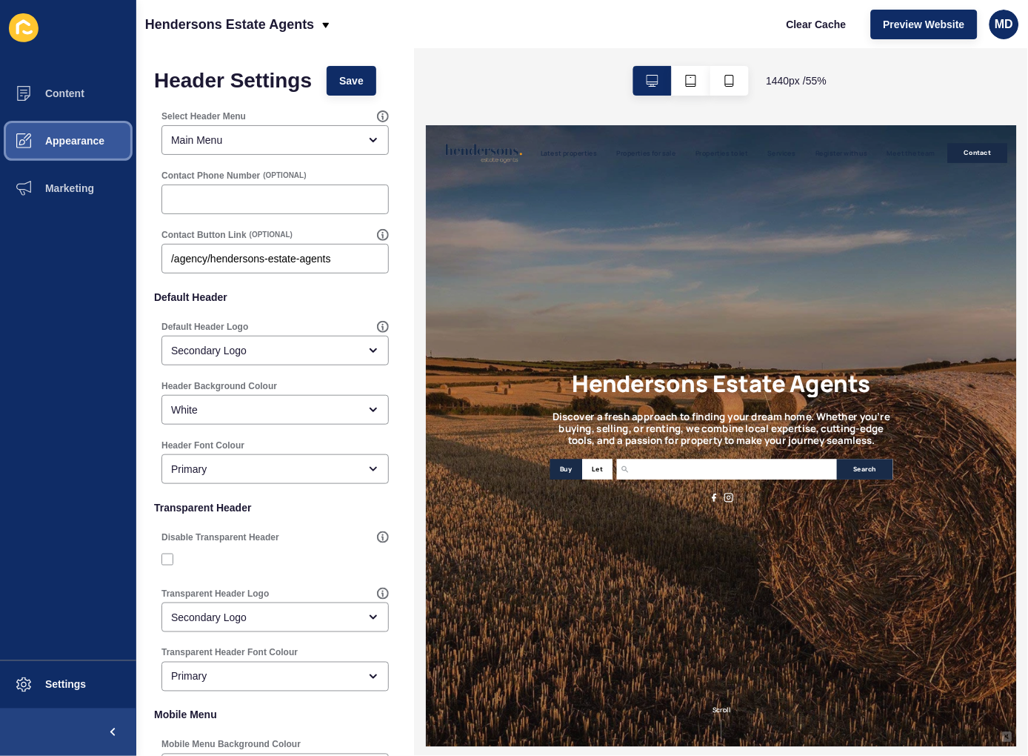
click at [42, 141] on span "Appearance" at bounding box center [51, 141] width 107 height 12
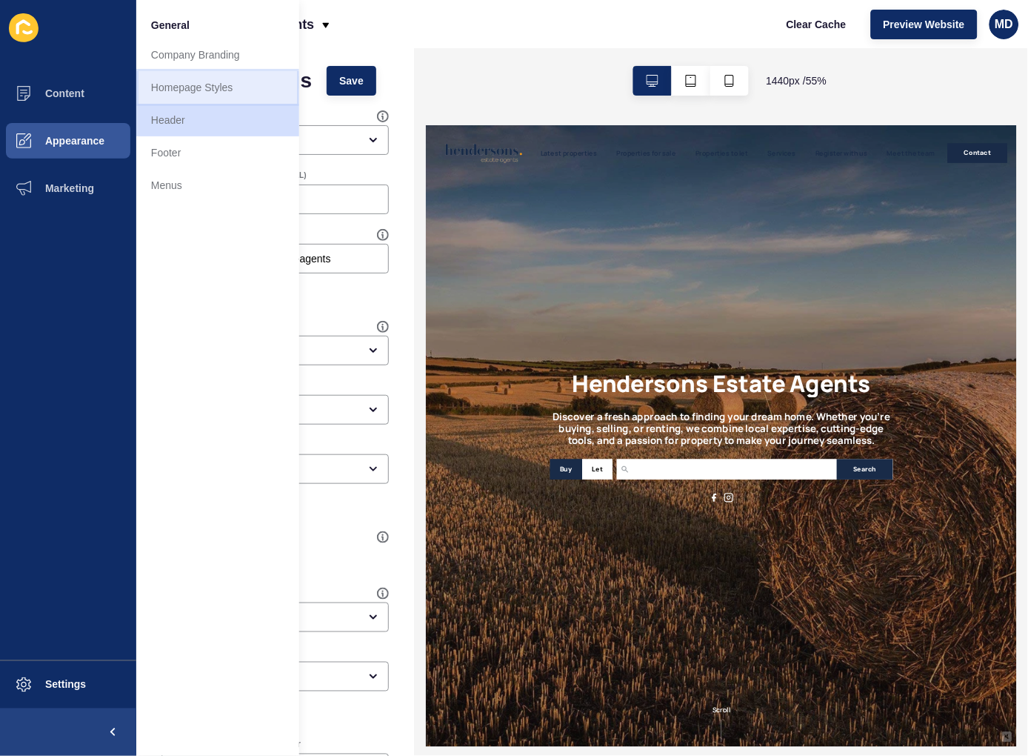
click at [216, 76] on link "Homepage Styles" at bounding box center [217, 87] width 163 height 33
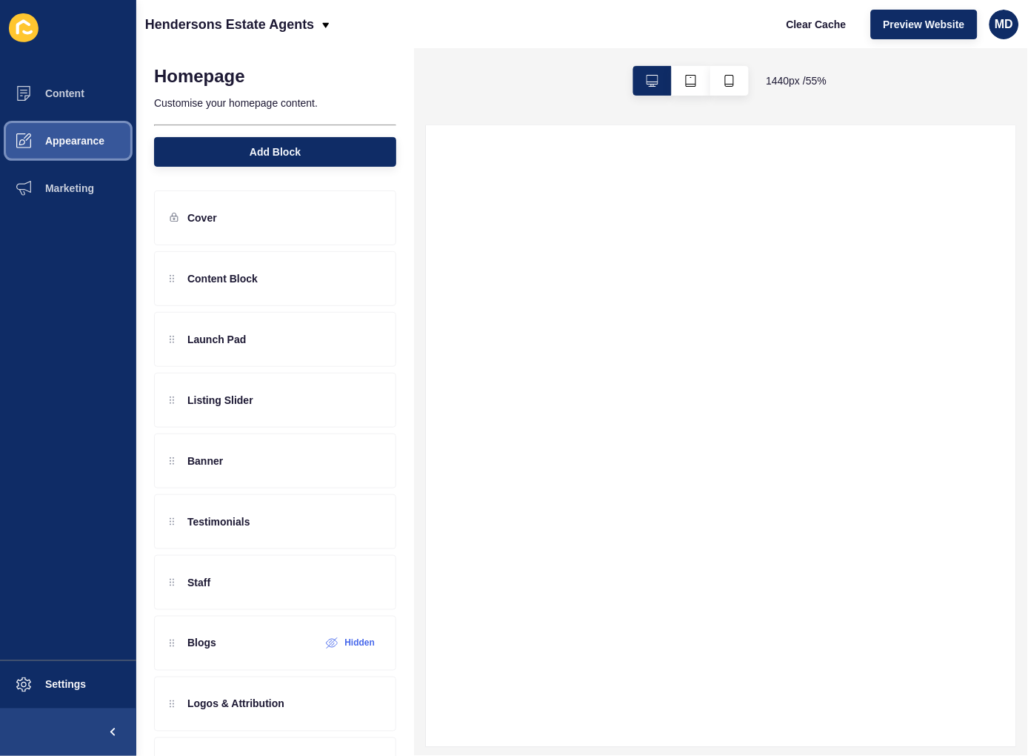
click at [79, 130] on button "Appearance" at bounding box center [68, 140] width 136 height 47
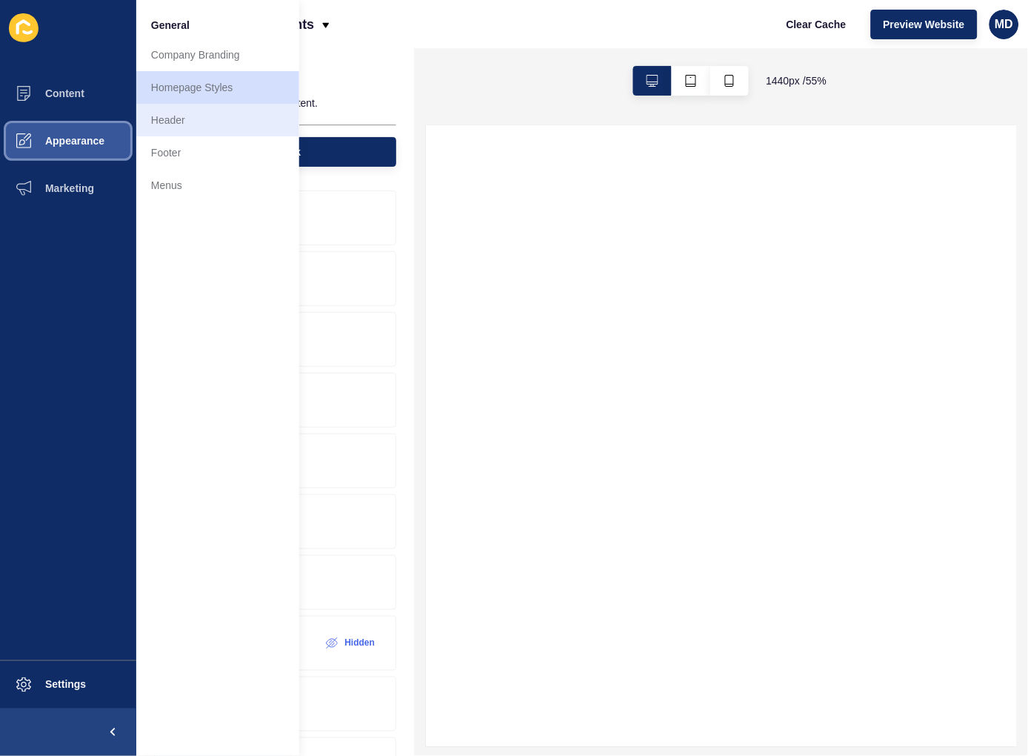
select select
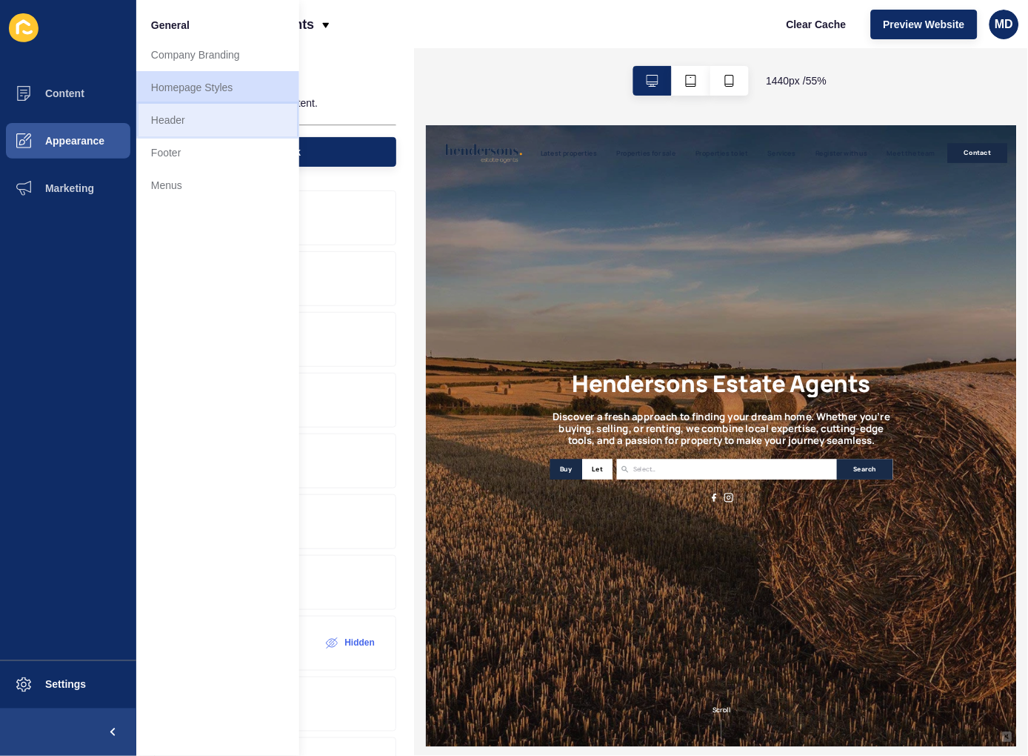
click at [193, 121] on link "Header" at bounding box center [217, 120] width 163 height 33
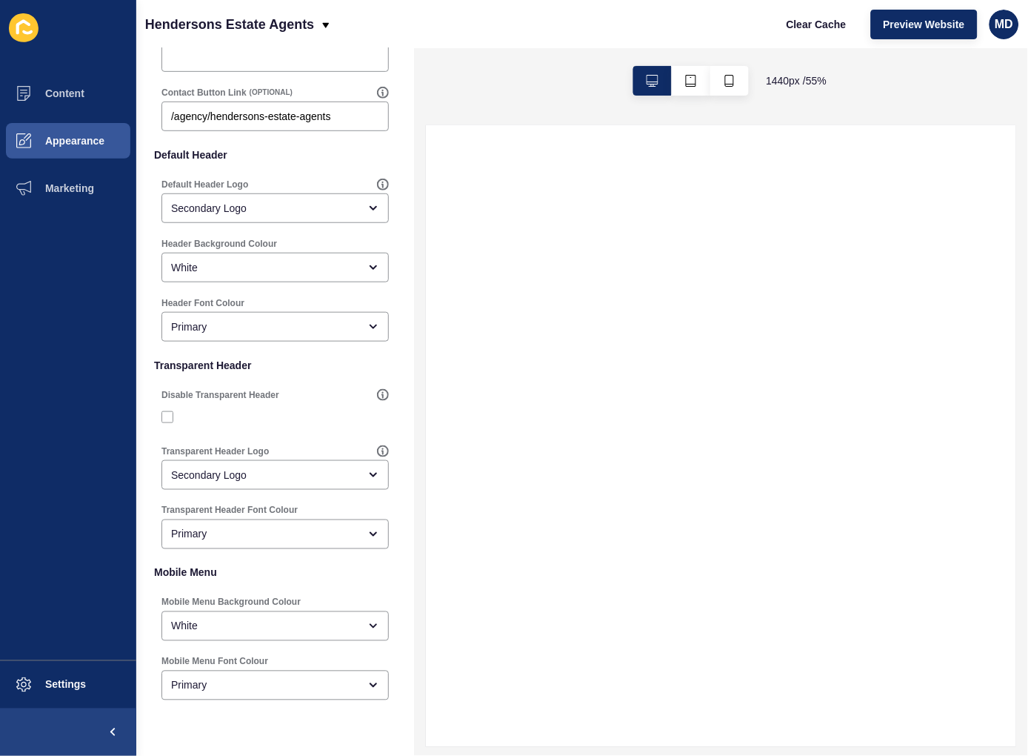
scroll to position [185, 0]
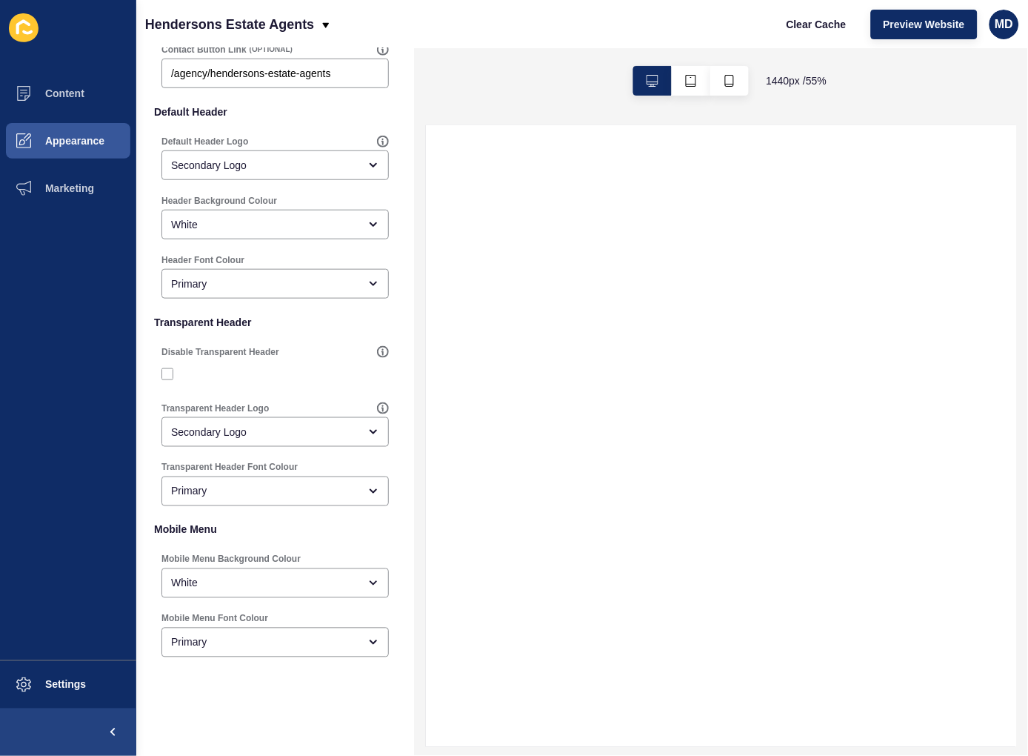
select select
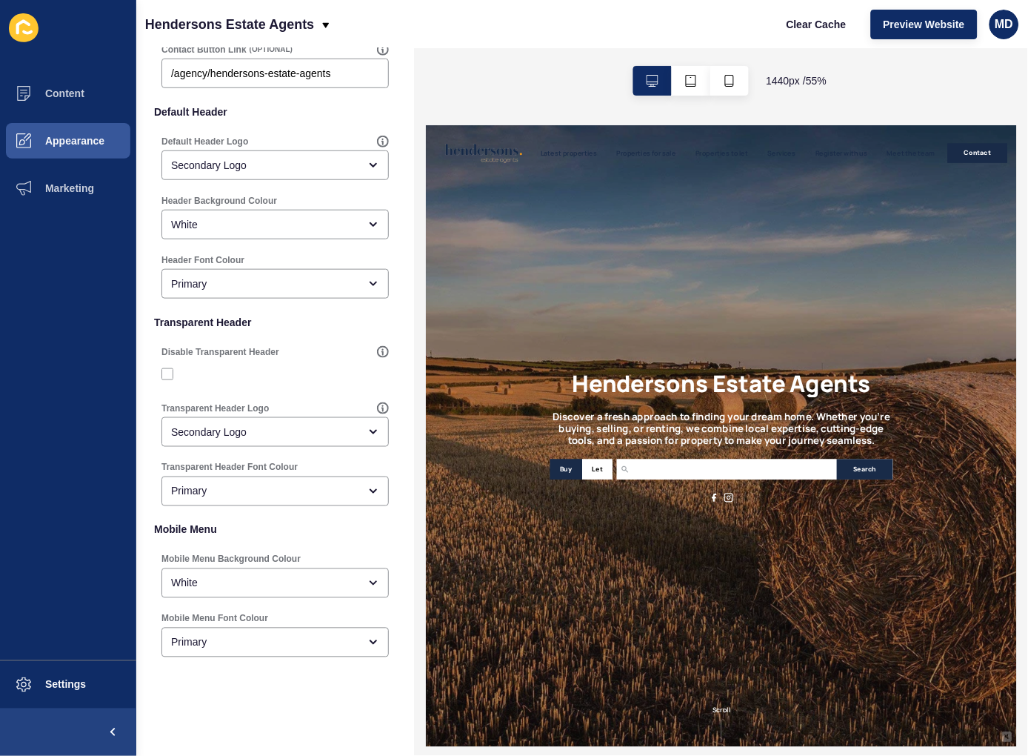
scroll to position [0, 0]
click at [302, 425] on div "Secondary Logo" at bounding box center [264, 431] width 187 height 15
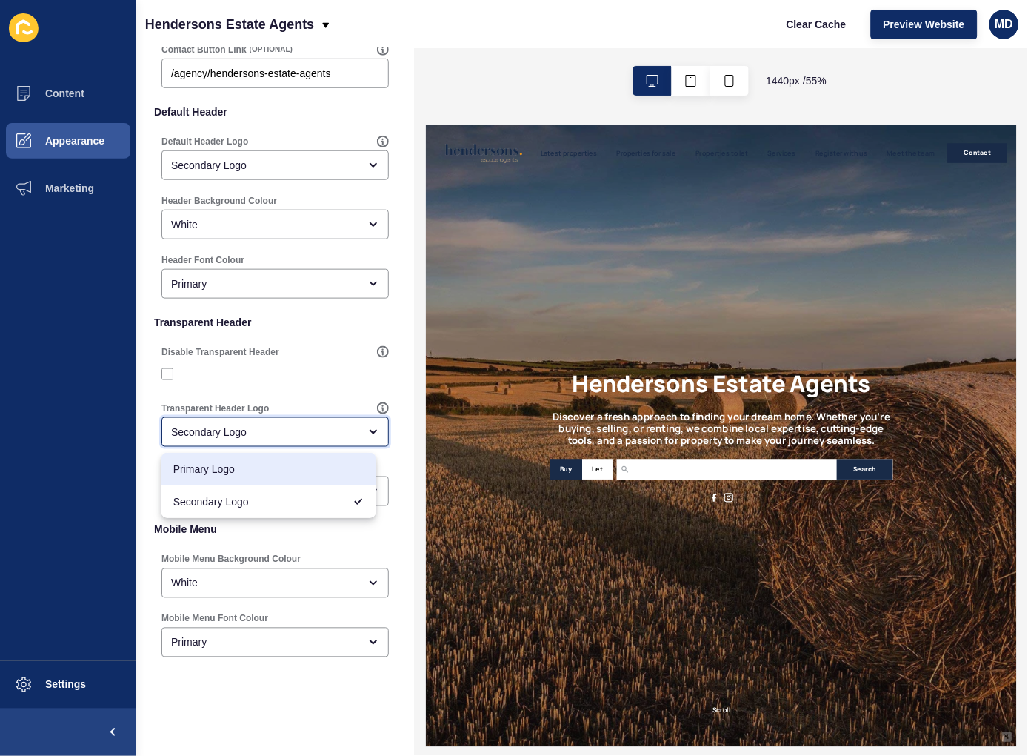
click at [285, 462] on span "Primary Logo" at bounding box center [268, 469] width 191 height 15
type input "Primary Logo"
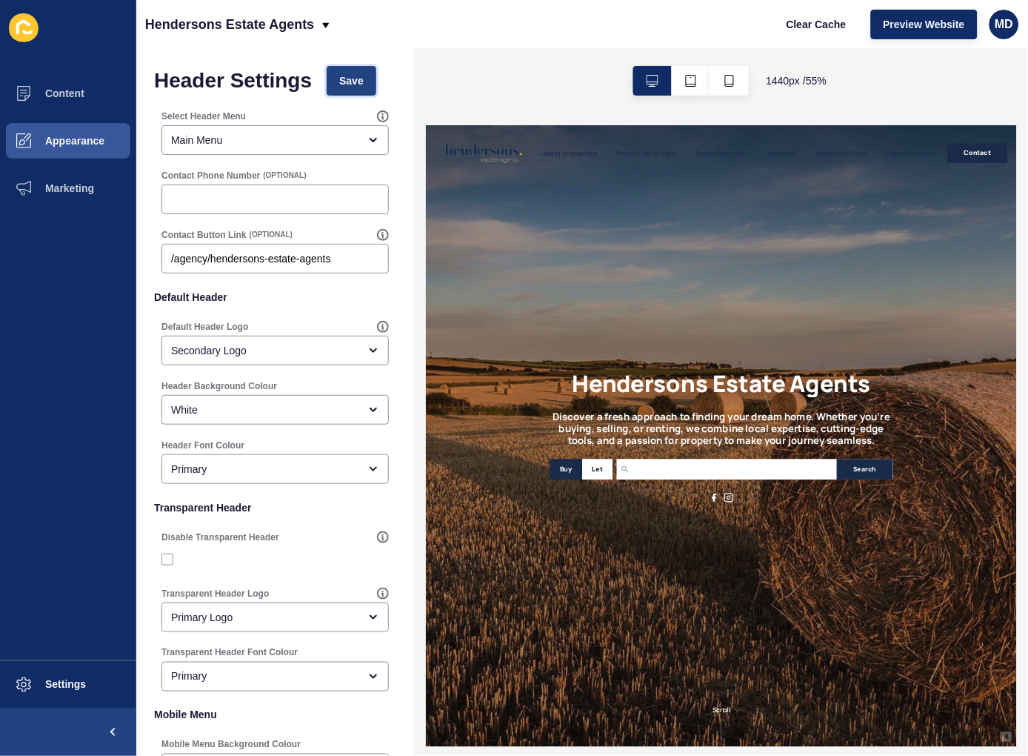
click at [336, 90] on button "Save" at bounding box center [352, 81] width 50 height 30
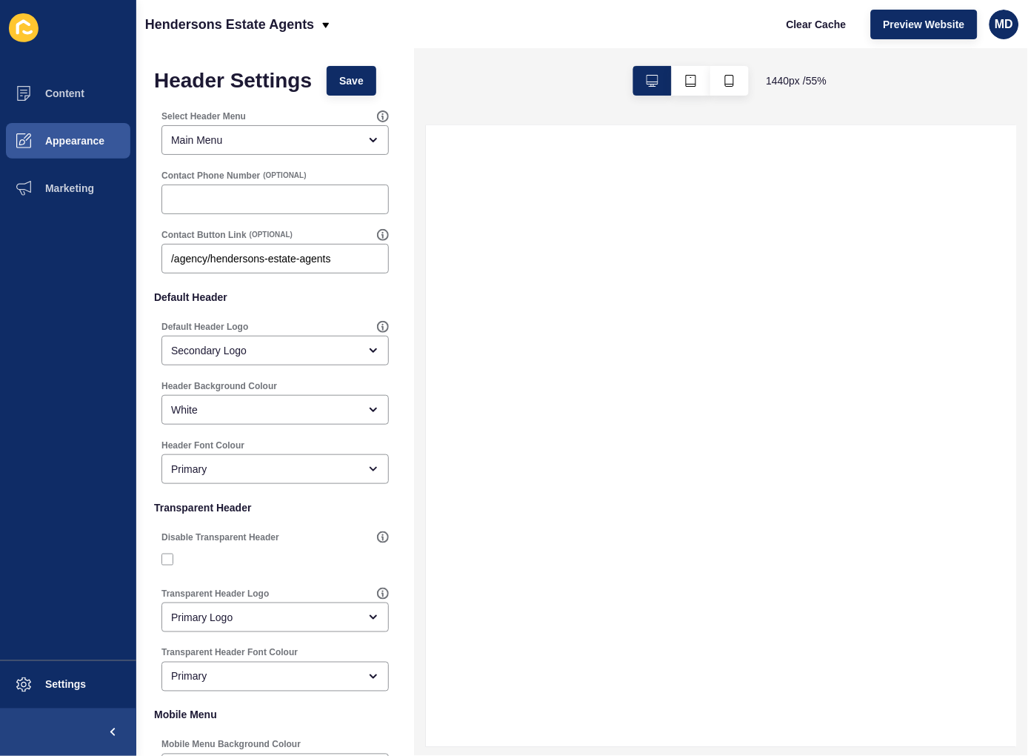
select select
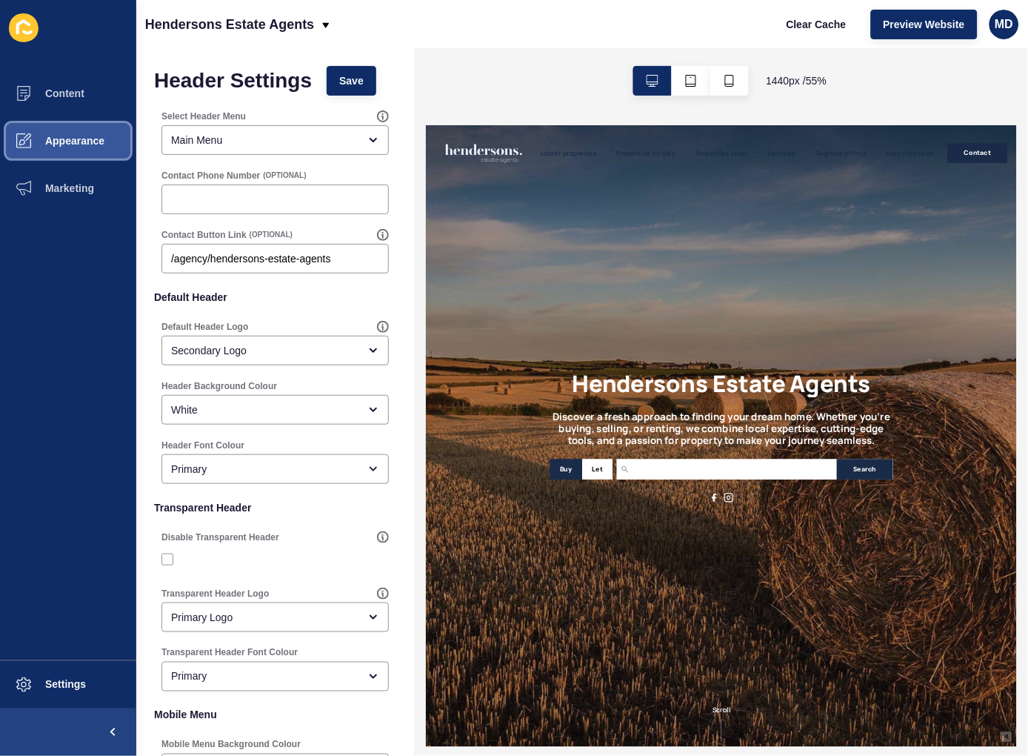
click at [93, 130] on button "Appearance" at bounding box center [68, 140] width 136 height 47
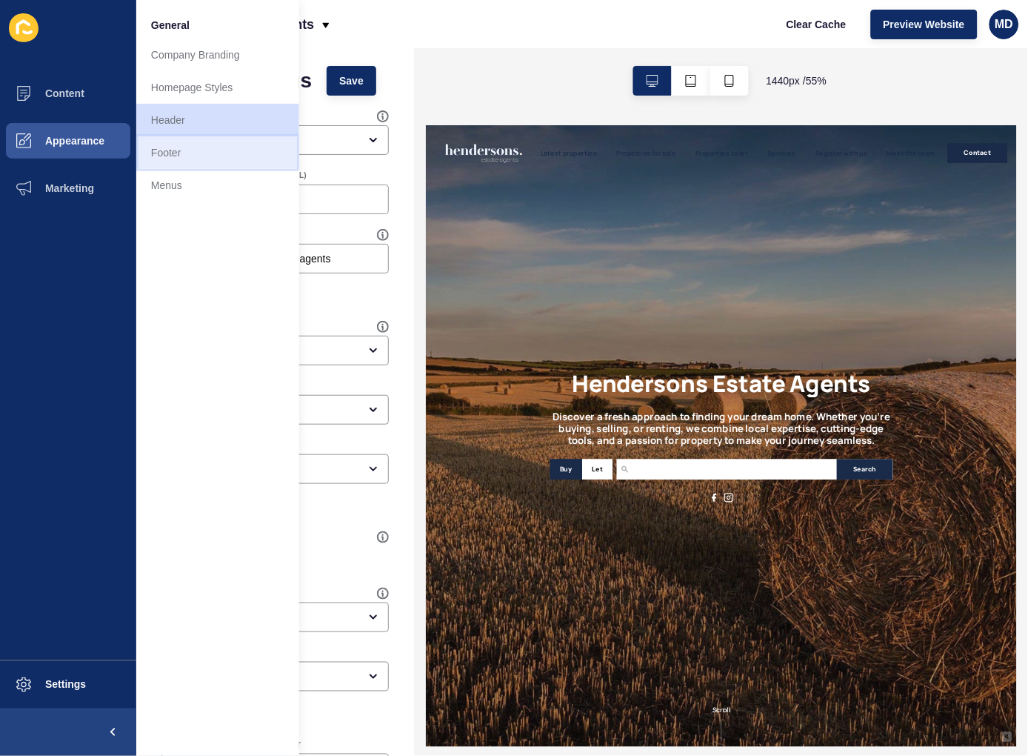
click at [227, 152] on link "Footer" at bounding box center [217, 152] width 163 height 33
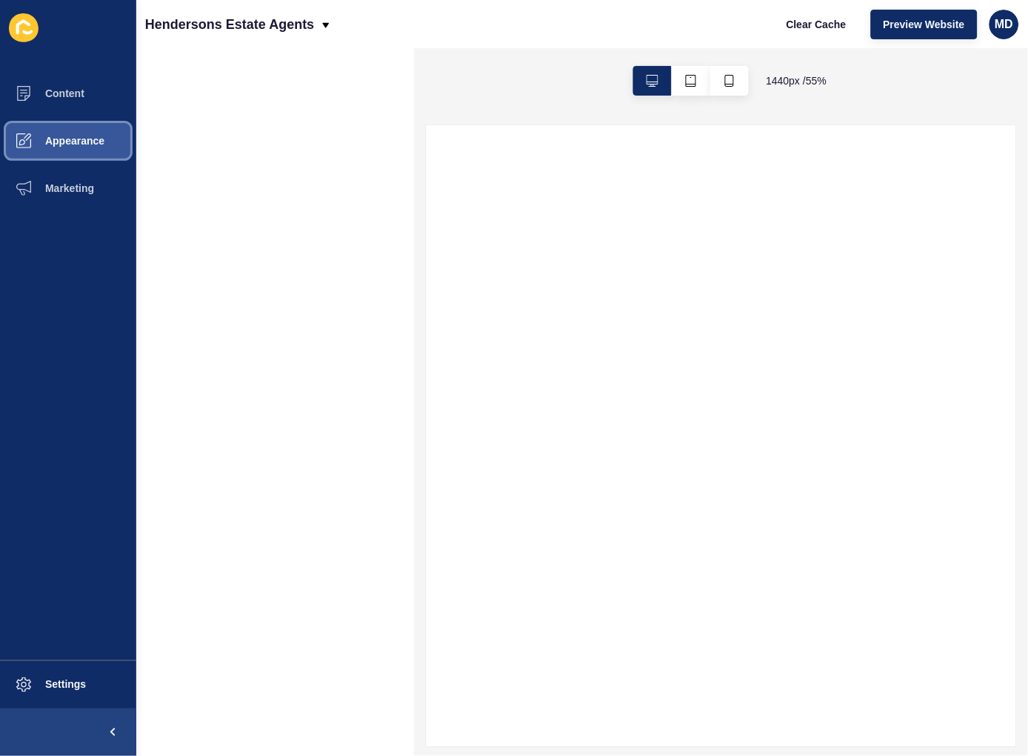
click at [87, 122] on button "Appearance" at bounding box center [68, 140] width 136 height 47
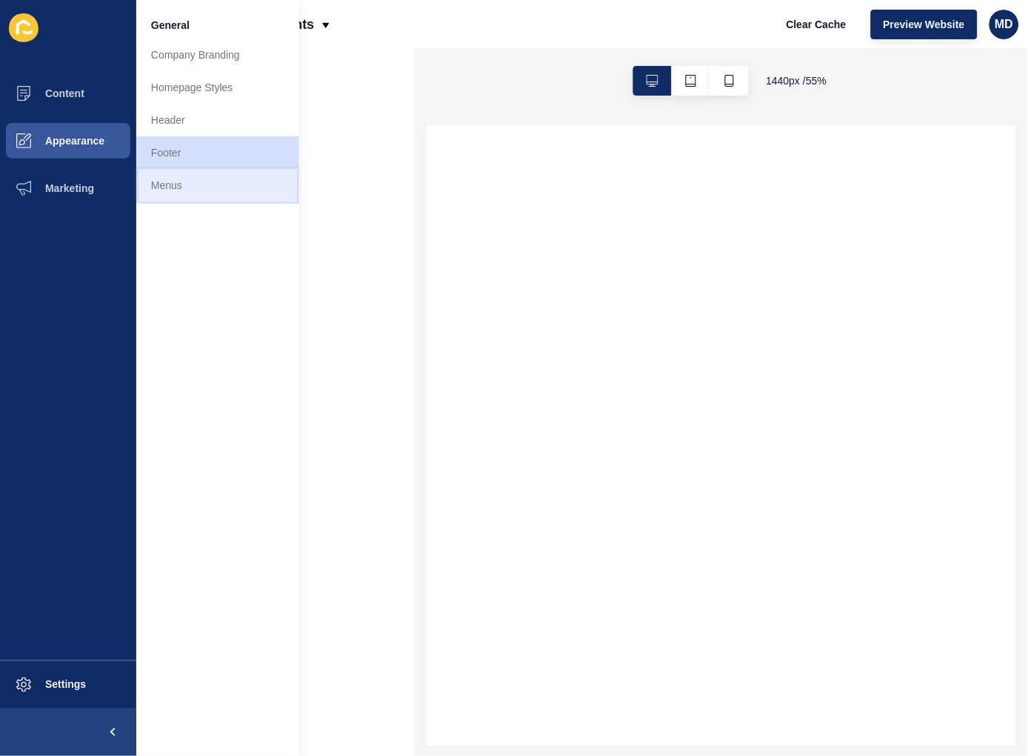
click at [224, 183] on link "Menus" at bounding box center [217, 185] width 163 height 33
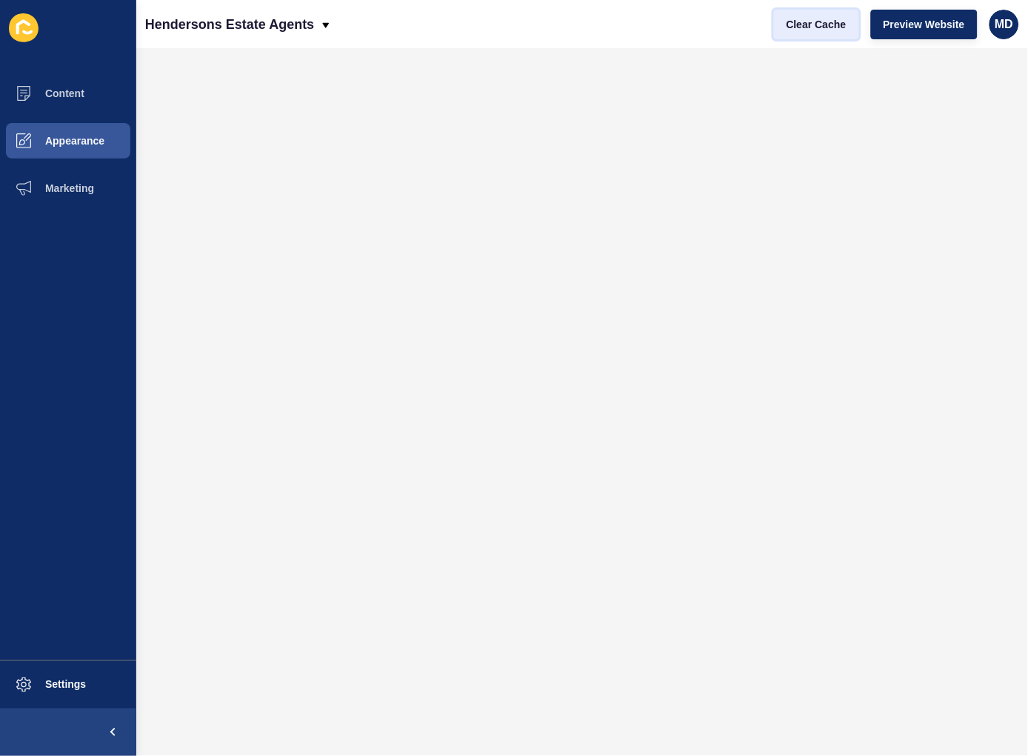
click at [798, 20] on span "Clear Cache" at bounding box center [817, 24] width 60 height 15
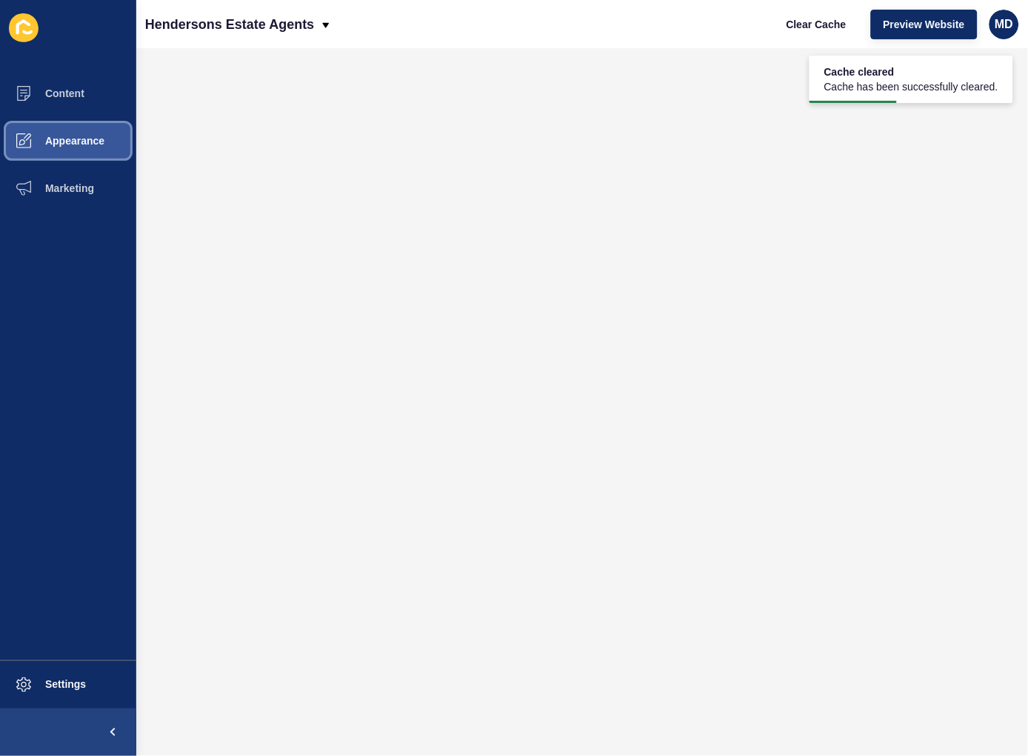
click at [113, 138] on button "Appearance" at bounding box center [68, 140] width 136 height 47
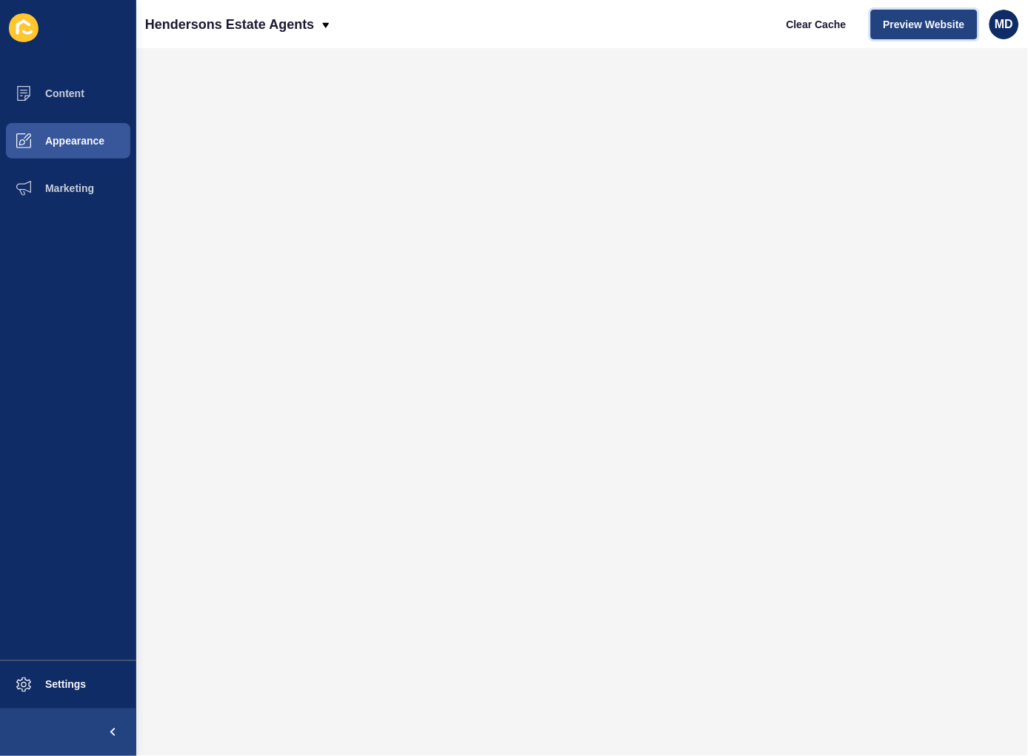
click at [890, 28] on span "Preview Website" at bounding box center [924, 24] width 81 height 15
drag, startPoint x: 113, startPoint y: 714, endPoint x: 107, endPoint y: 707, distance: 9.0
click at [112, 711] on span at bounding box center [112, 731] width 47 height 47
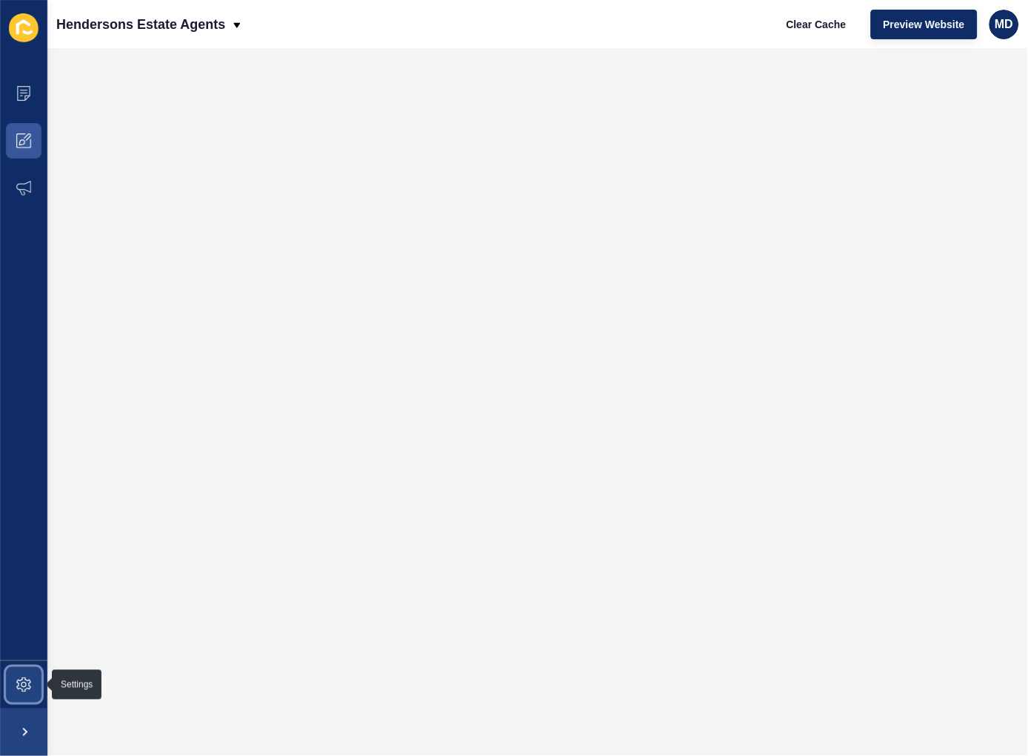
drag, startPoint x: 47, startPoint y: 707, endPoint x: 24, endPoint y: 705, distance: 22.3
click at [25, 707] on span at bounding box center [23, 684] width 47 height 47
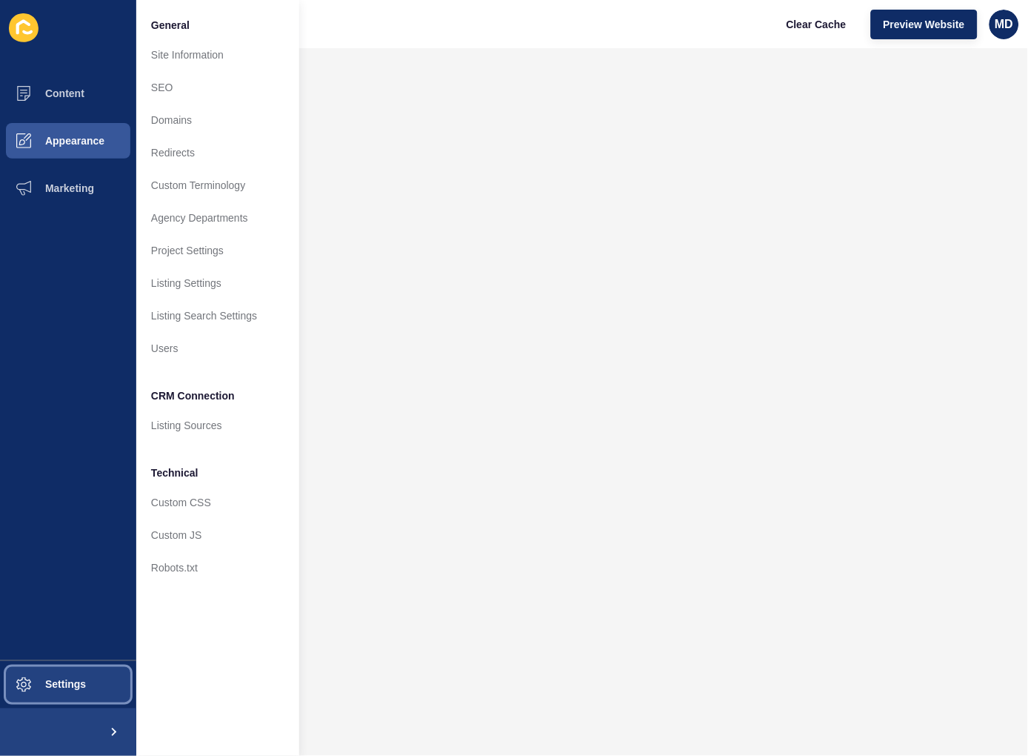
click at [30, 690] on icon at bounding box center [23, 684] width 15 height 15
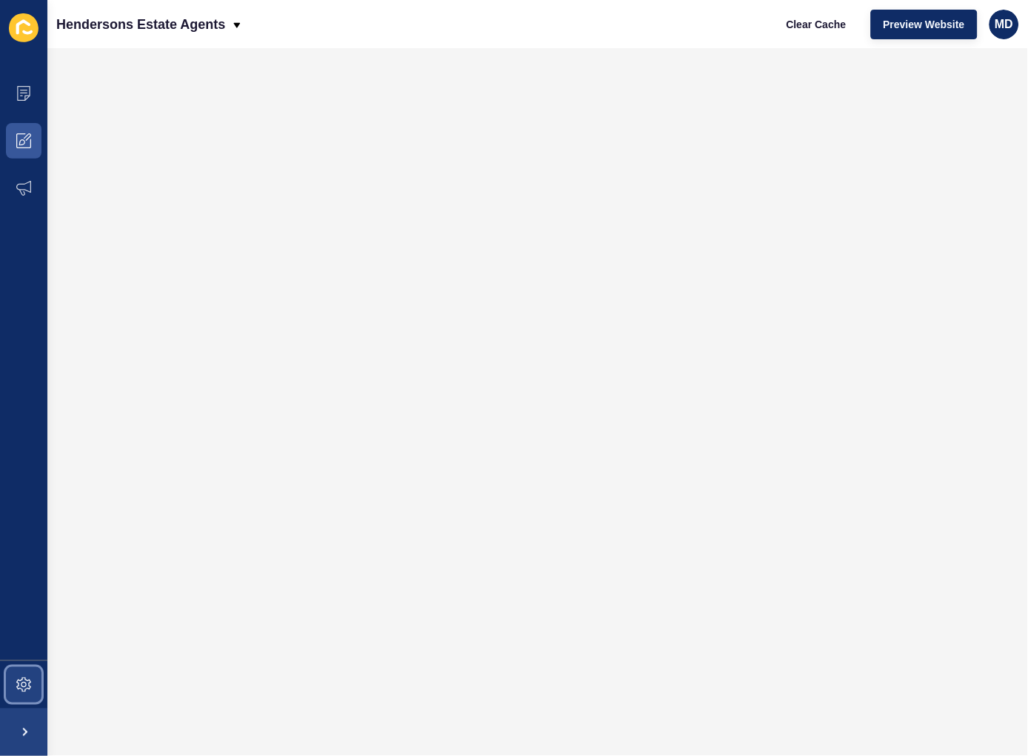
click at [11, 697] on span at bounding box center [23, 684] width 47 height 47
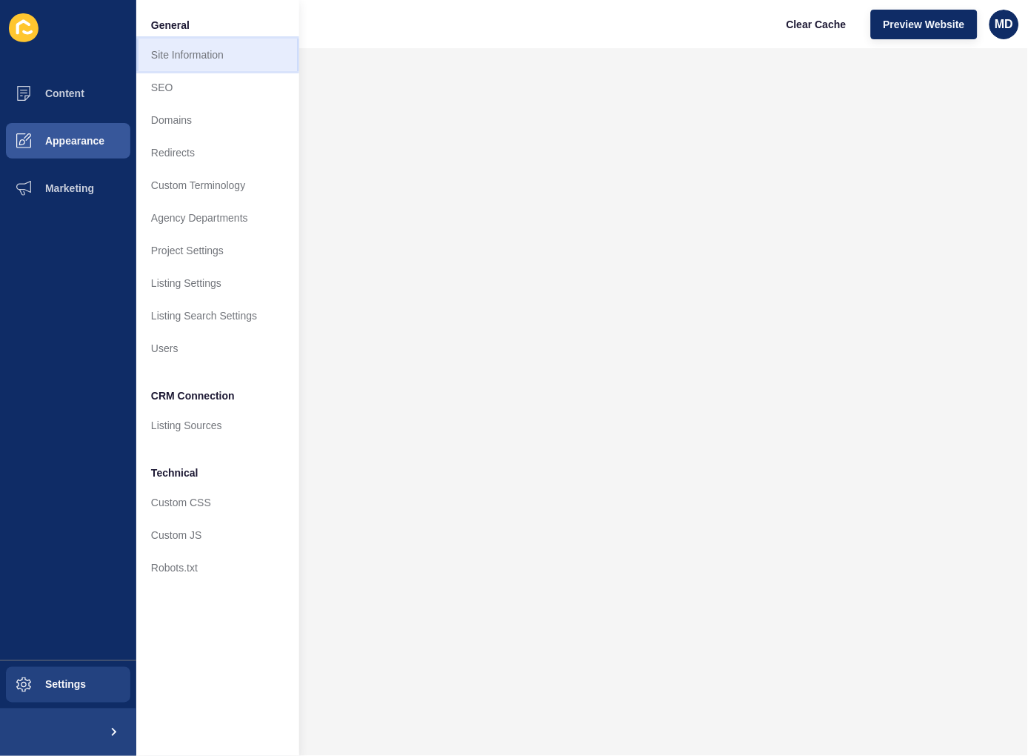
click at [220, 46] on link "Site Information" at bounding box center [217, 55] width 163 height 33
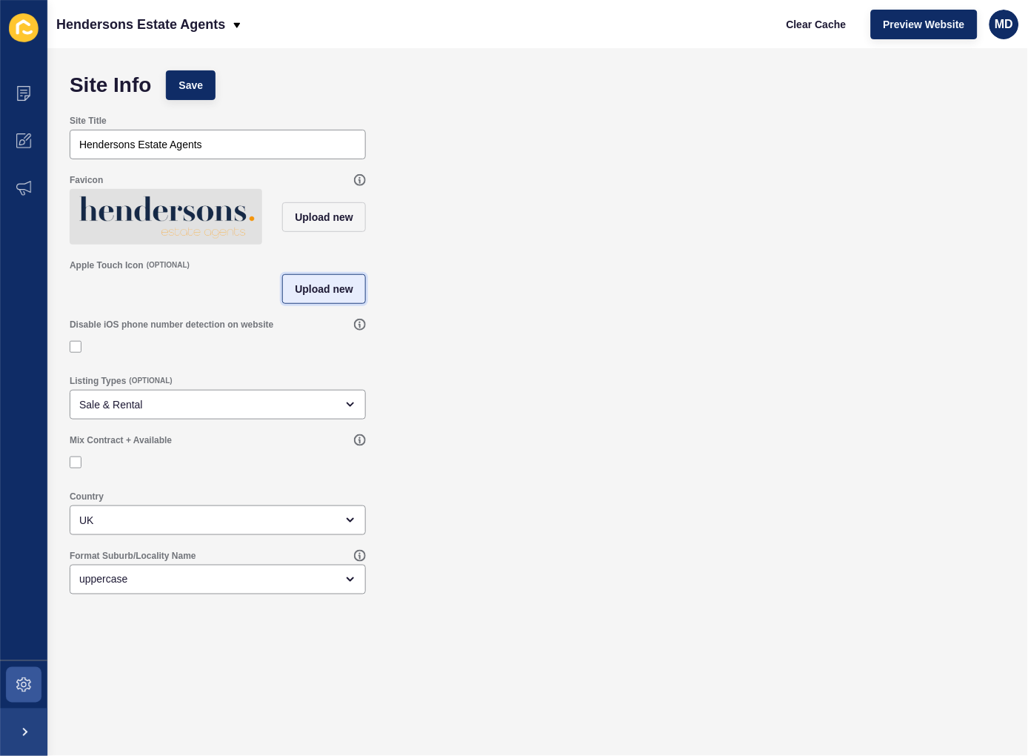
click at [309, 296] on span "Upload new" at bounding box center [324, 289] width 59 height 15
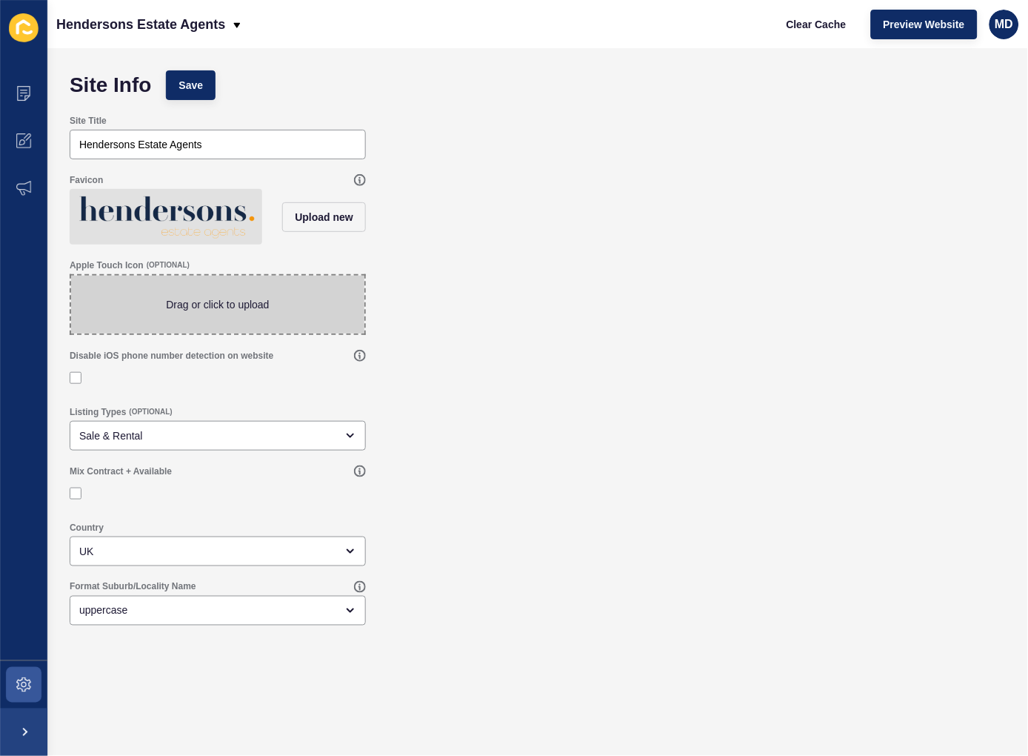
click at [276, 321] on span at bounding box center [217, 305] width 293 height 58
click at [71, 276] on input "Drag or click to upload" at bounding box center [71, 276] width 0 height 0
type input "C:\fakepath\Homes of Choice - Homepage (7).png"
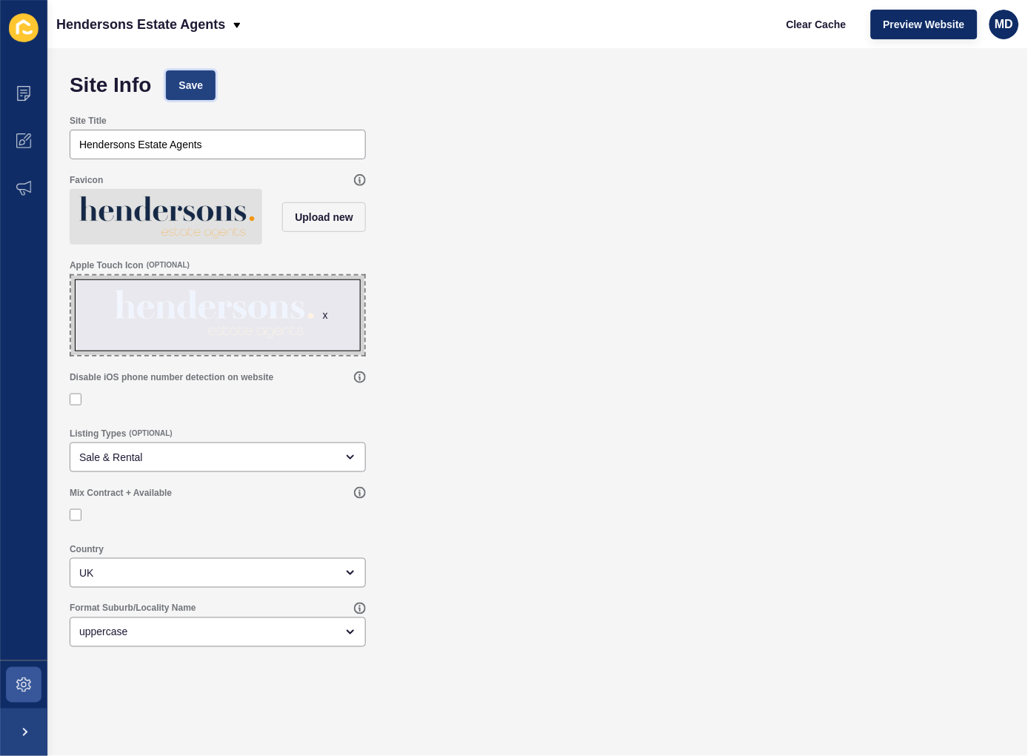
click at [199, 90] on span "Save" at bounding box center [191, 85] width 24 height 15
click at [339, 213] on button "Upload new" at bounding box center [324, 217] width 84 height 30
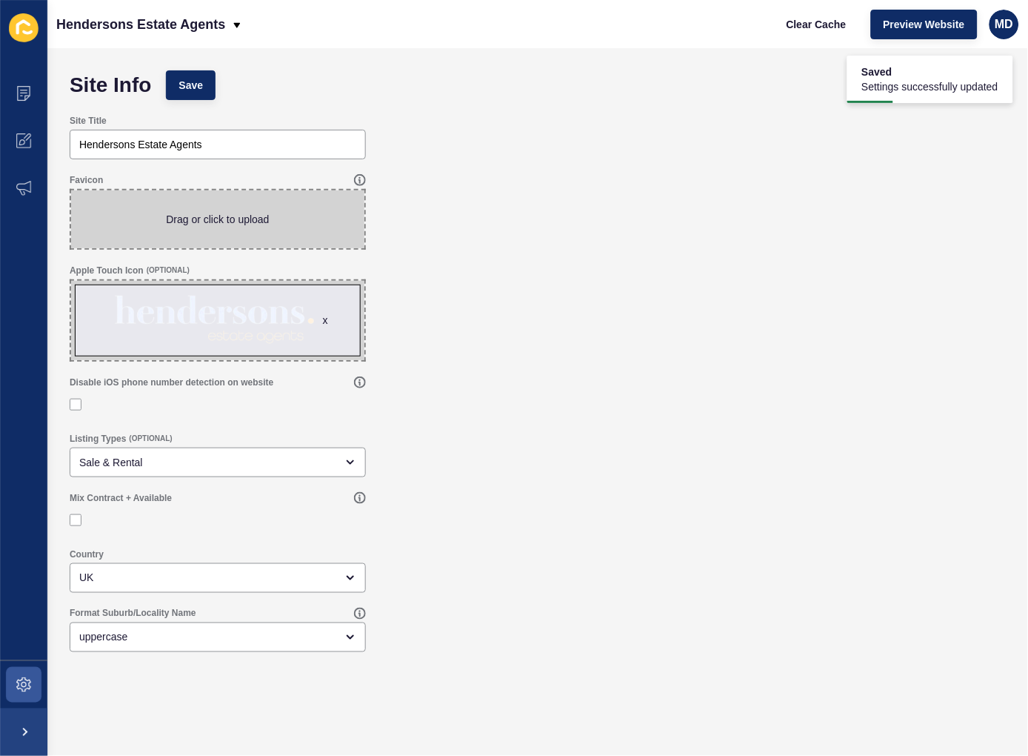
click at [264, 231] on span at bounding box center [217, 219] width 293 height 58
click at [71, 190] on input "Drag or click to upload" at bounding box center [71, 190] width 0 height 0
type input "C:\fakepath\Homes of Choice - Homepage (7).png"
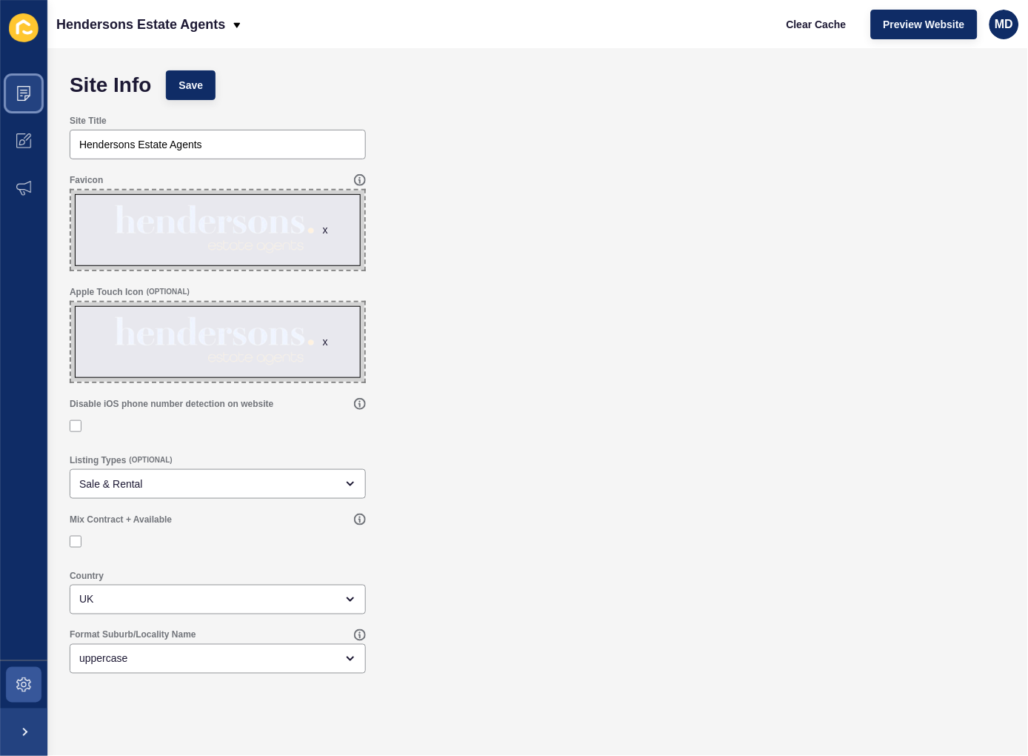
click at [38, 92] on span at bounding box center [23, 93] width 47 height 47
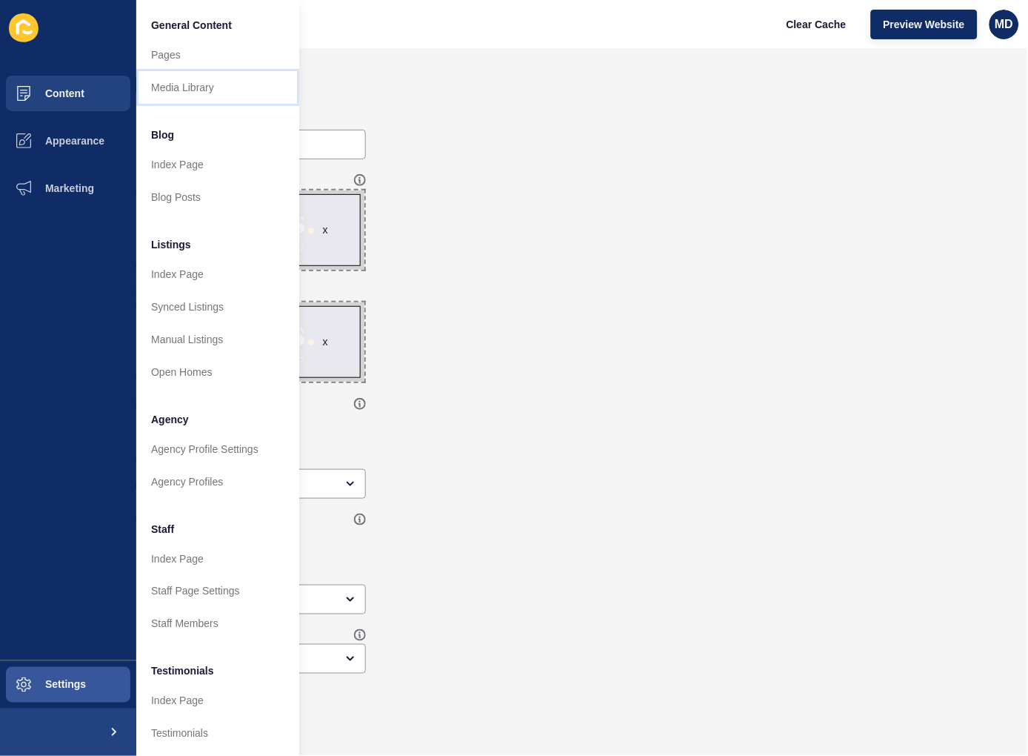
click at [164, 90] on link "Media Library" at bounding box center [217, 87] width 163 height 33
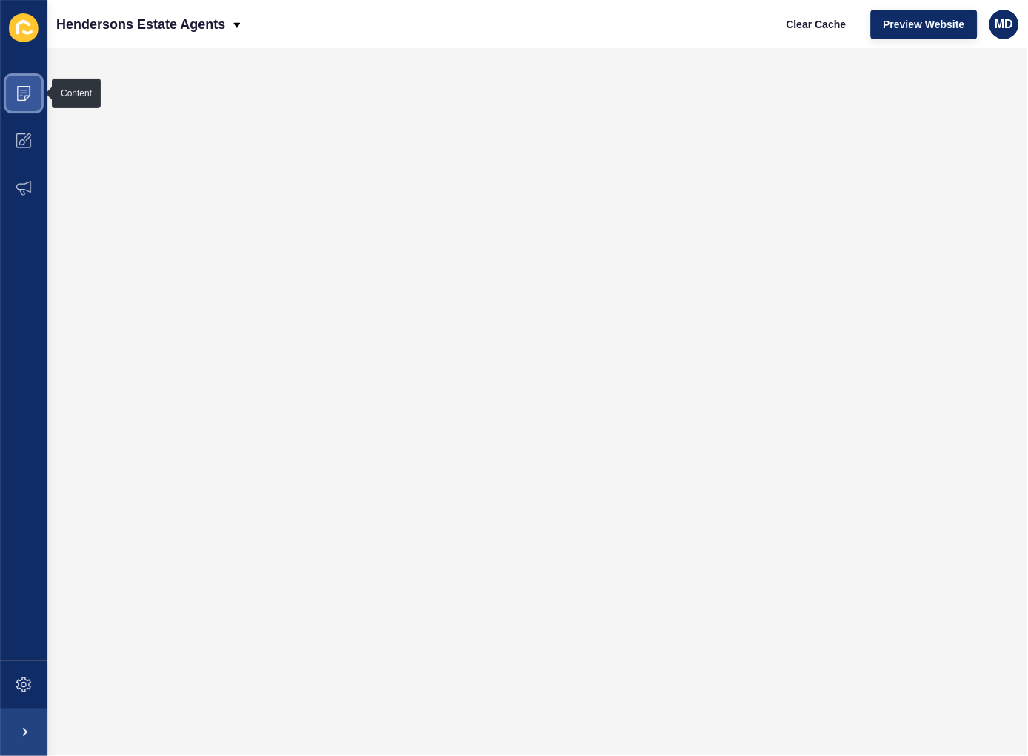
click at [17, 98] on icon at bounding box center [23, 93] width 13 height 15
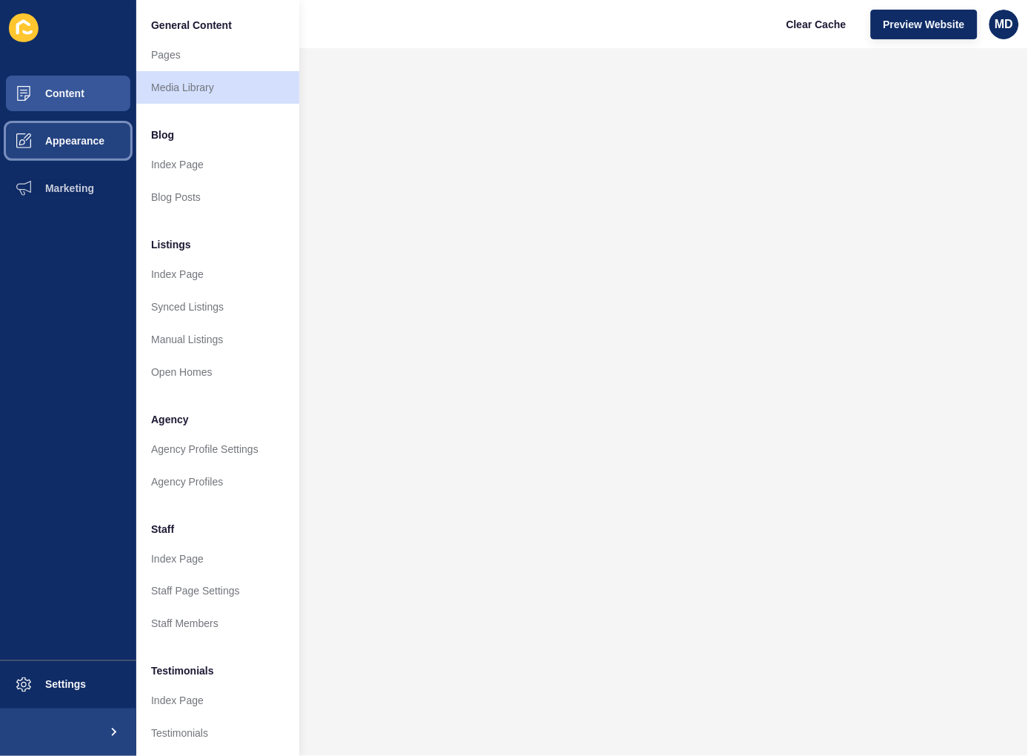
click at [78, 146] on button "Appearance" at bounding box center [68, 140] width 136 height 47
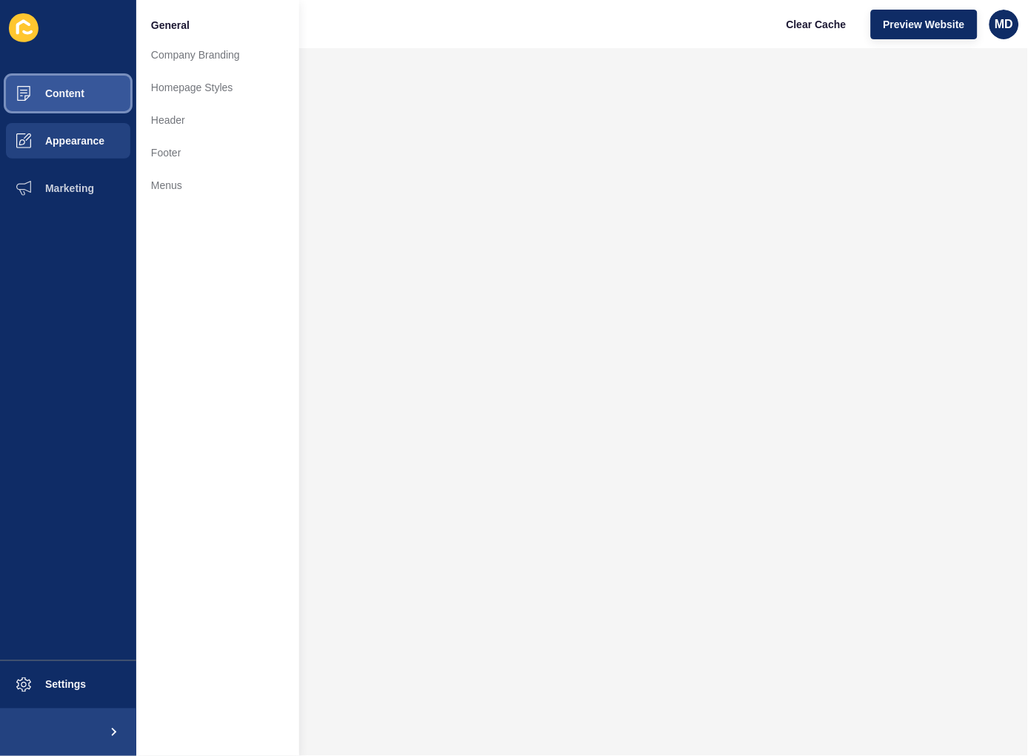
click at [39, 90] on span "Content" at bounding box center [41, 93] width 87 height 12
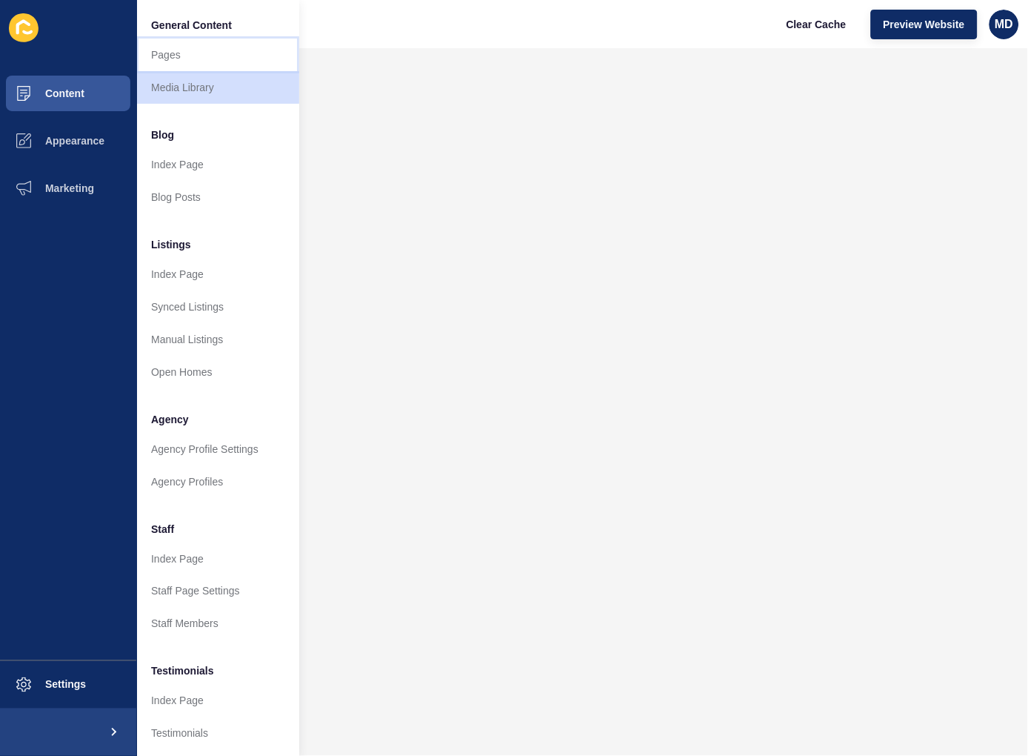
click at [204, 54] on link "Pages" at bounding box center [217, 55] width 163 height 33
